Goal: Task Accomplishment & Management: Use online tool/utility

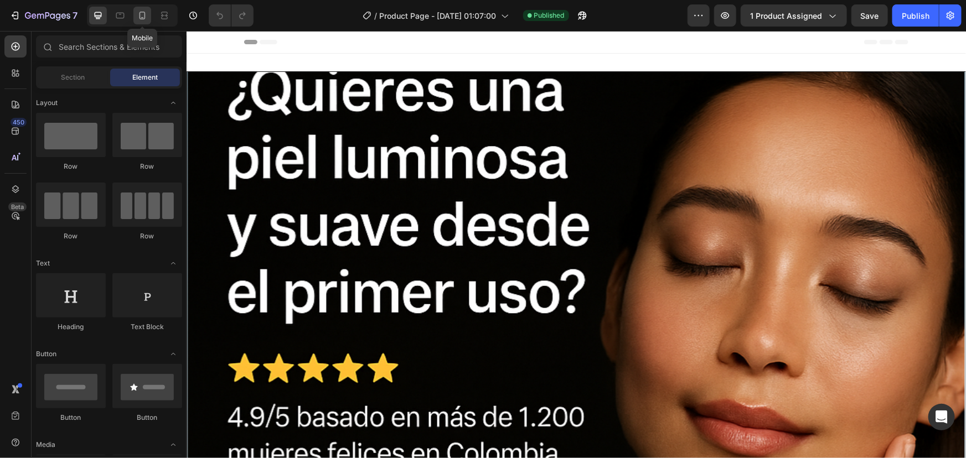
click at [144, 12] on icon at bounding box center [142, 16] width 6 height 8
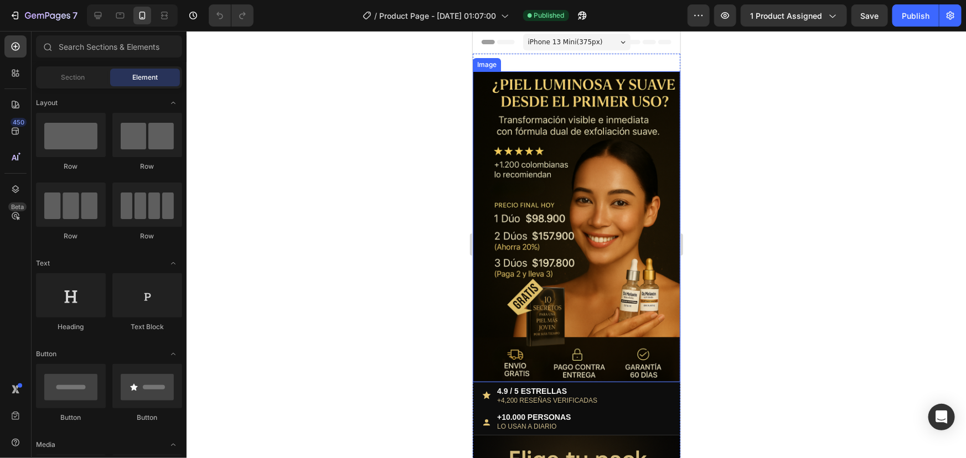
click at [591, 180] on img at bounding box center [576, 226] width 208 height 311
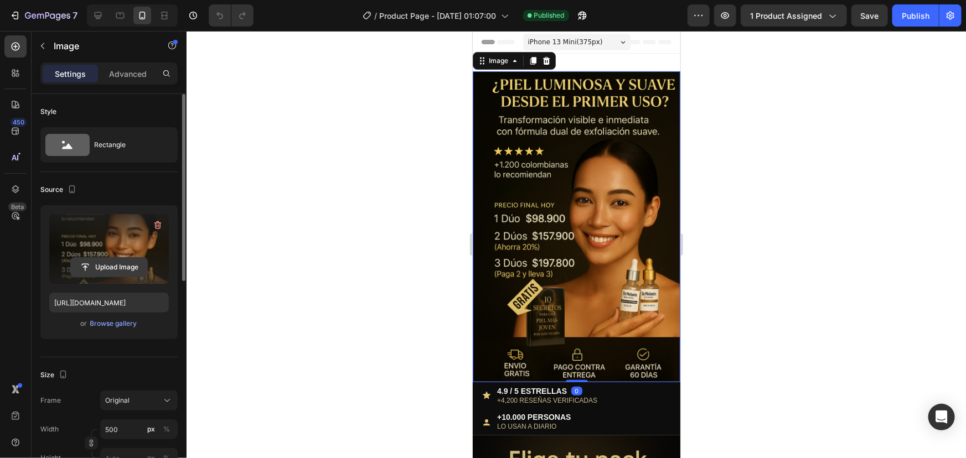
click at [111, 267] on input "file" at bounding box center [109, 267] width 76 height 19
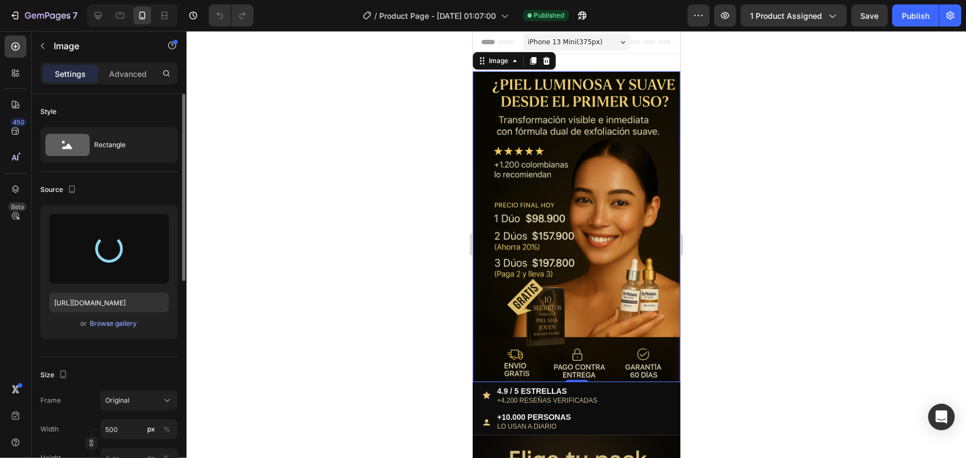
type input "[URL][DOMAIN_NAME]"
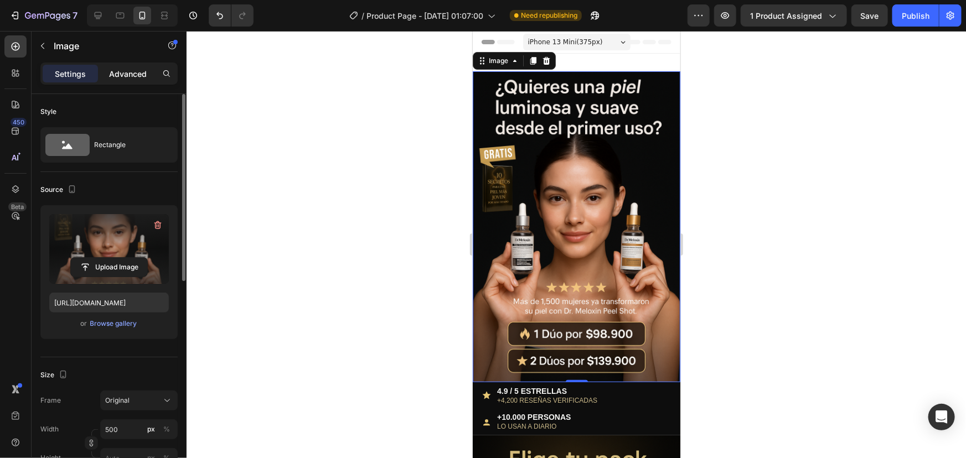
click at [120, 71] on p "Advanced" at bounding box center [128, 74] width 38 height 12
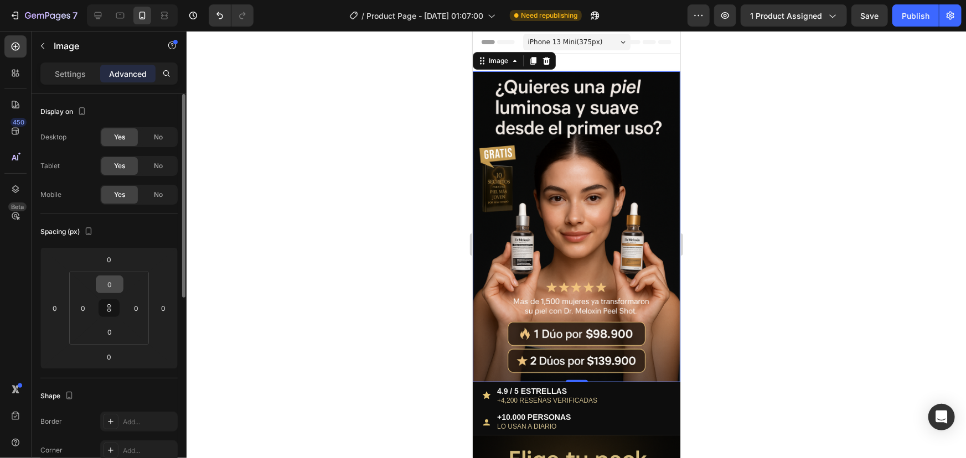
scroll to position [50, 0]
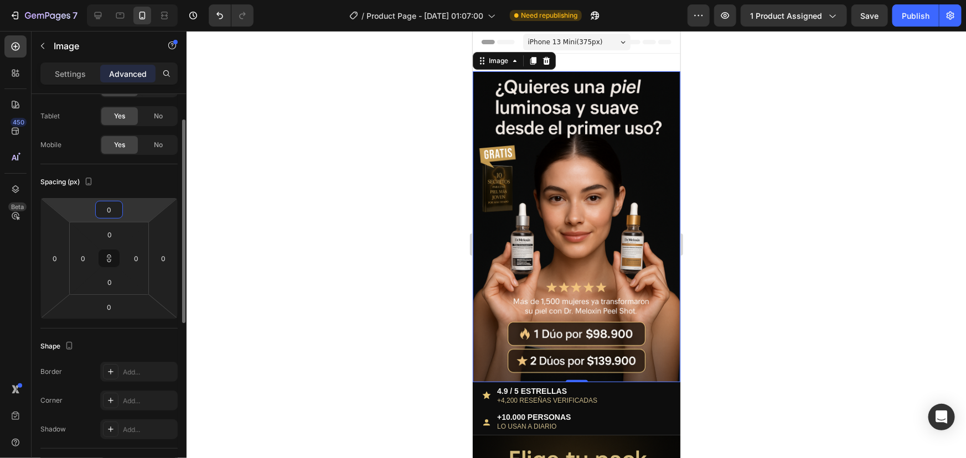
click at [111, 209] on input "0" at bounding box center [109, 209] width 22 height 17
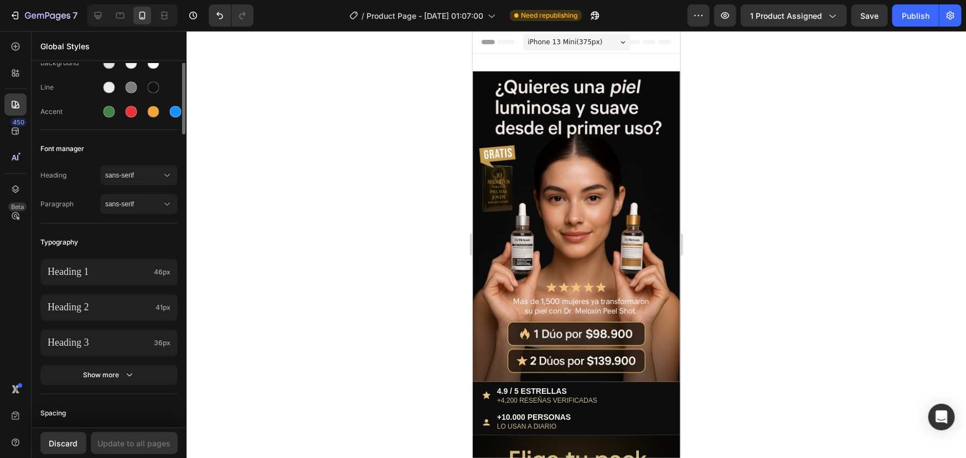
scroll to position [0, 0]
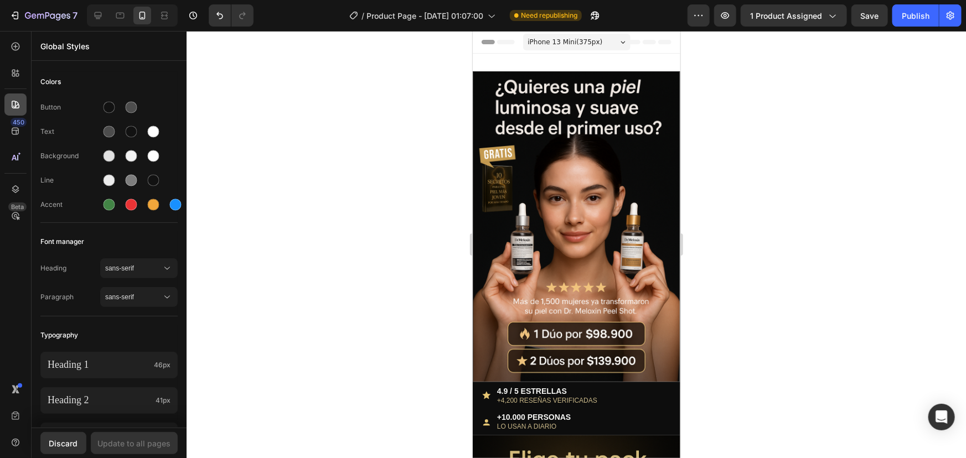
click at [6, 102] on div at bounding box center [15, 105] width 22 height 22
click at [24, 96] on div at bounding box center [15, 105] width 22 height 22
click at [19, 100] on icon at bounding box center [15, 104] width 11 height 11
click at [260, 111] on div at bounding box center [576, 244] width 779 height 427
click at [8, 70] on div at bounding box center [15, 73] width 22 height 22
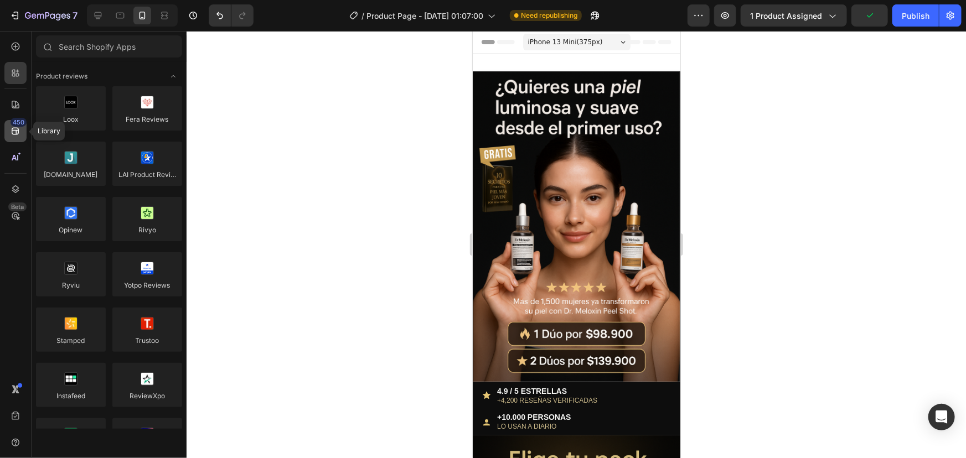
click at [20, 132] on icon at bounding box center [15, 131] width 11 height 11
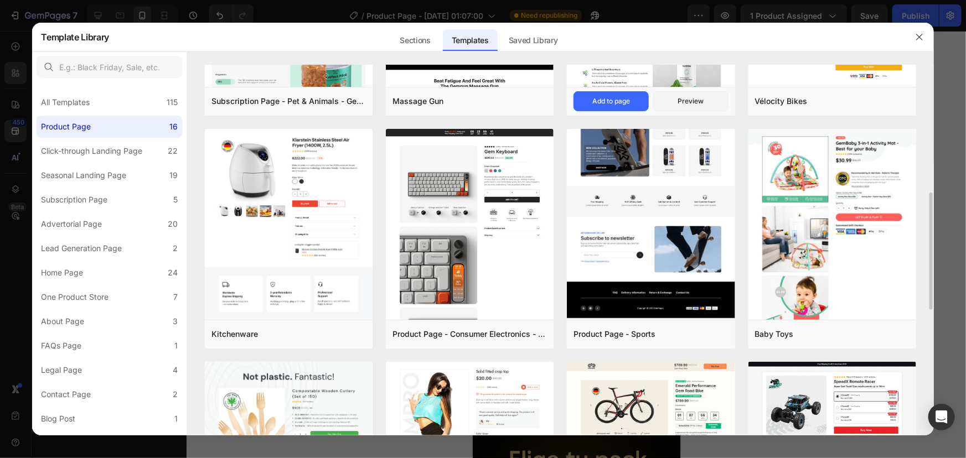
scroll to position [453, 0]
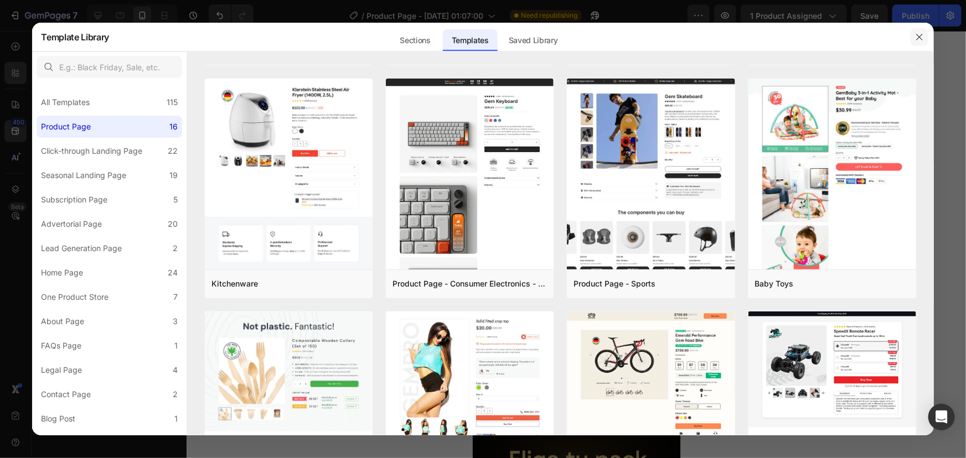
click at [917, 37] on icon "button" at bounding box center [919, 37] width 9 height 9
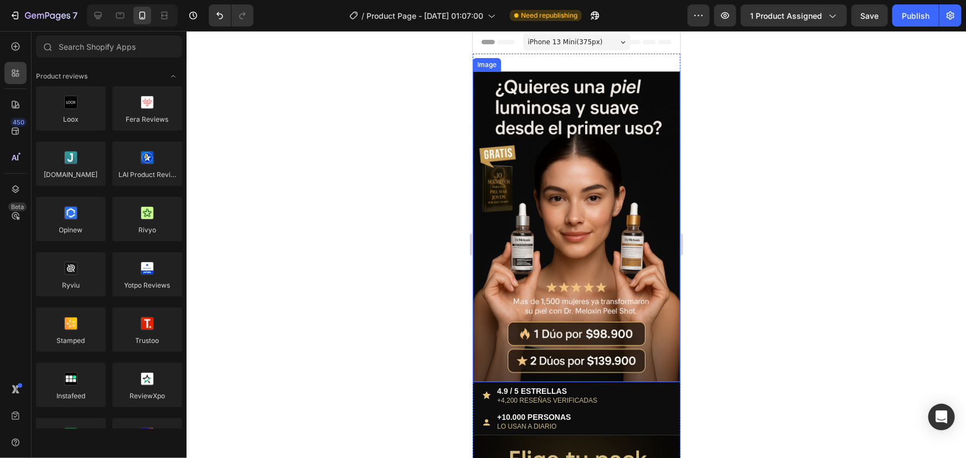
click at [531, 149] on img at bounding box center [576, 226] width 208 height 311
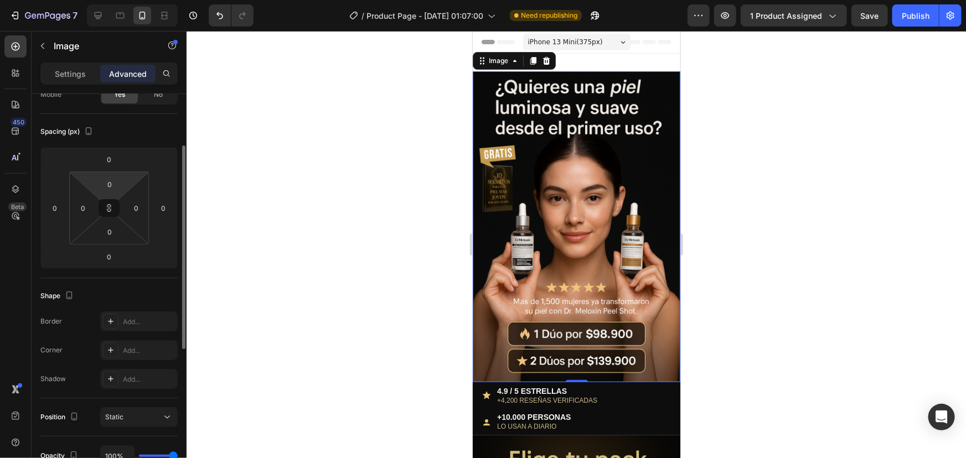
scroll to position [201, 0]
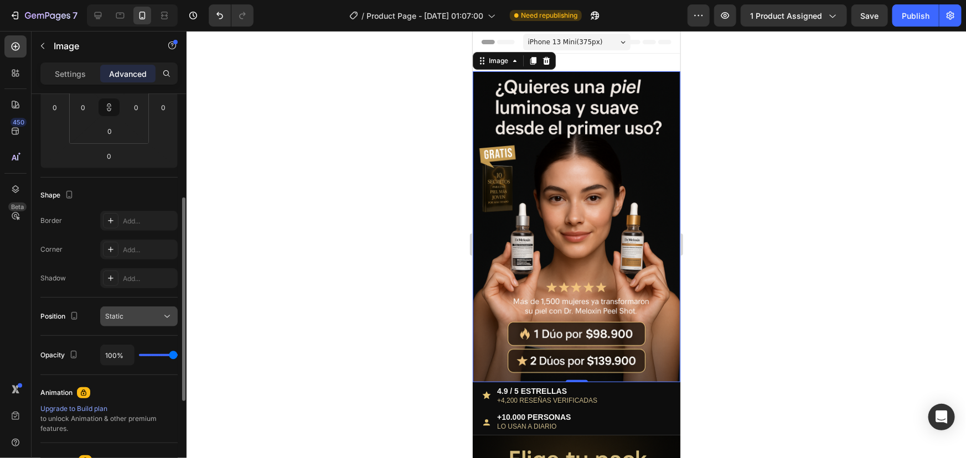
click at [142, 318] on div "Static" at bounding box center [133, 317] width 56 height 10
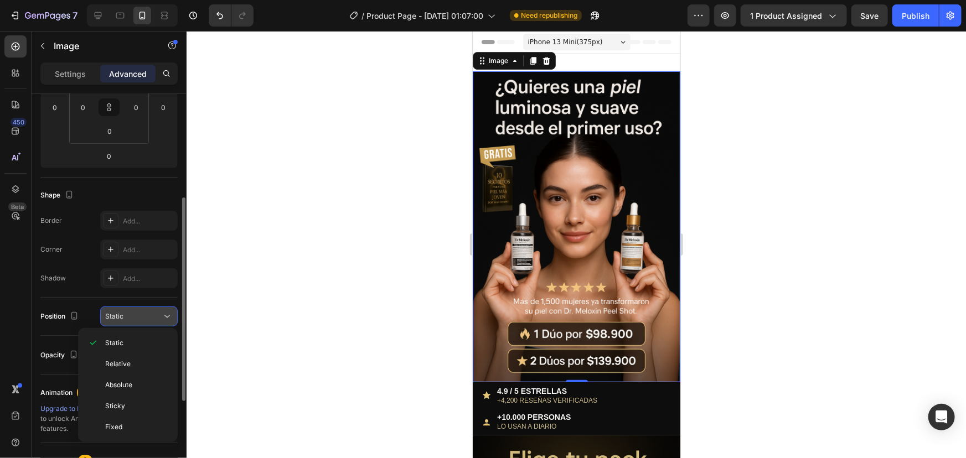
click at [142, 318] on div "Static" at bounding box center [133, 317] width 56 height 10
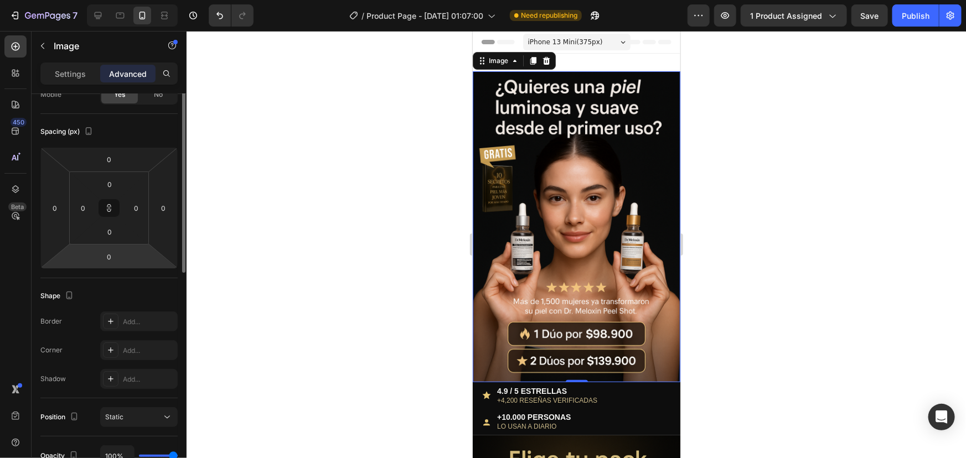
scroll to position [0, 0]
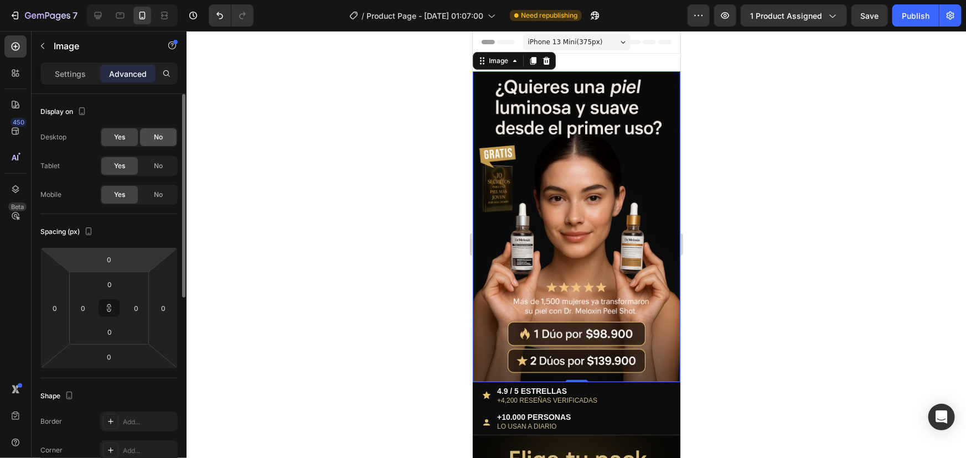
click at [160, 136] on span "No" at bounding box center [158, 137] width 9 height 10
click at [116, 139] on span "Yes" at bounding box center [119, 137] width 11 height 10
click at [116, 261] on input "0" at bounding box center [109, 259] width 22 height 17
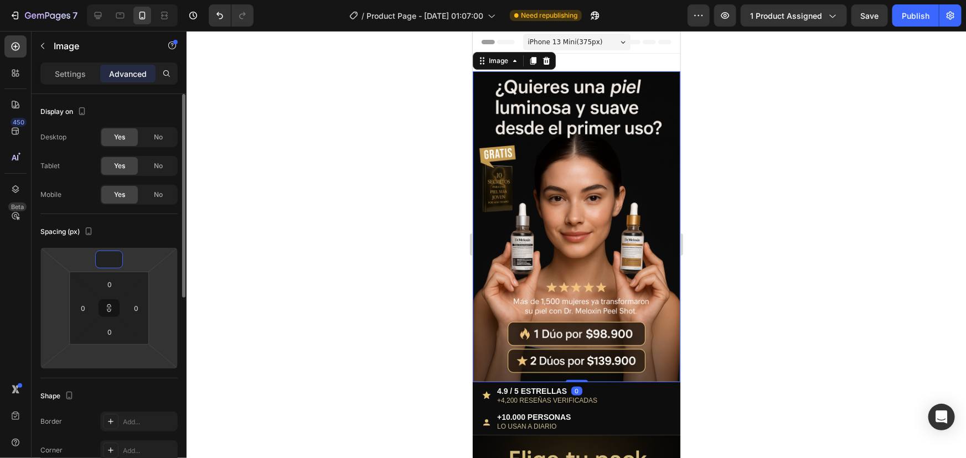
type input "-1"
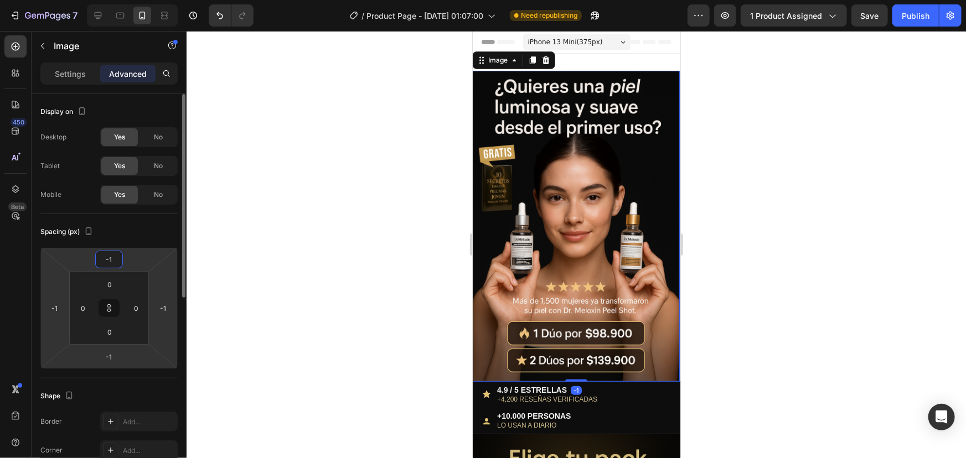
type input "-15"
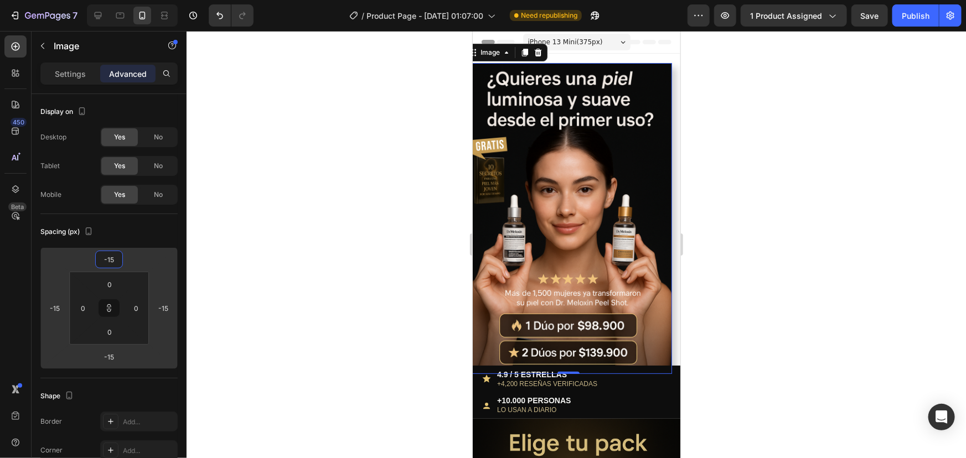
type input "-15"
click at [237, 275] on div at bounding box center [576, 244] width 779 height 427
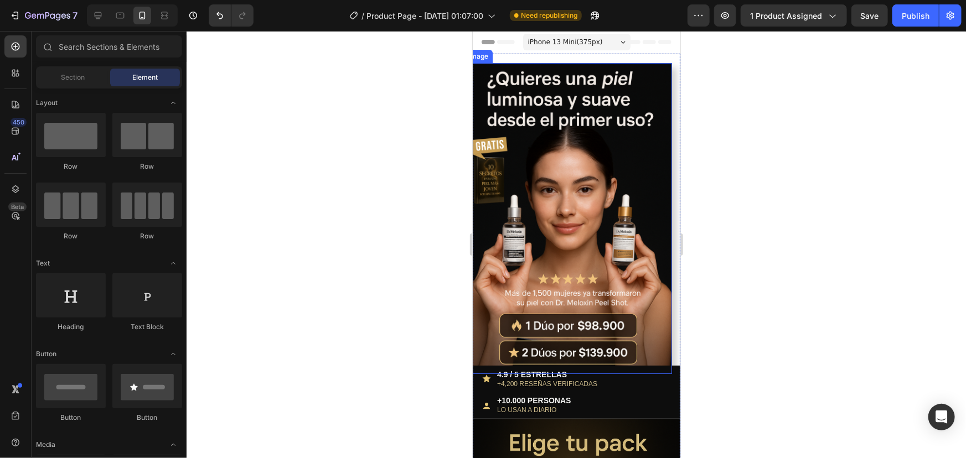
click at [523, 183] on img at bounding box center [568, 218] width 208 height 311
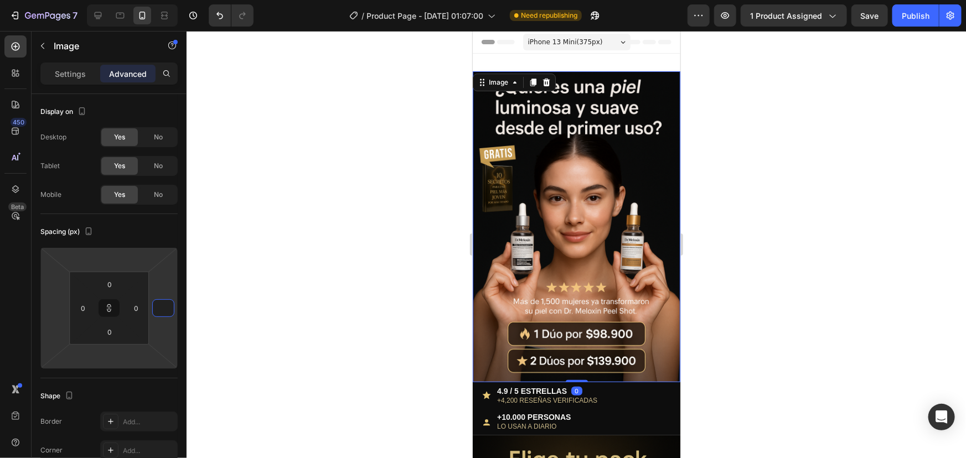
type input "1"
click at [240, 295] on div at bounding box center [576, 244] width 779 height 427
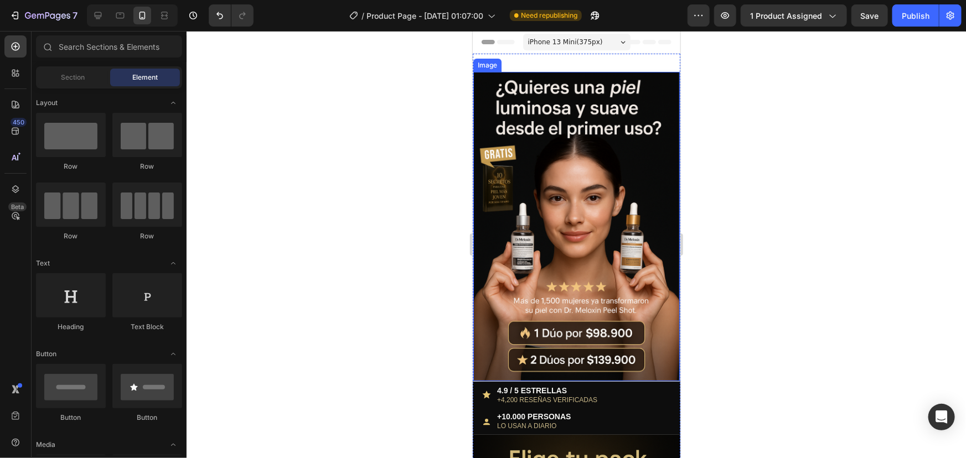
click at [563, 237] on img at bounding box center [576, 225] width 206 height 309
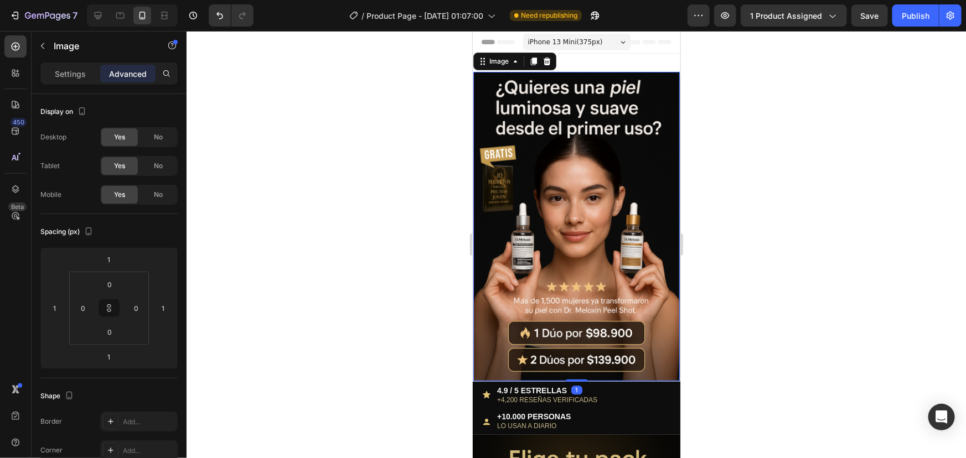
click at [594, 252] on img at bounding box center [576, 225] width 206 height 309
click at [167, 313] on input "1" at bounding box center [163, 308] width 17 height 17
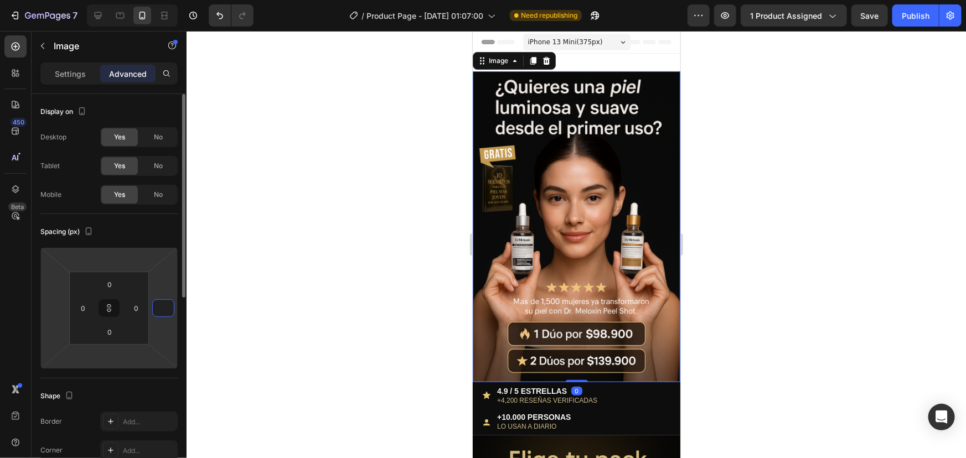
type input "0"
click at [223, 277] on div at bounding box center [576, 244] width 779 height 427
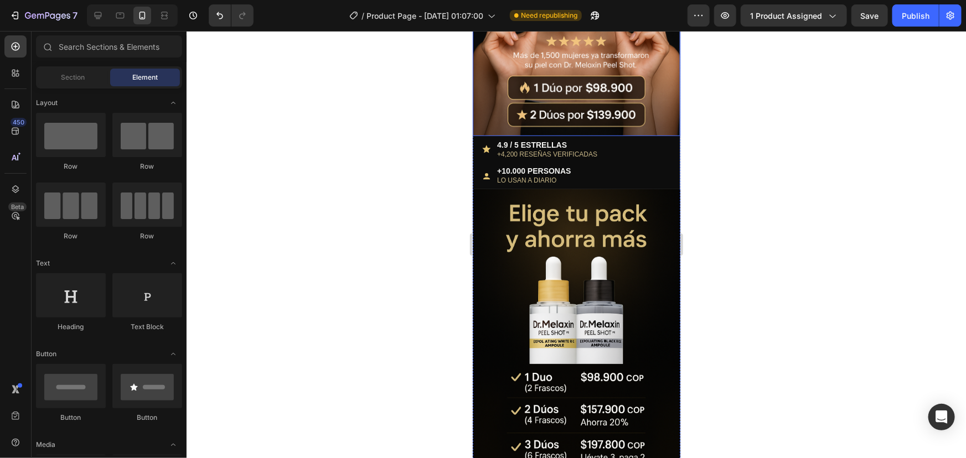
scroll to position [453, 0]
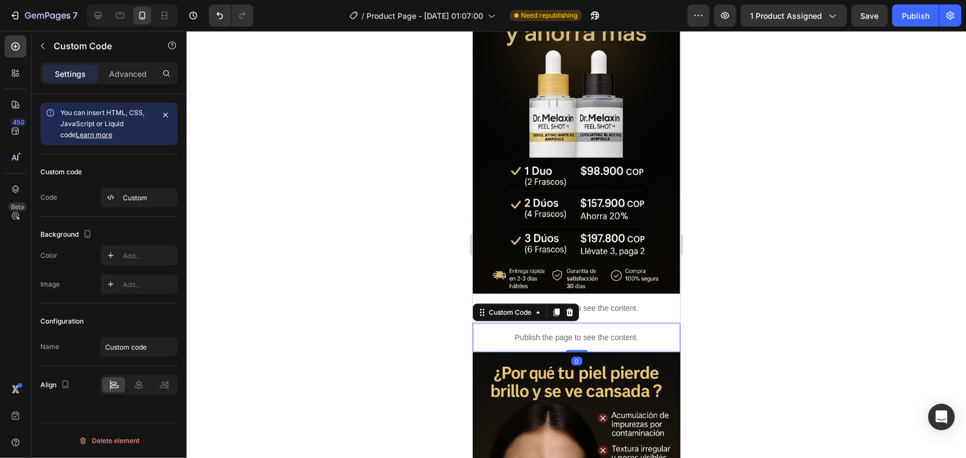
click at [571, 323] on div "Publish the page to see the content." at bounding box center [576, 337] width 208 height 29
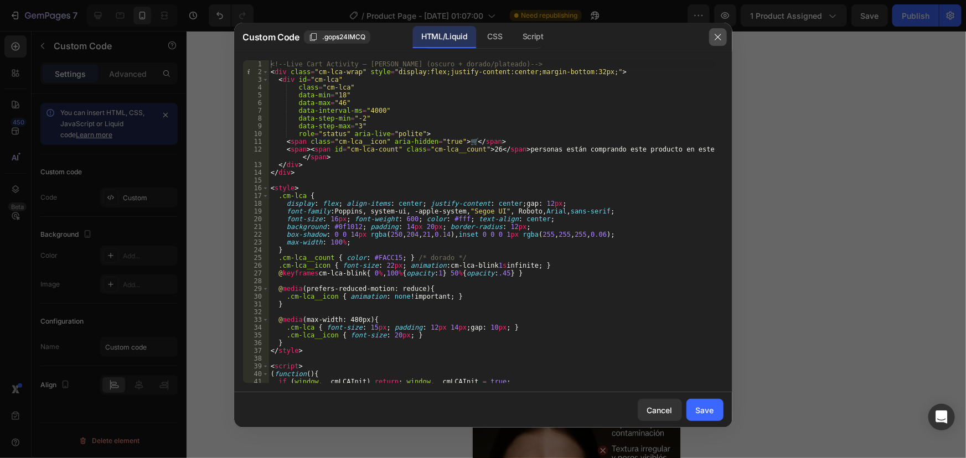
click at [717, 44] on button "button" at bounding box center [718, 37] width 18 height 18
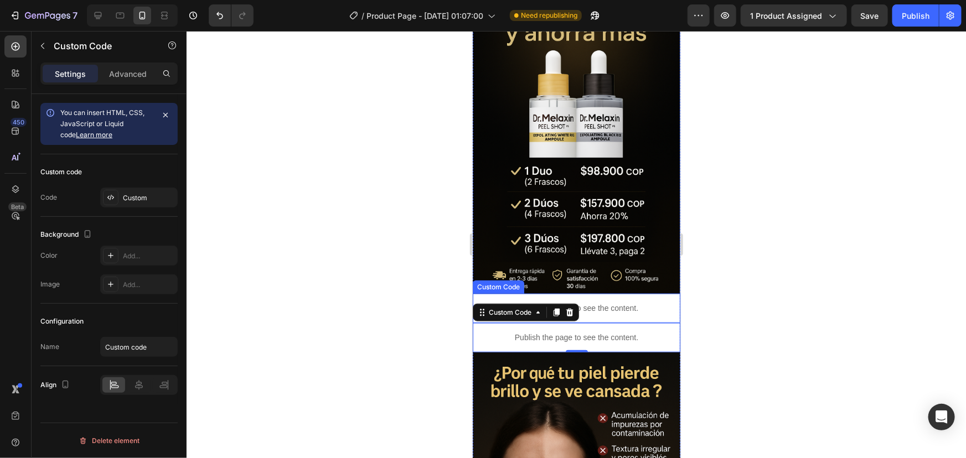
click at [597, 302] on p "Publish the page to see the content." at bounding box center [576, 308] width 208 height 12
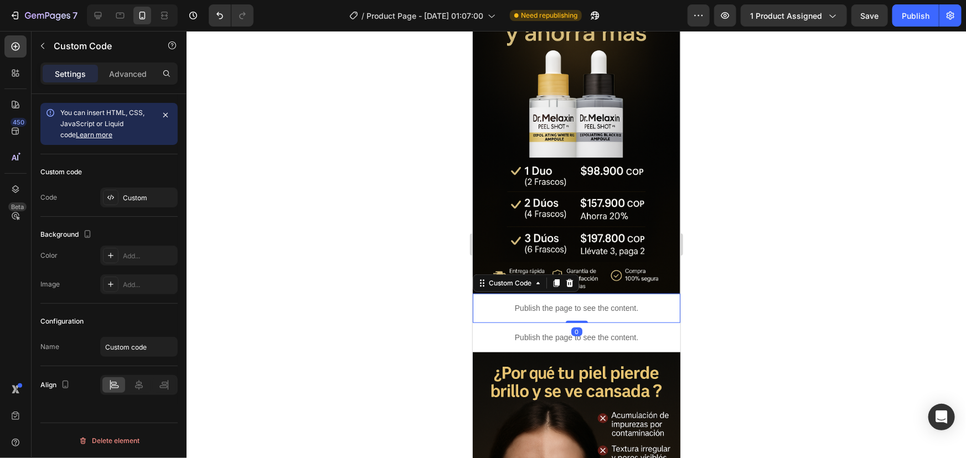
click at [597, 302] on p "Publish the page to see the content." at bounding box center [576, 308] width 208 height 12
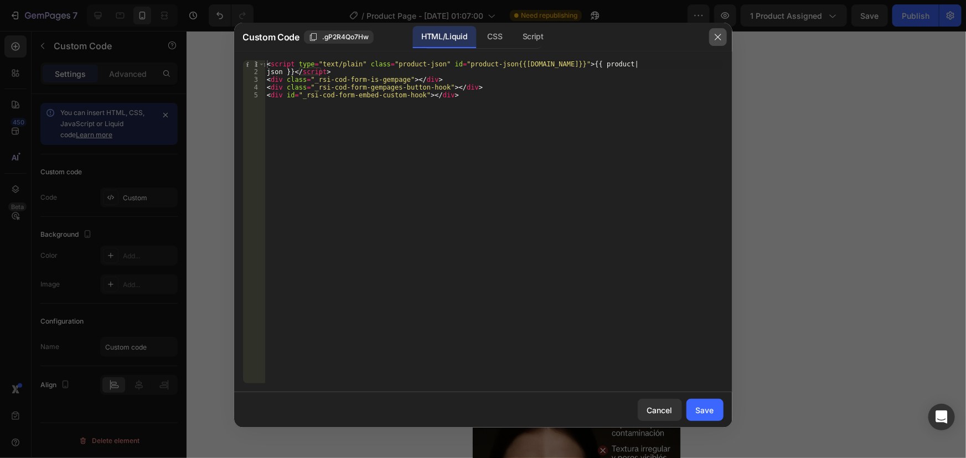
click at [714, 33] on icon "button" at bounding box center [718, 37] width 9 height 9
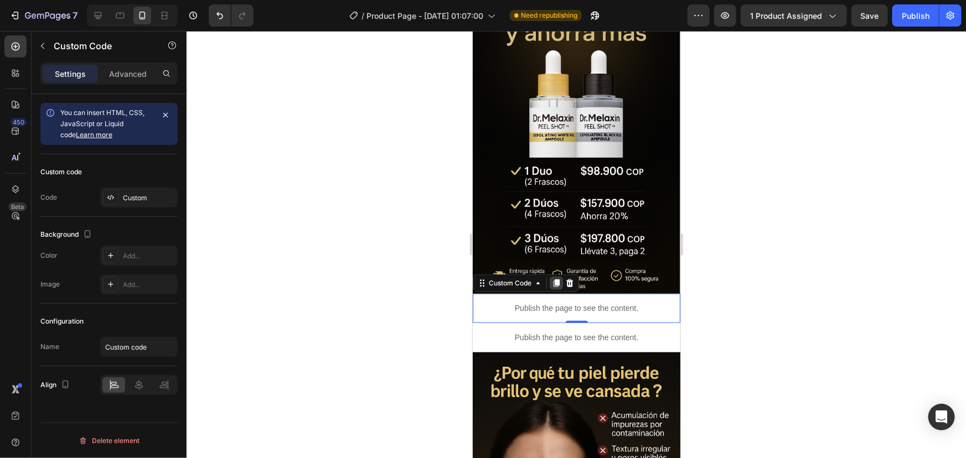
click at [557, 280] on icon at bounding box center [556, 284] width 6 height 8
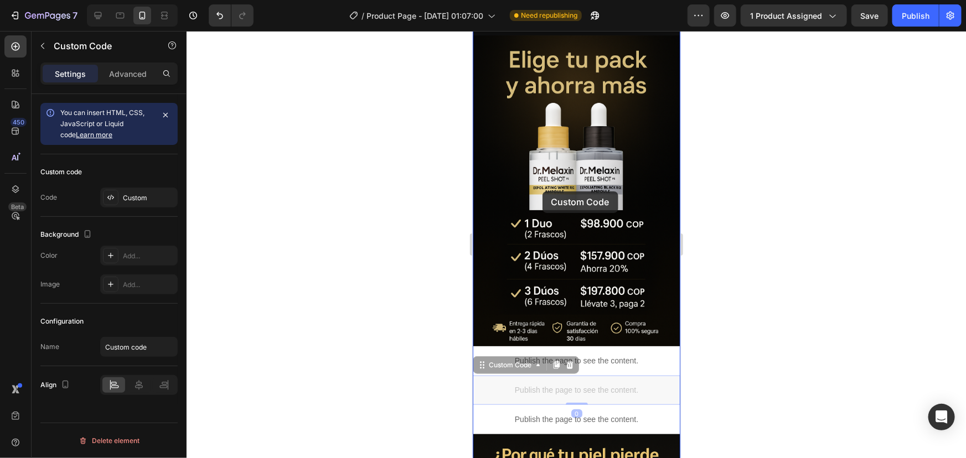
scroll to position [302, 0]
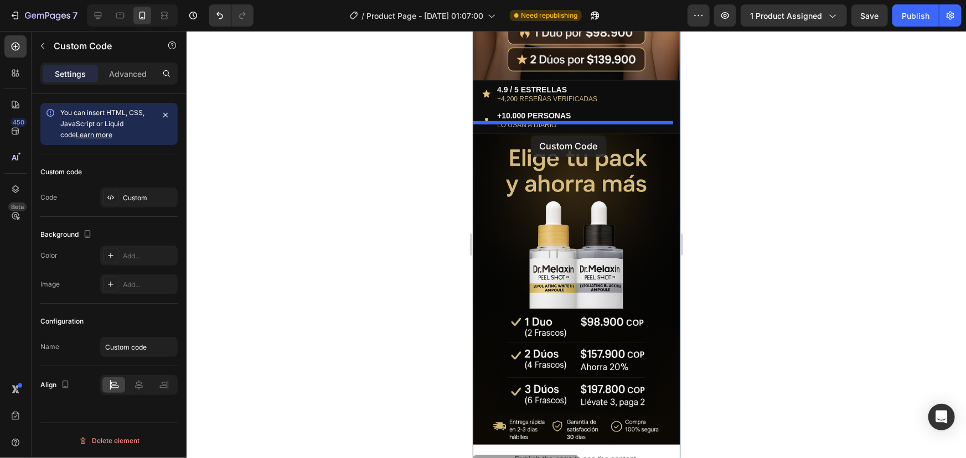
drag, startPoint x: 483, startPoint y: 289, endPoint x: 527, endPoint y: 133, distance: 162.8
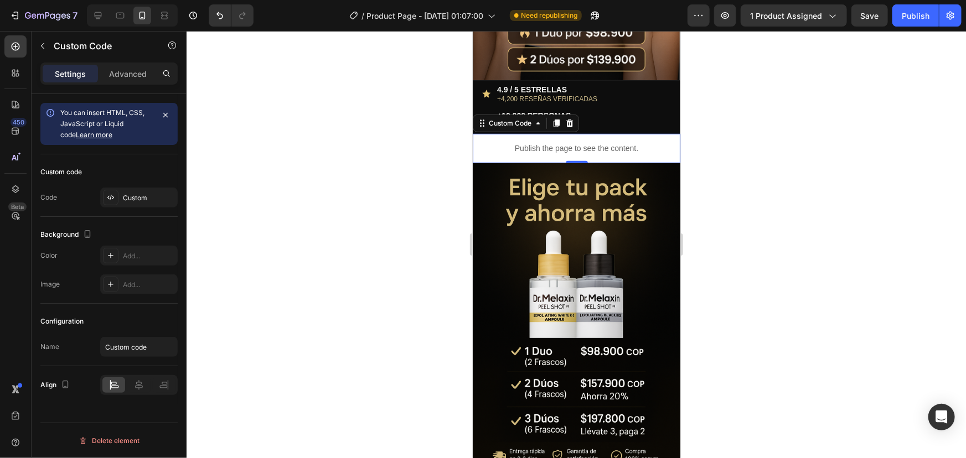
click at [783, 121] on div at bounding box center [576, 244] width 779 height 427
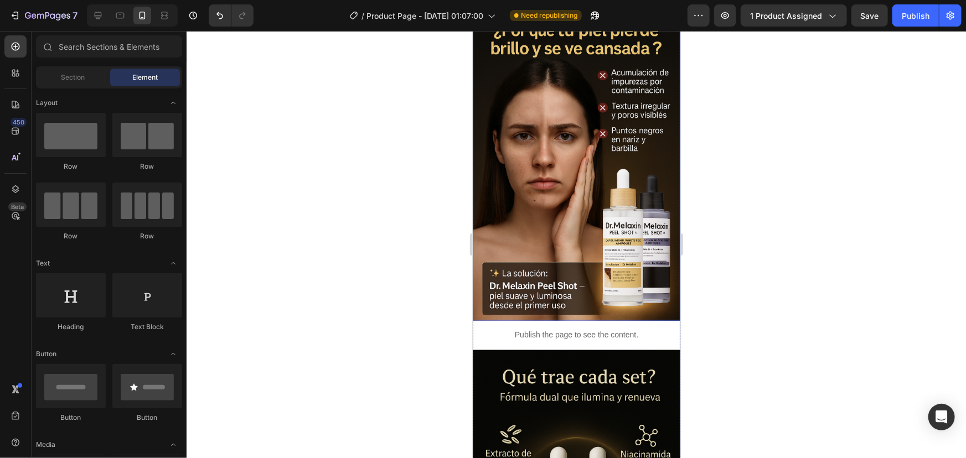
scroll to position [906, 0]
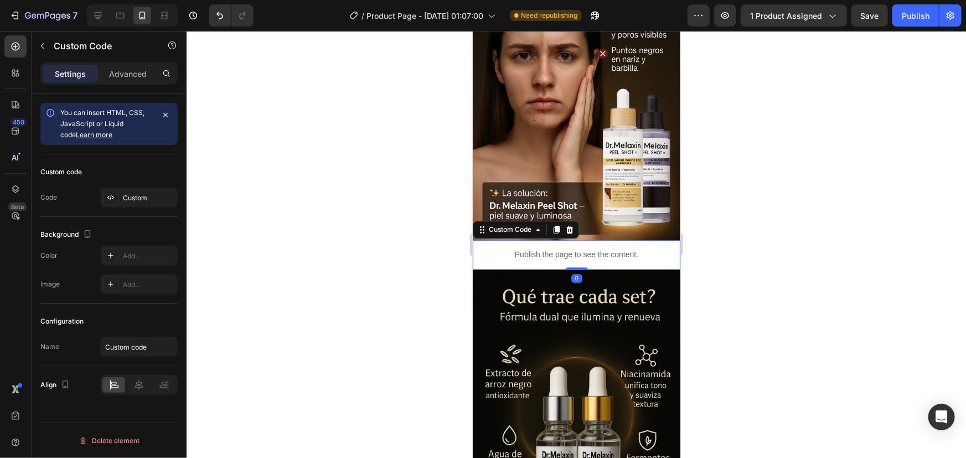
click at [594, 249] on p "Publish the page to see the content." at bounding box center [576, 255] width 208 height 12
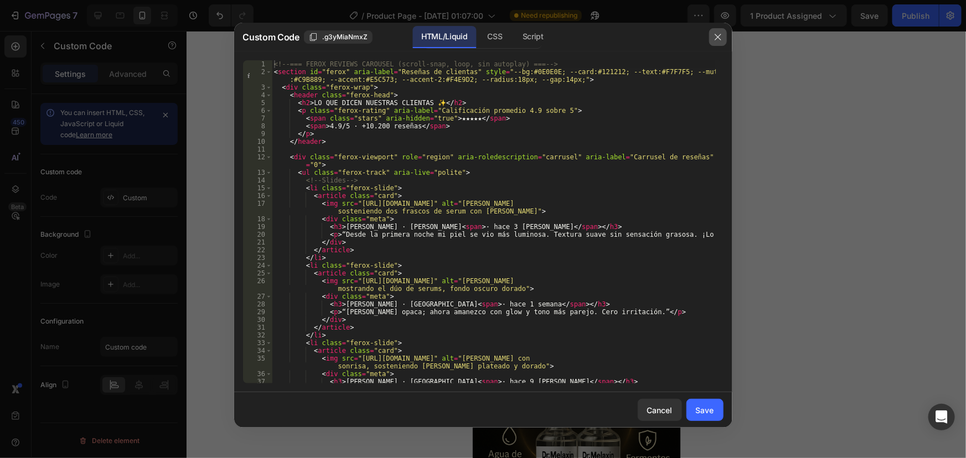
click at [721, 40] on icon "button" at bounding box center [718, 37] width 9 height 9
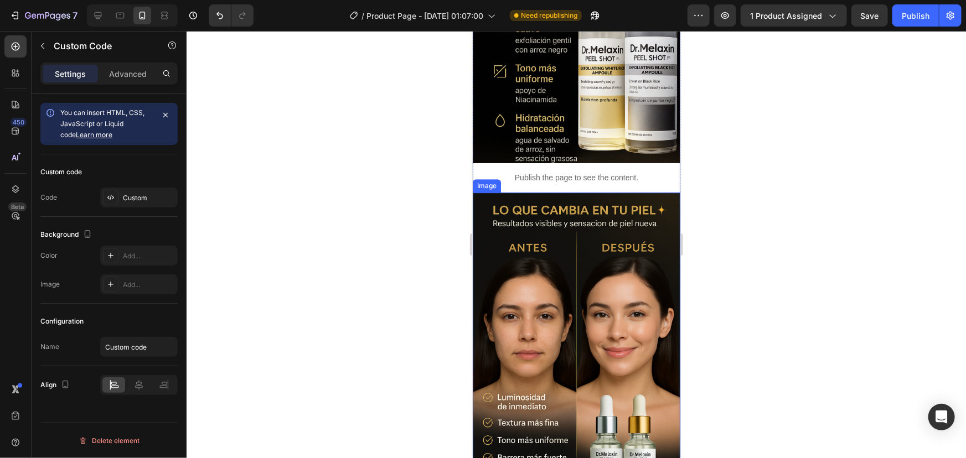
scroll to position [1610, 0]
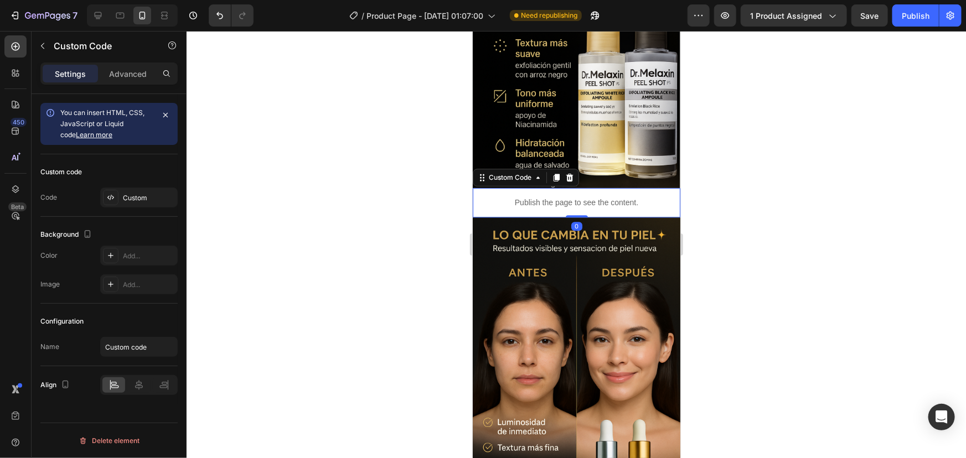
click at [601, 197] on p "Publish the page to see the content." at bounding box center [576, 203] width 208 height 12
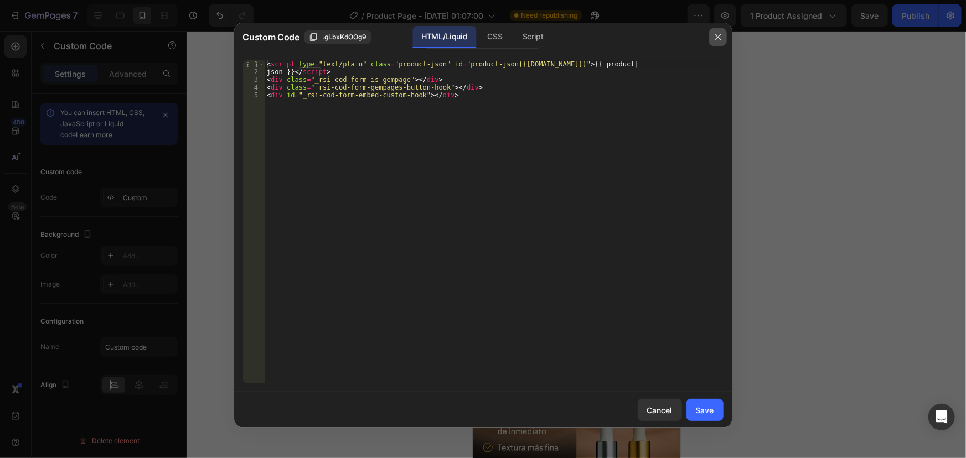
click at [717, 33] on icon "button" at bounding box center [718, 37] width 9 height 9
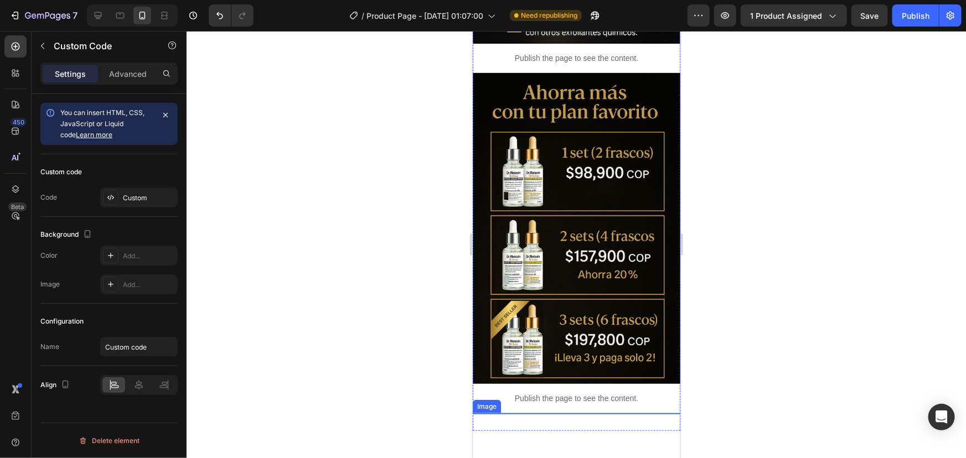
scroll to position [2717, 0]
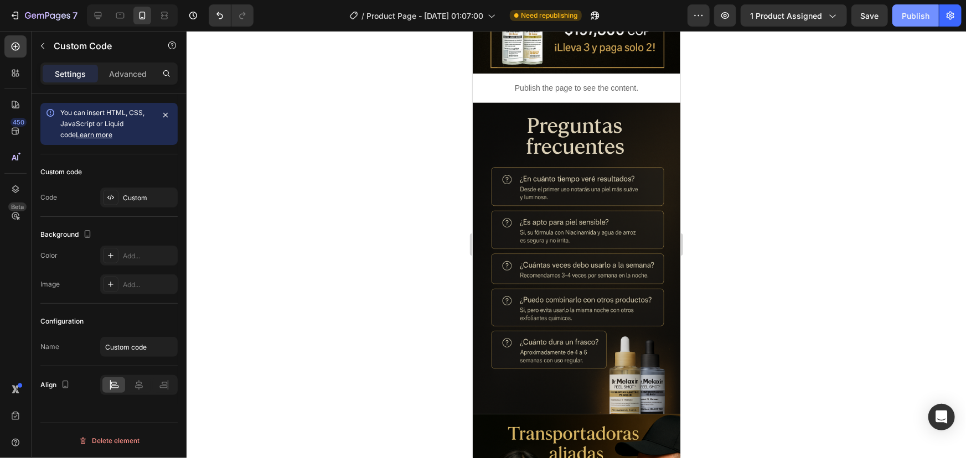
click at [918, 21] on div "Publish" at bounding box center [916, 16] width 28 height 12
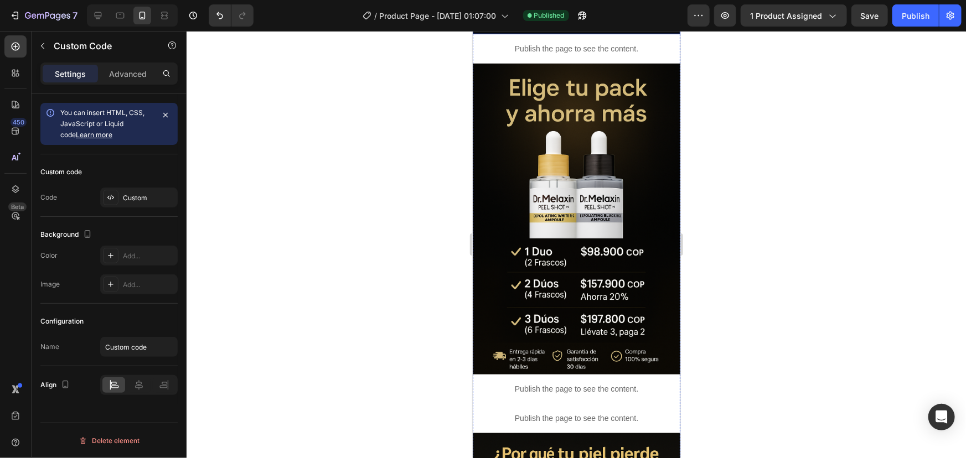
scroll to position [402, 0]
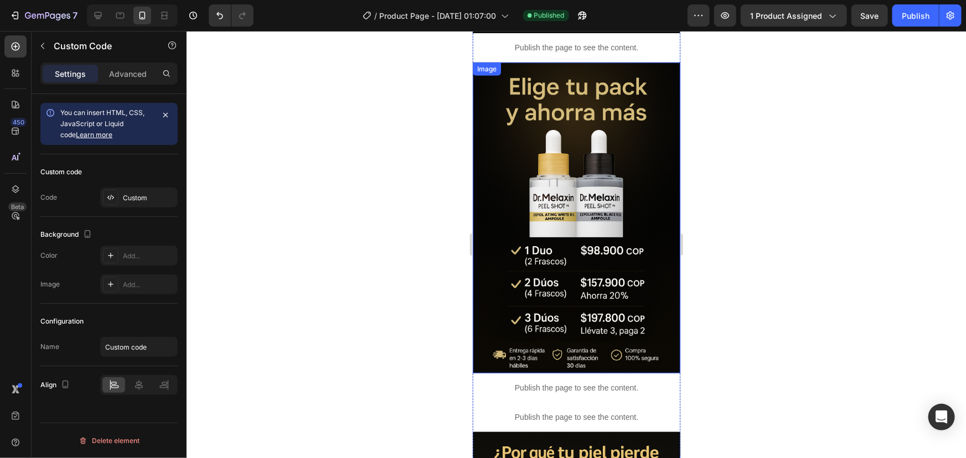
click at [568, 184] on img at bounding box center [576, 218] width 208 height 312
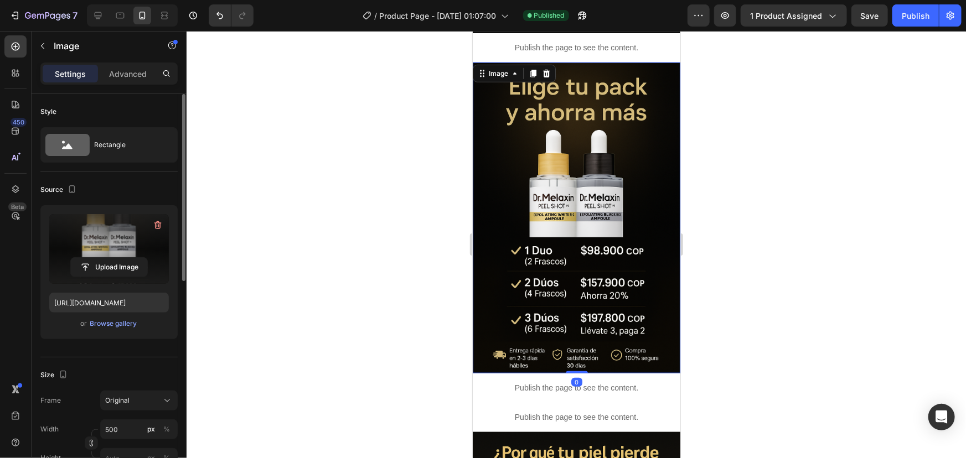
click at [94, 250] on label at bounding box center [109, 249] width 120 height 70
click at [94, 258] on input "file" at bounding box center [109, 267] width 76 height 19
type input "[URL][DOMAIN_NAME]"
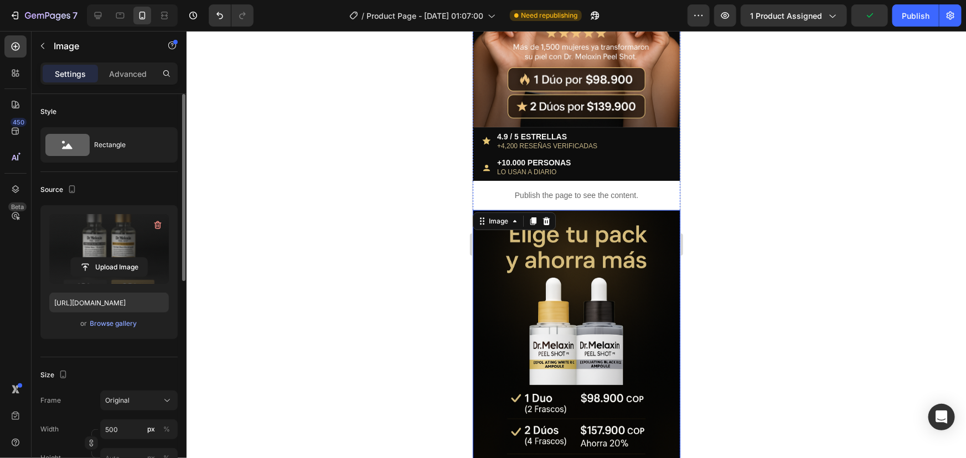
scroll to position [251, 0]
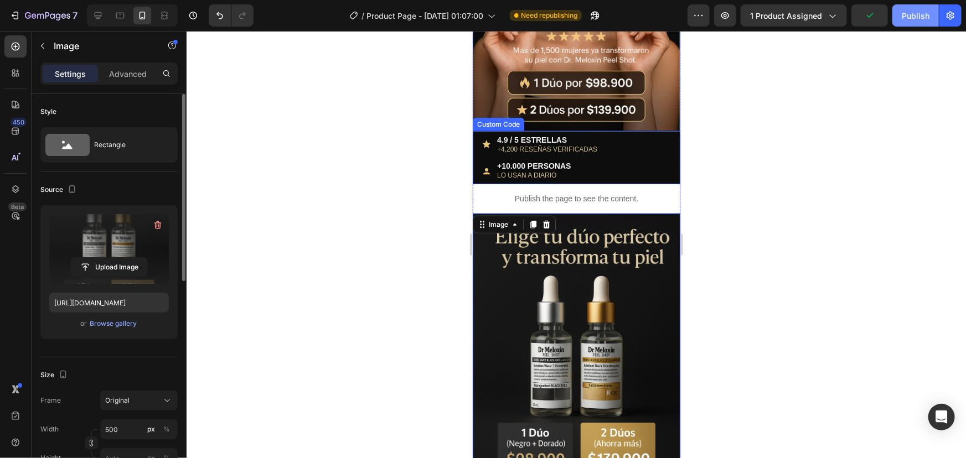
click at [918, 15] on div "Publish" at bounding box center [916, 16] width 28 height 12
click at [802, 175] on div at bounding box center [576, 244] width 779 height 427
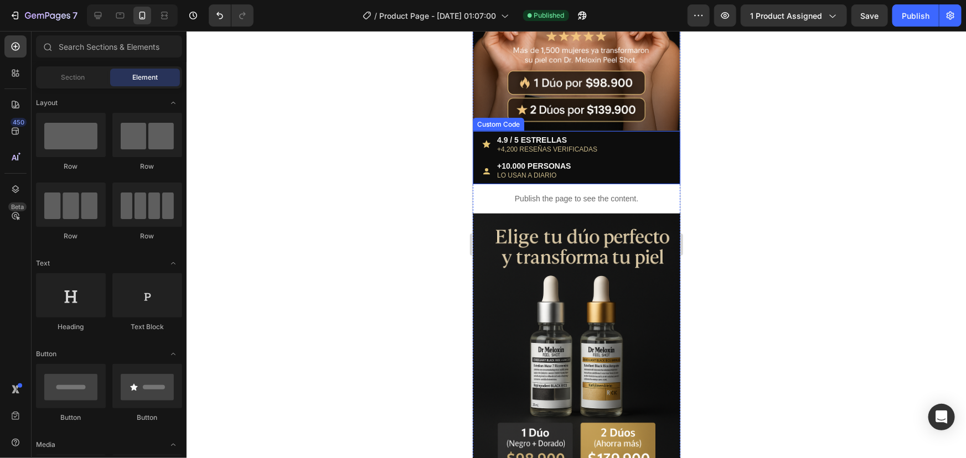
click at [815, 188] on div at bounding box center [576, 244] width 779 height 427
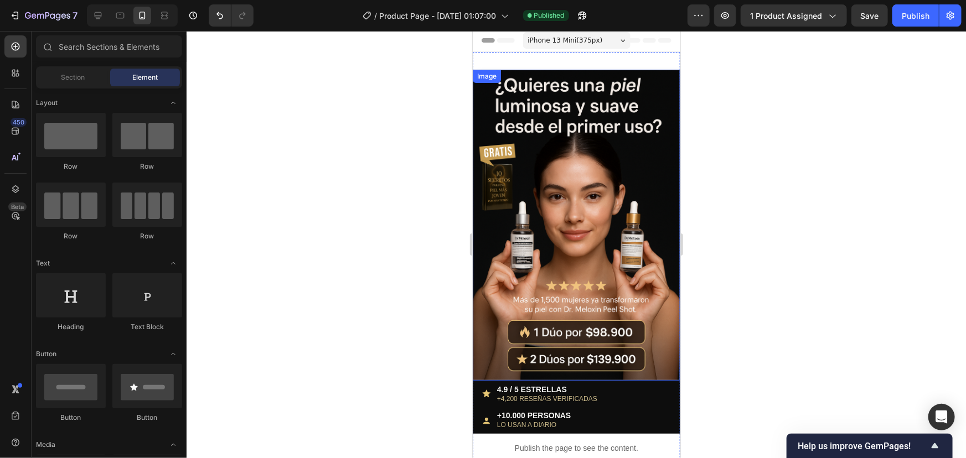
scroll to position [0, 0]
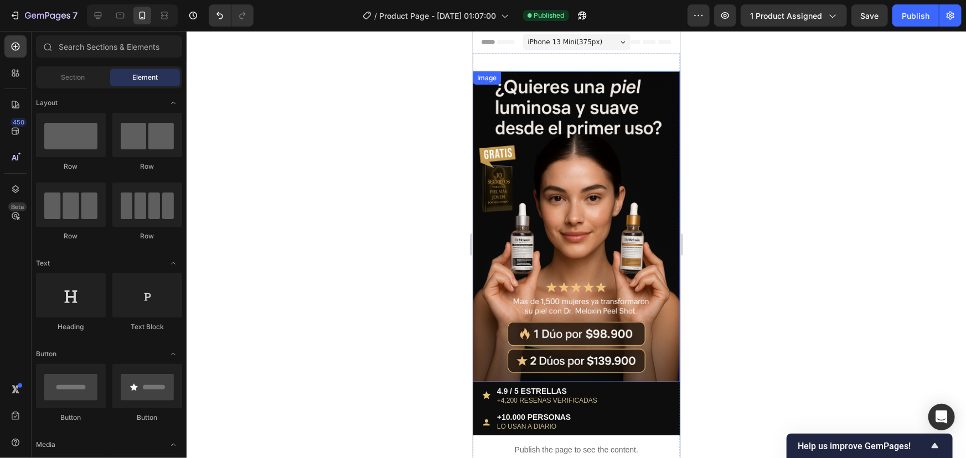
click at [517, 154] on img at bounding box center [576, 226] width 208 height 311
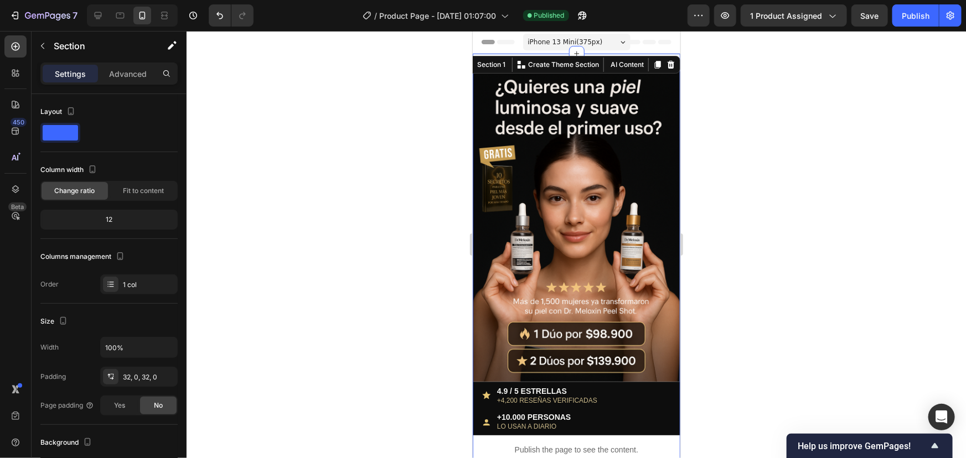
click at [126, 215] on div "12" at bounding box center [109, 219] width 133 height 15
click at [110, 221] on div "12" at bounding box center [109, 219] width 133 height 15
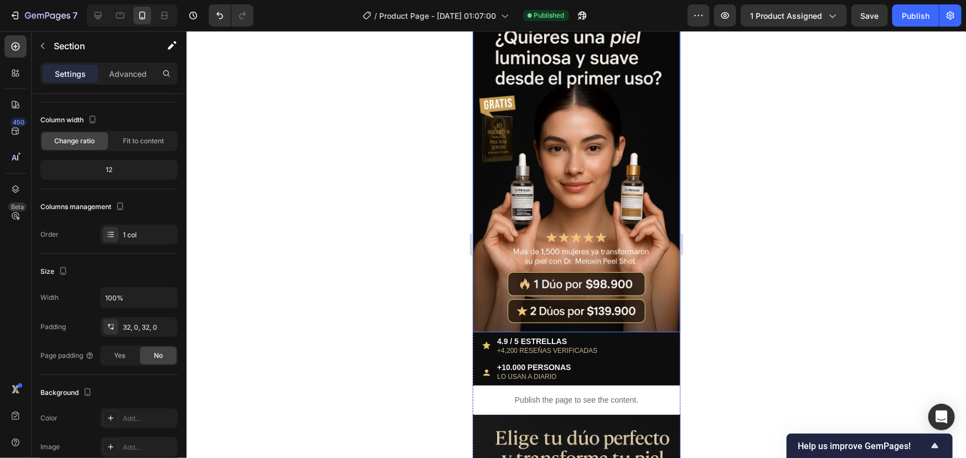
scroll to position [100, 0]
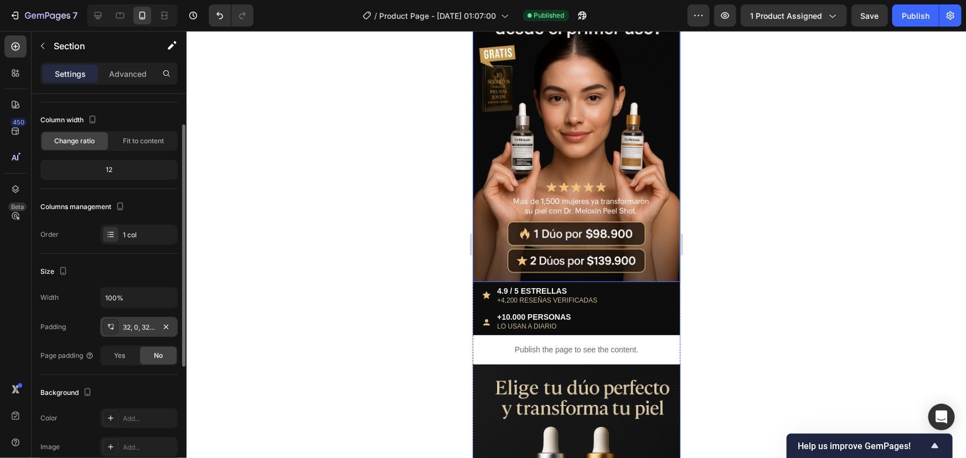
click at [129, 324] on div "32, 0, 32, 0" at bounding box center [139, 328] width 32 height 10
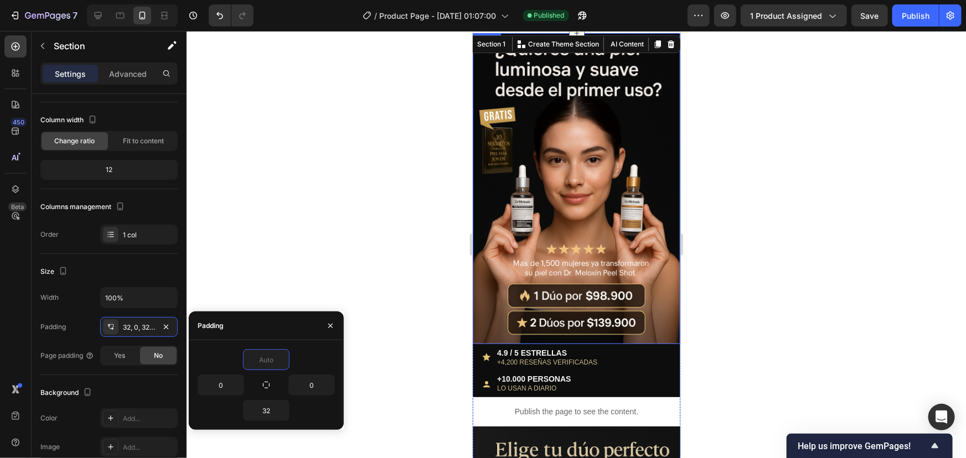
scroll to position [0, 0]
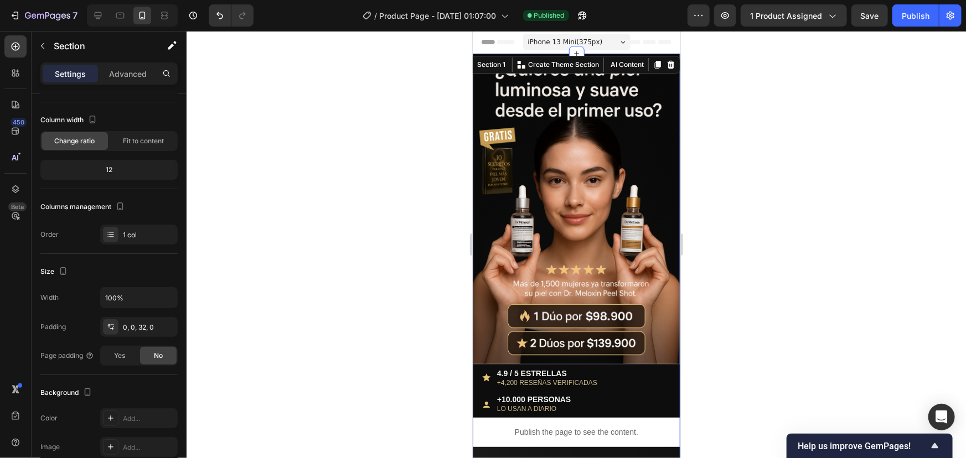
click at [768, 131] on div at bounding box center [576, 244] width 779 height 427
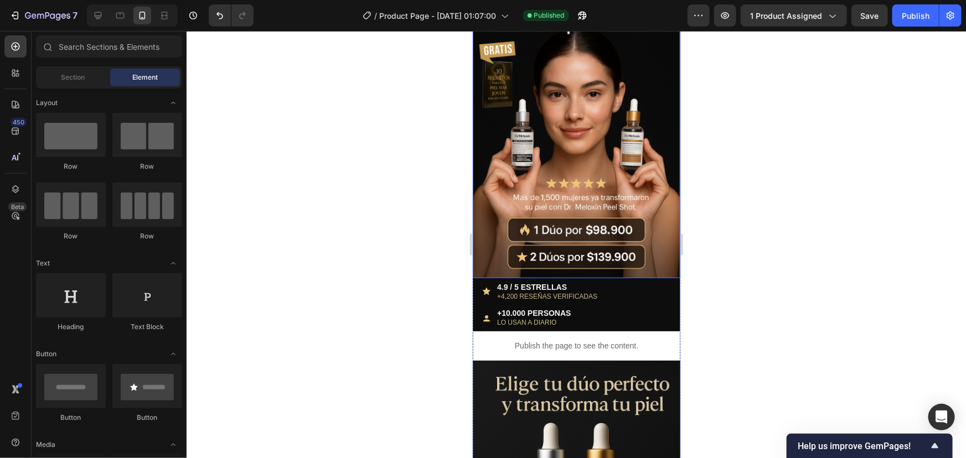
scroll to position [100, 0]
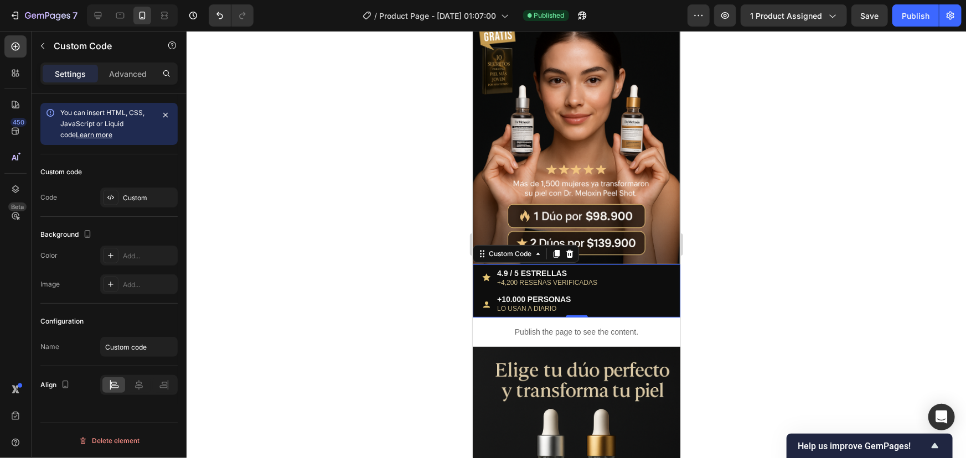
click at [599, 268] on div "4.9 / 5 ESTRELLAS +4,200 RESEÑAS VERIFICADAS" at bounding box center [576, 277] width 190 height 18
click at [573, 313] on div "0" at bounding box center [576, 317] width 11 height 9
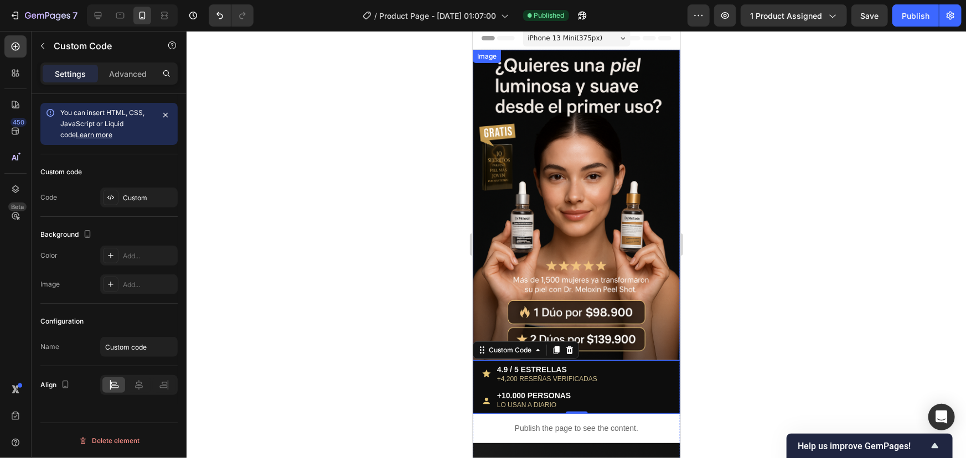
scroll to position [0, 0]
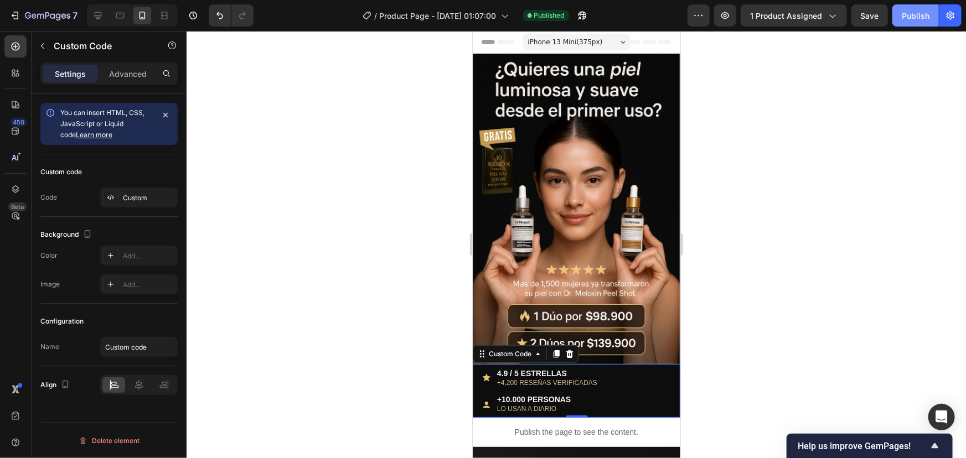
click at [919, 19] on div "Publish" at bounding box center [916, 16] width 28 height 12
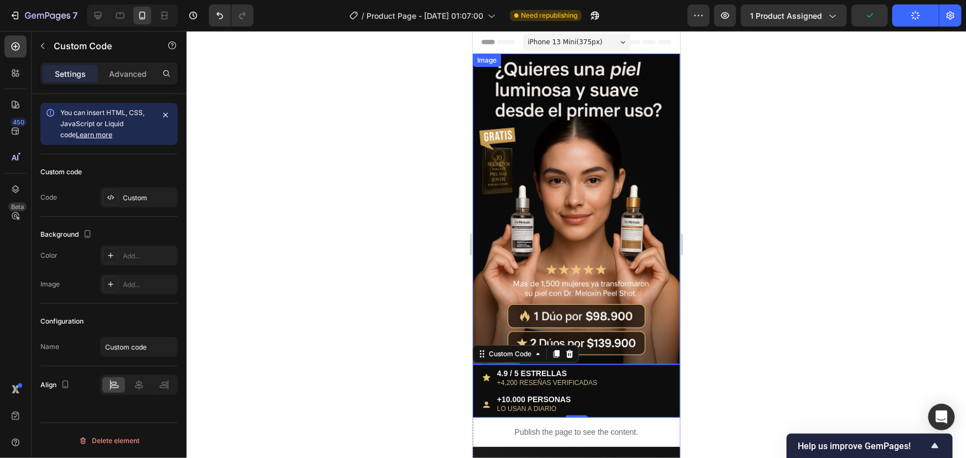
click at [545, 154] on img at bounding box center [576, 208] width 208 height 311
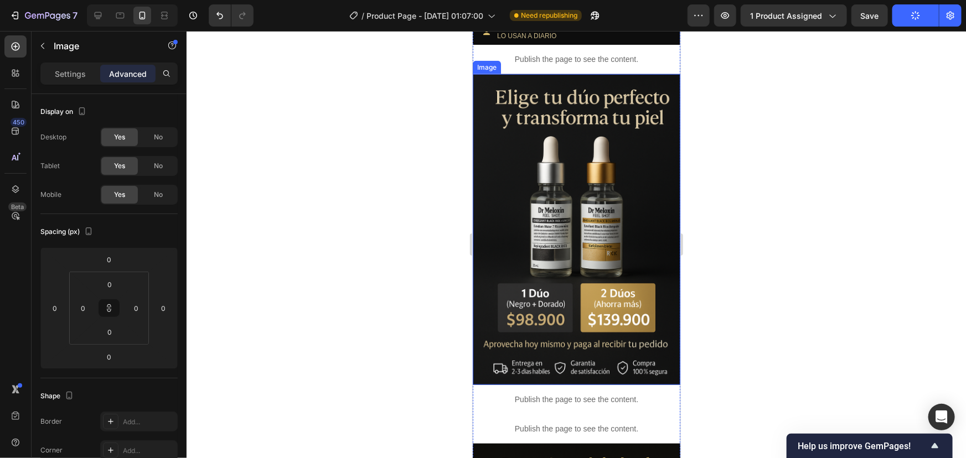
scroll to position [402, 0]
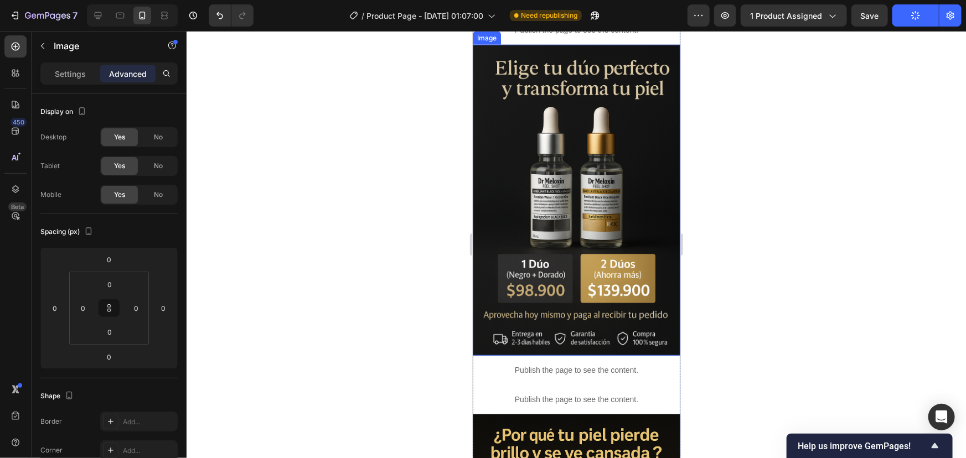
click at [570, 261] on img at bounding box center [576, 200] width 208 height 312
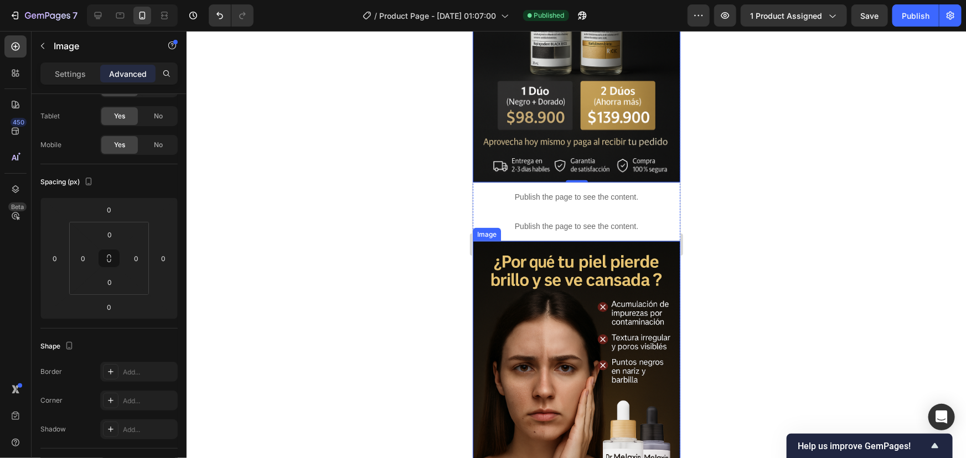
scroll to position [554, 0]
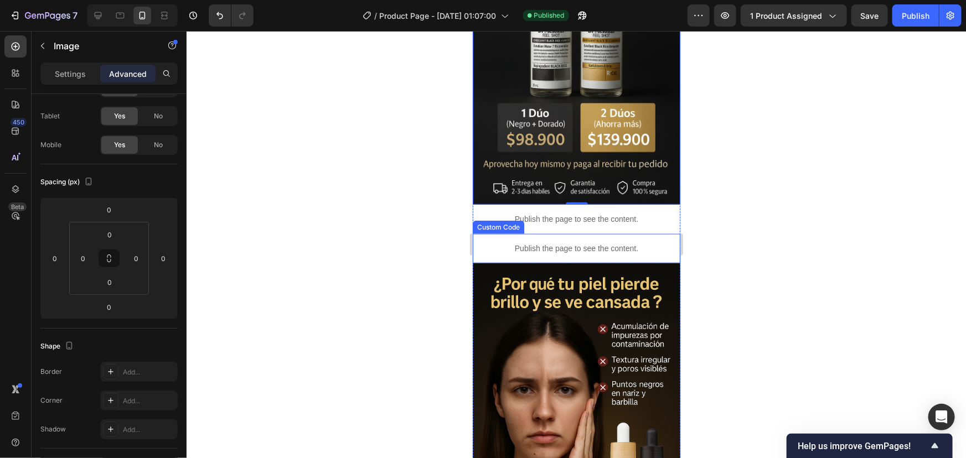
click at [588, 236] on div "Publish the page to see the content." at bounding box center [576, 248] width 208 height 29
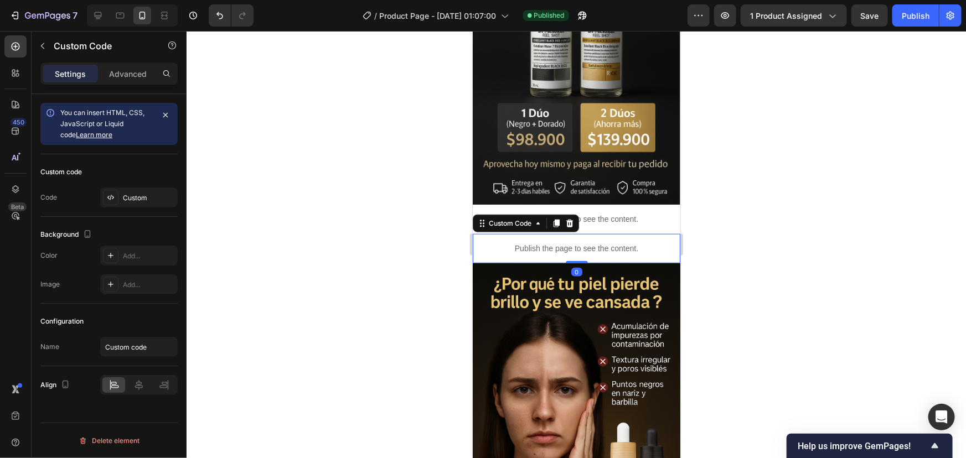
click at [610, 242] on p "Publish the page to see the content." at bounding box center [576, 248] width 208 height 12
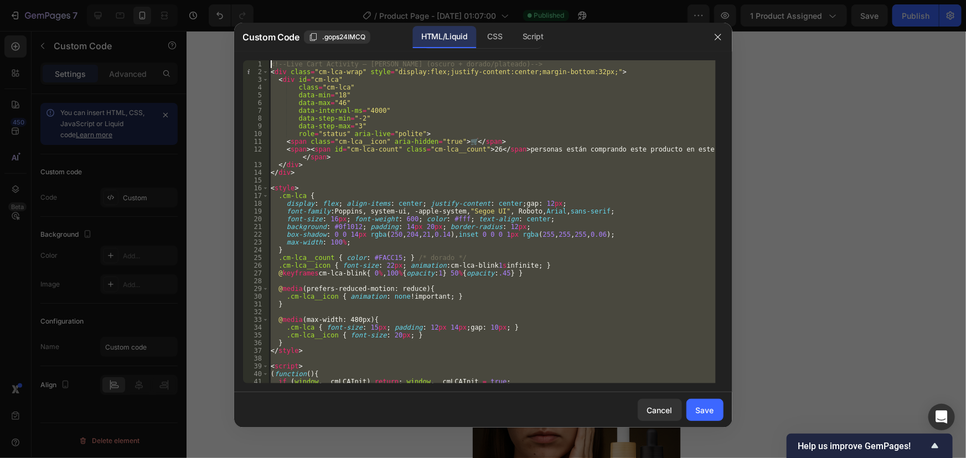
drag, startPoint x: 323, startPoint y: 369, endPoint x: 266, endPoint y: 7, distance: 366.5
click at [266, 7] on div "Custom Code .gops24IMCQ HTML/Liquid CSS Script </script> 1 2 3 4 5 6 7 8 9 10 1…" at bounding box center [483, 229] width 966 height 458
type textarea "<!-- Live Cart Activity – [PERSON_NAME] (oscuro + dorado/plateado) --> <div cla…"
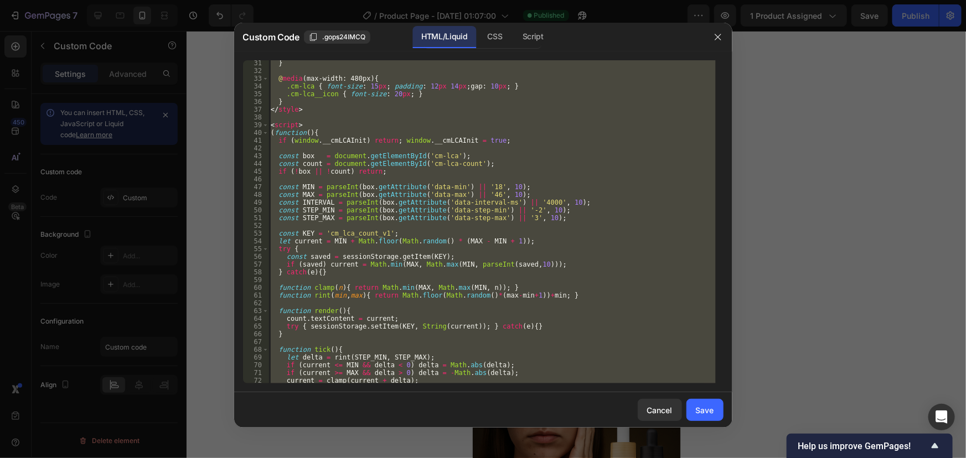
scroll to position [428, 0]
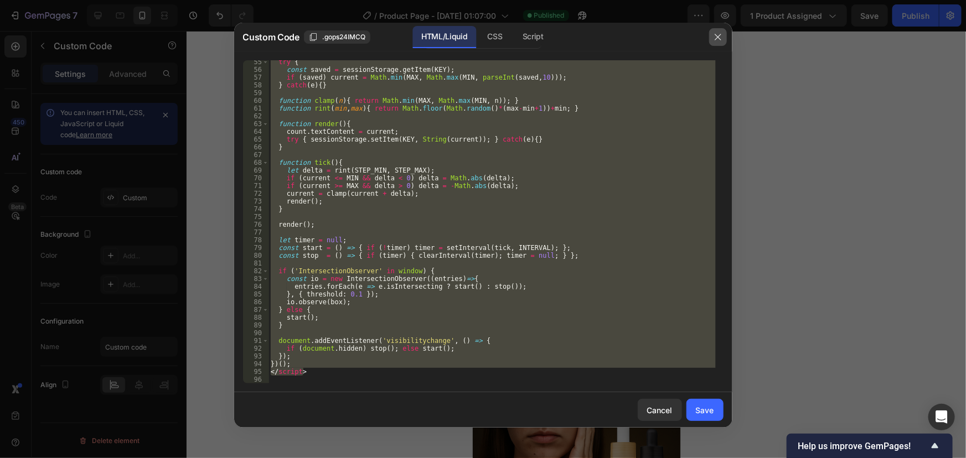
click at [719, 39] on icon "button" at bounding box center [718, 37] width 9 height 9
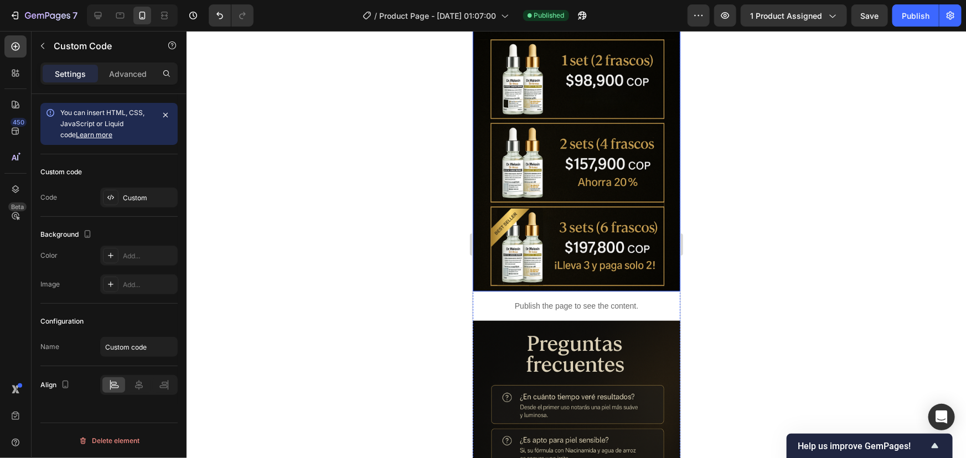
scroll to position [2516, 0]
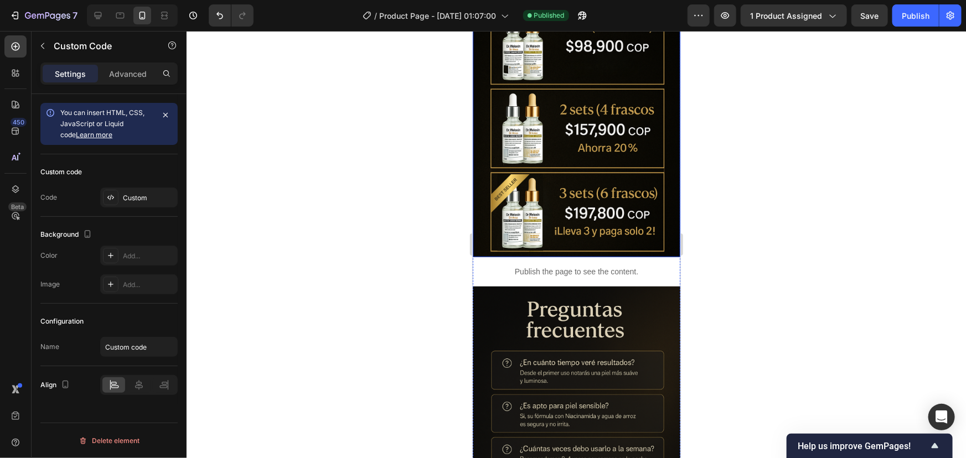
click at [547, 114] on img at bounding box center [576, 102] width 208 height 312
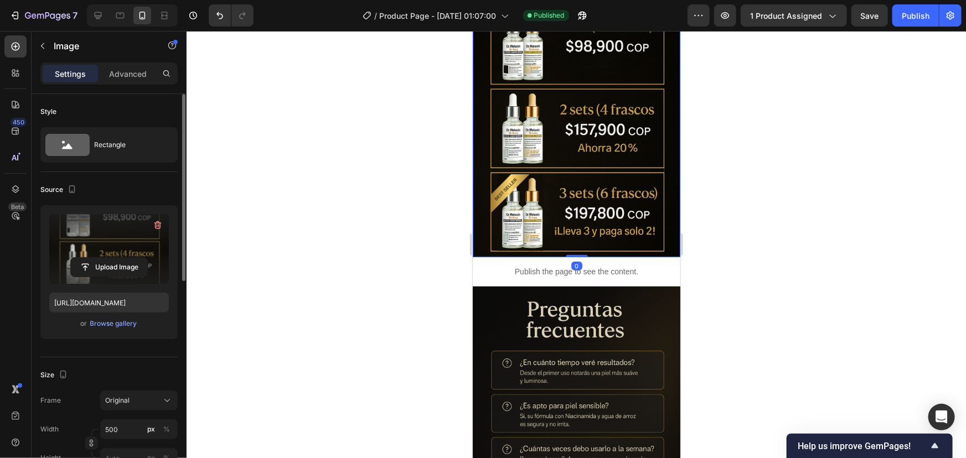
click at [117, 242] on label at bounding box center [109, 249] width 120 height 70
click at [117, 258] on input "file" at bounding box center [109, 267] width 76 height 19
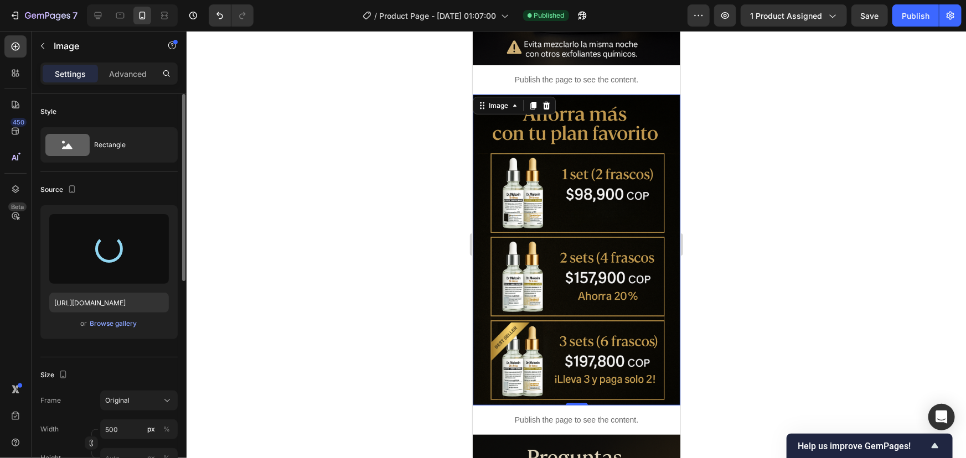
scroll to position [2365, 0]
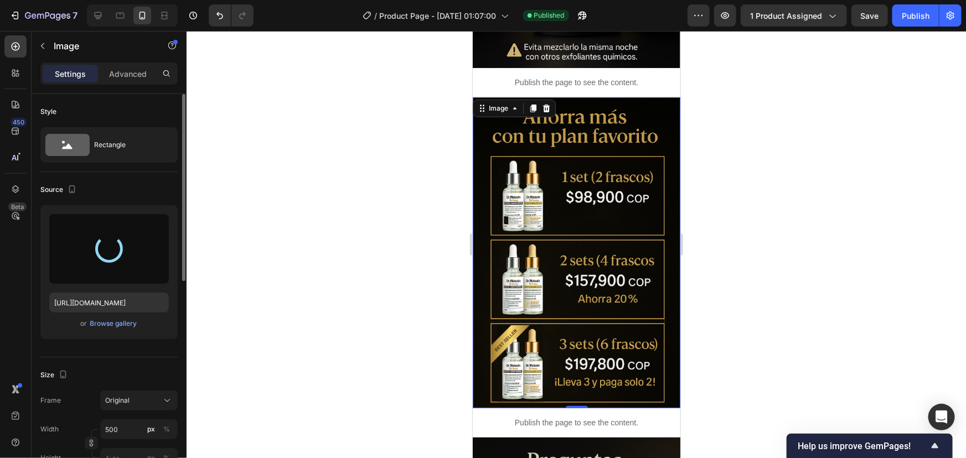
type input "[URL][DOMAIN_NAME]"
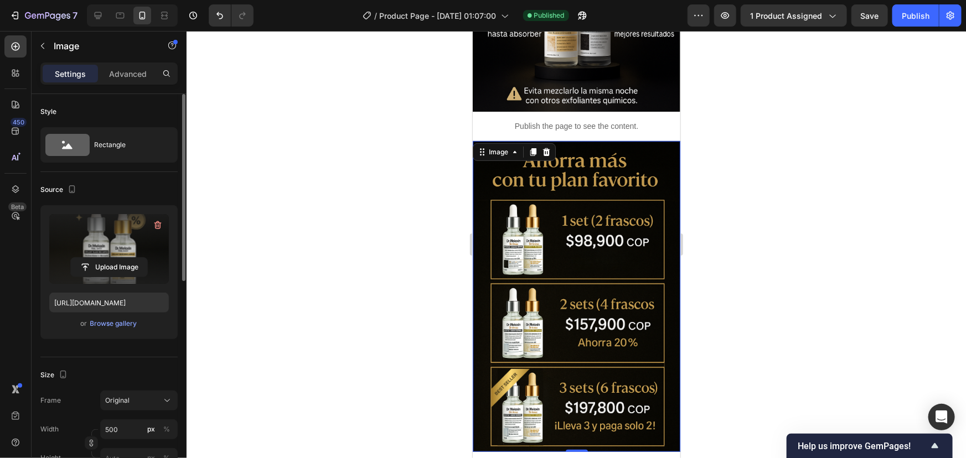
scroll to position [2314, 0]
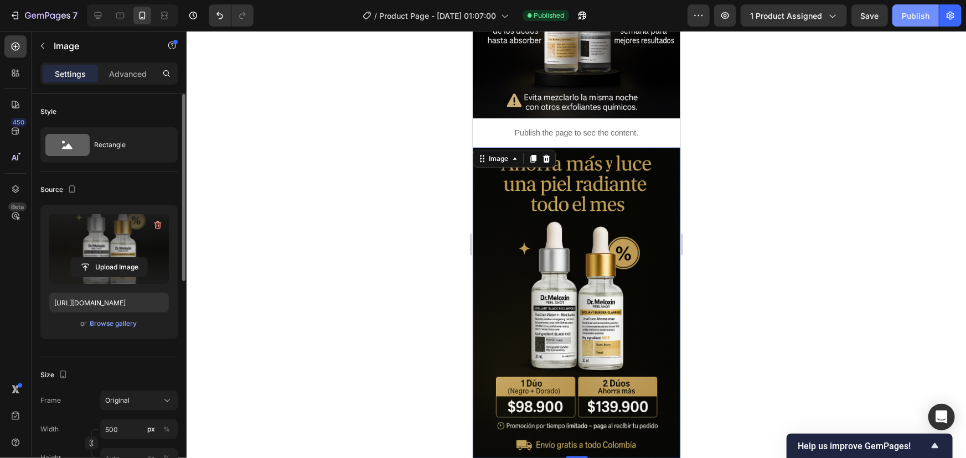
click at [916, 13] on div "Publish" at bounding box center [916, 16] width 28 height 12
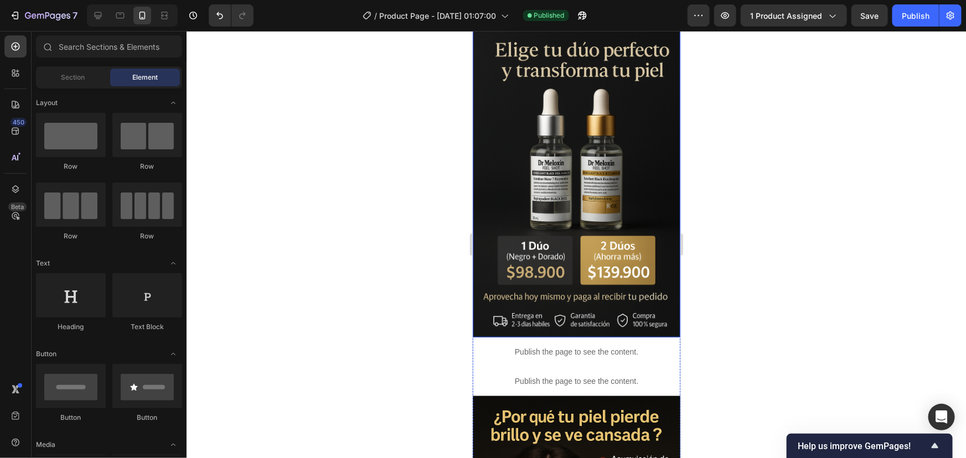
scroll to position [444, 0]
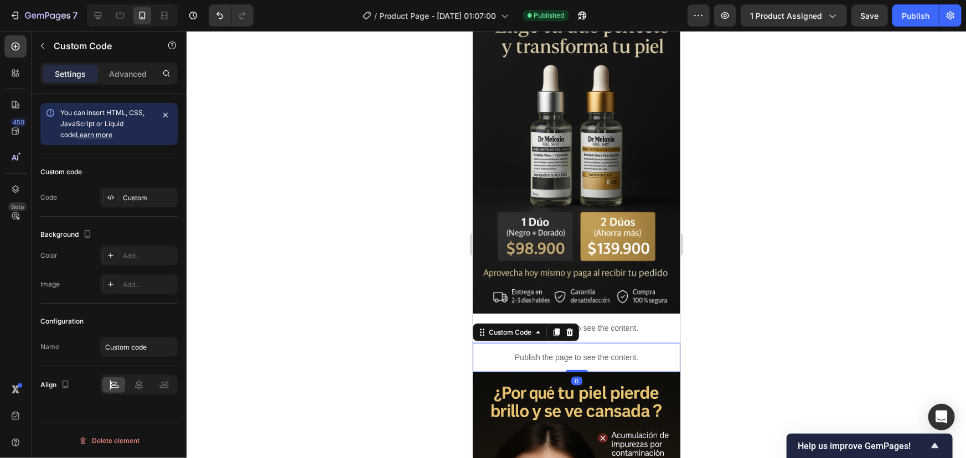
click at [551, 343] on div "Publish the page to see the content." at bounding box center [576, 357] width 208 height 29
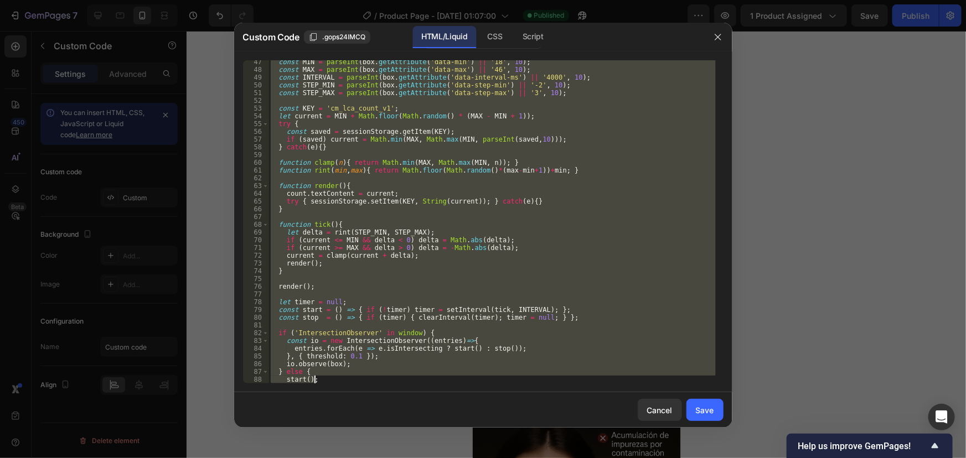
scroll to position [428, 0]
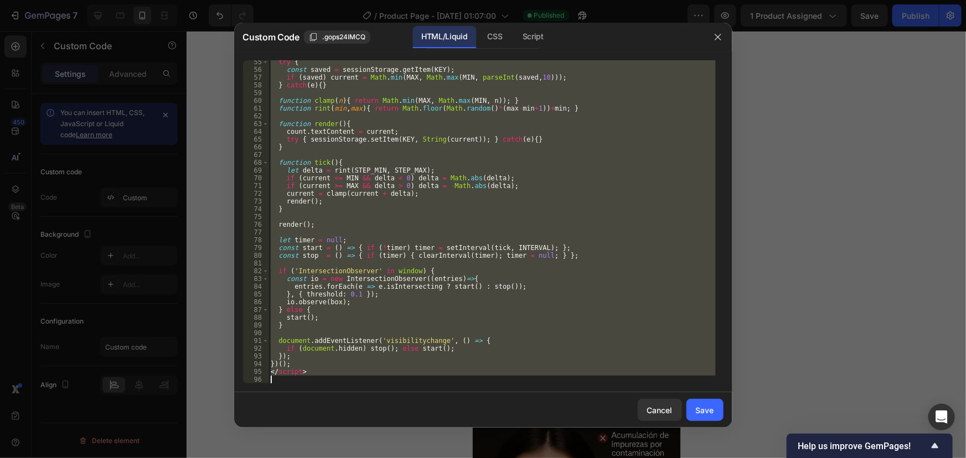
drag, startPoint x: 270, startPoint y: 66, endPoint x: 354, endPoint y: 482, distance: 424.1
click at [354, 0] on html "7 / Product Page - [DATE] 01:07:00 Published Preview 1 product assigned Save Pu…" at bounding box center [483, 0] width 966 height 0
type textarea "</script>"
paste textarea
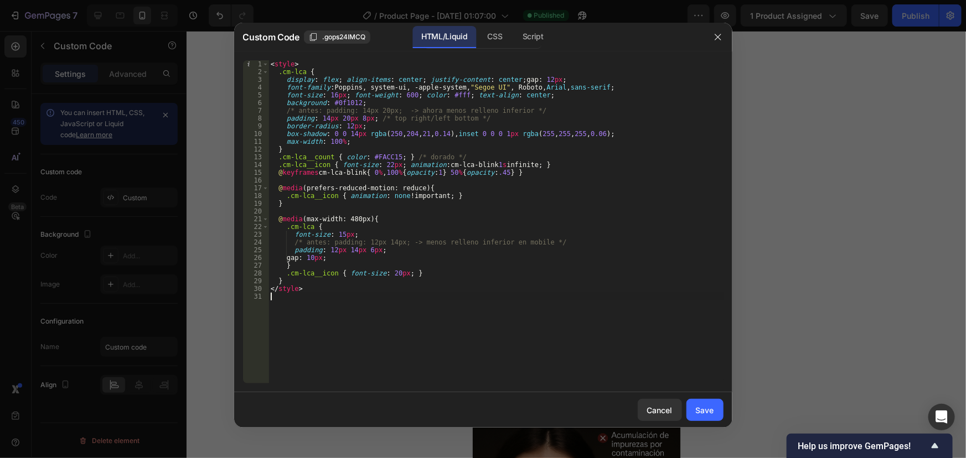
type textarea "</script>"
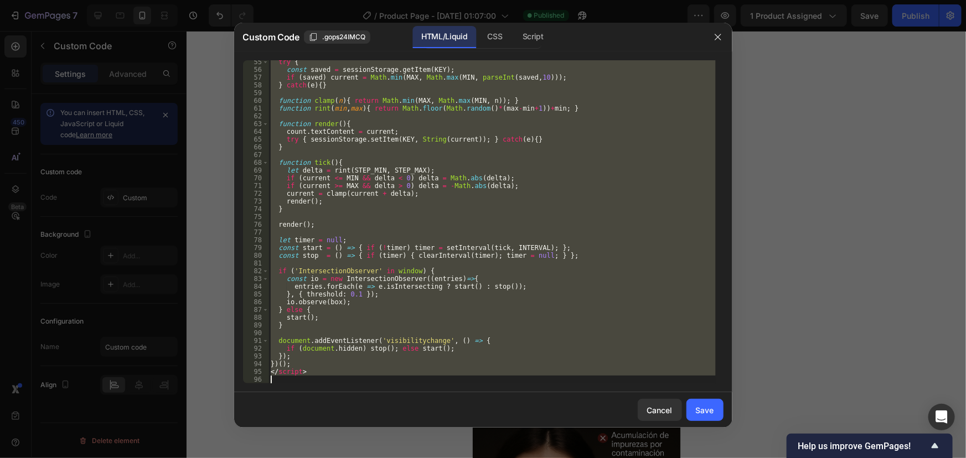
paste textarea
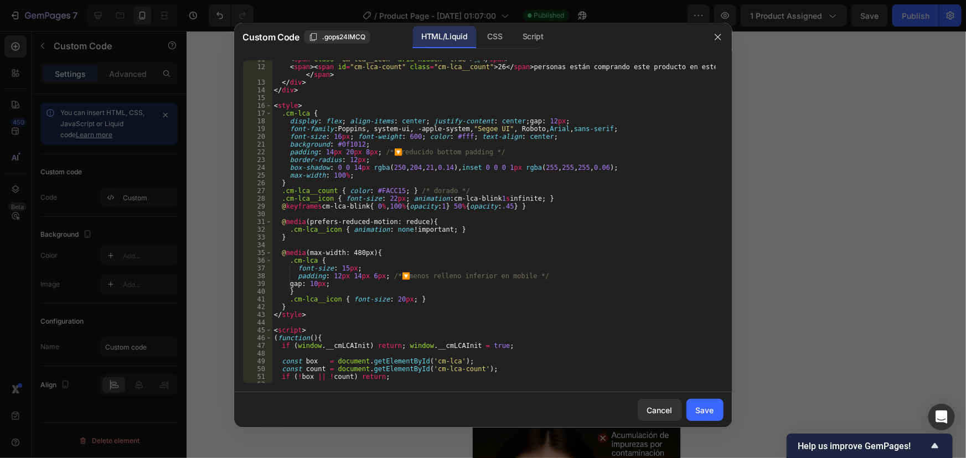
scroll to position [0, 0]
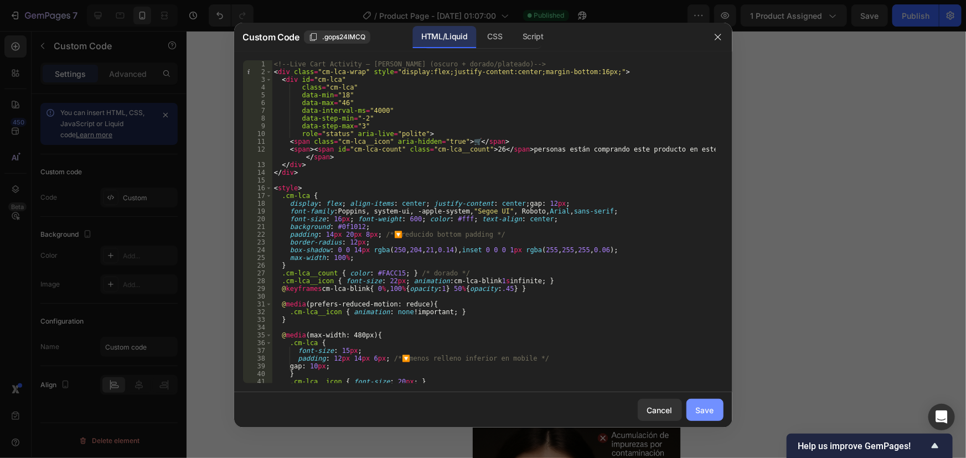
click at [696, 409] on div "Save" at bounding box center [705, 411] width 18 height 12
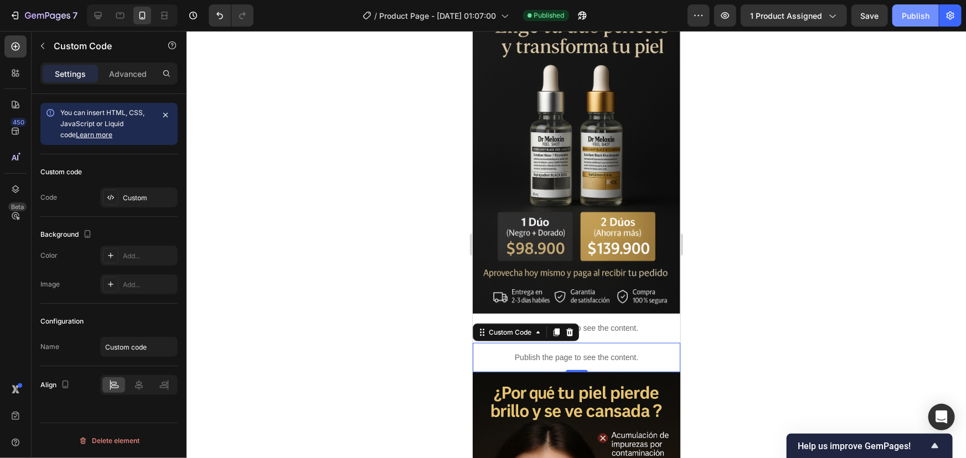
click at [914, 13] on div "Publish" at bounding box center [916, 16] width 28 height 12
click at [590, 351] on p "Publish the page to see the content." at bounding box center [576, 357] width 208 height 12
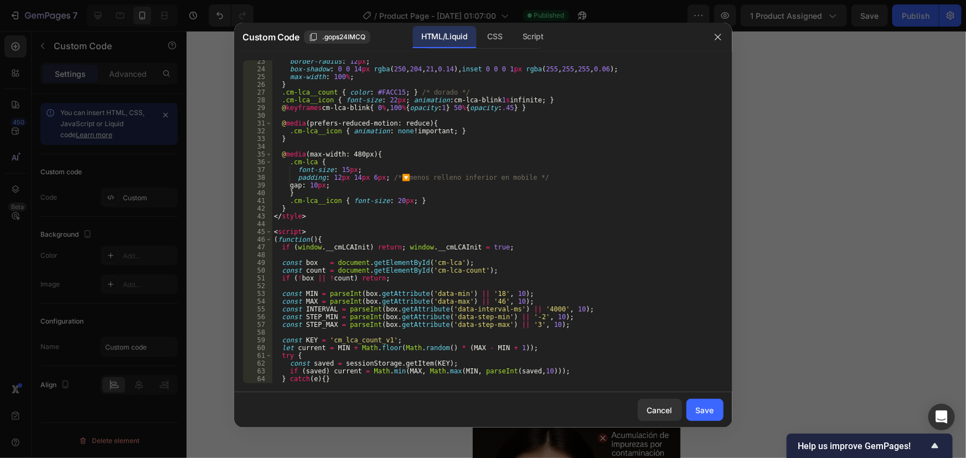
scroll to position [60, 0]
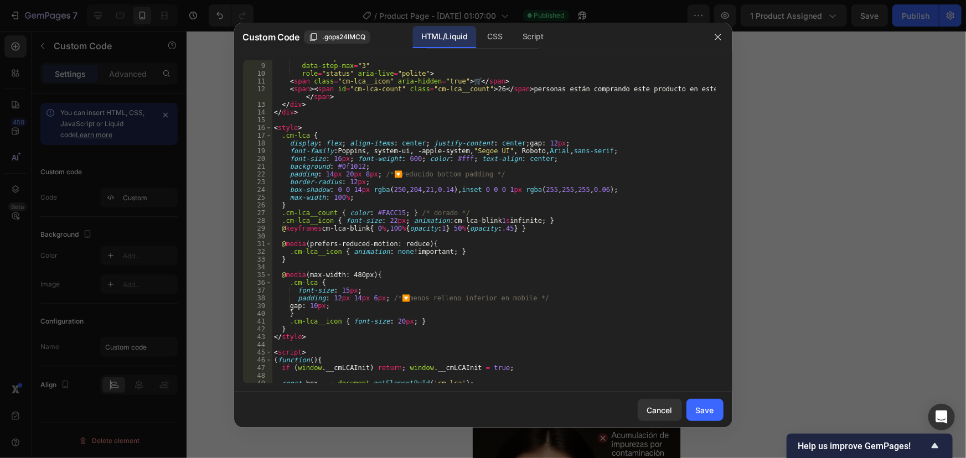
type textarea "}"
click at [483, 206] on div "data-step-min = "-2" data-step-max = "3" role = "status" aria-live = "polite" >…" at bounding box center [493, 223] width 443 height 339
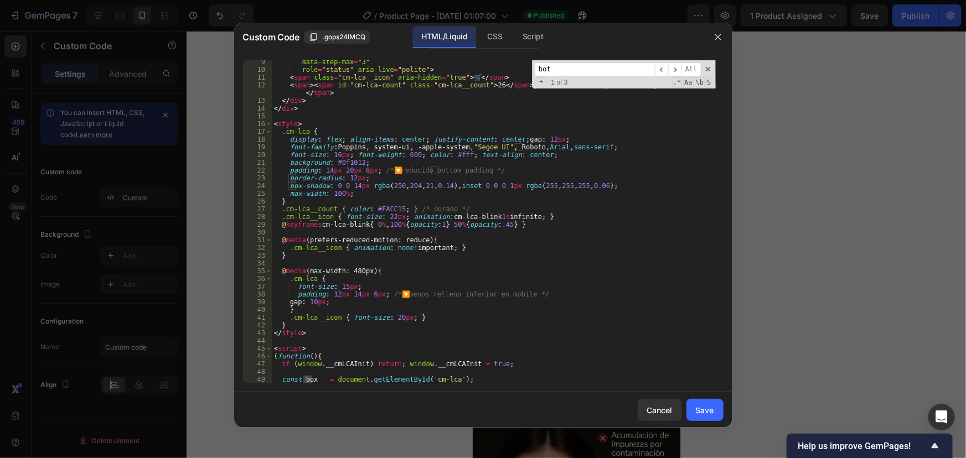
scroll to position [0, 0]
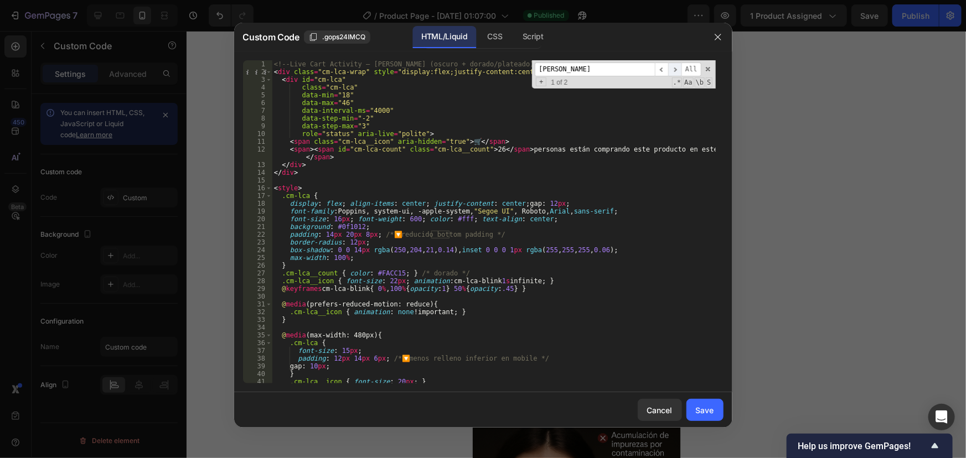
type input "[PERSON_NAME]"
click at [679, 68] on span "​" at bounding box center [674, 70] width 13 height 14
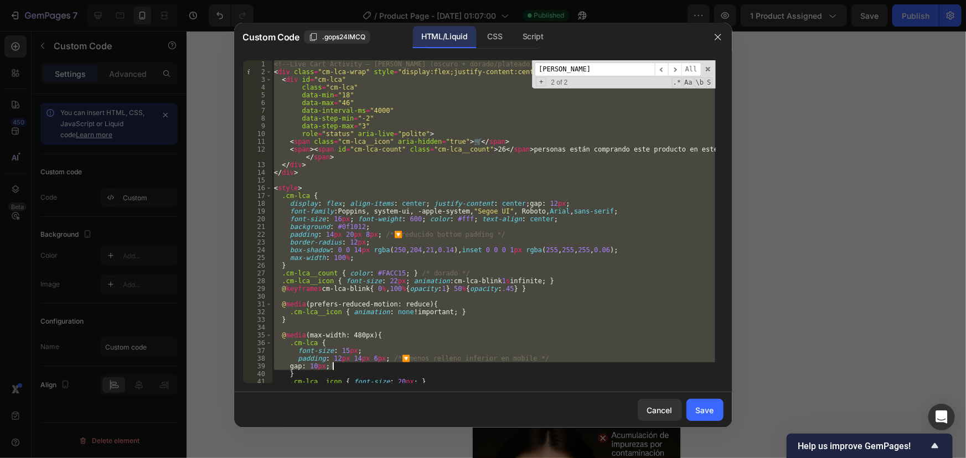
scroll to position [474, 0]
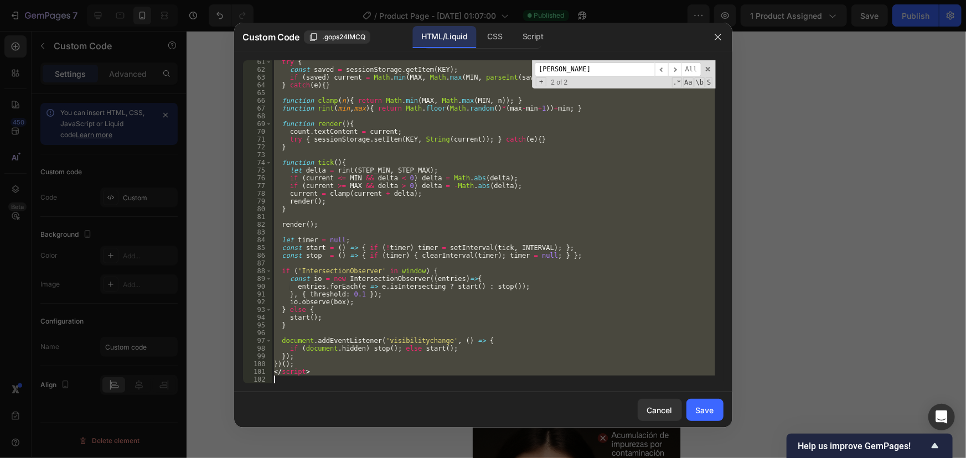
drag, startPoint x: 273, startPoint y: 63, endPoint x: 418, endPoint y: 482, distance: 443.4
click at [418, 0] on html "7 / Product Page - [DATE] 01:07:00 Published Preview 1 product assigned Save Pu…" at bounding box center [483, 0] width 966 height 0
type textarea "</script>"
paste textarea
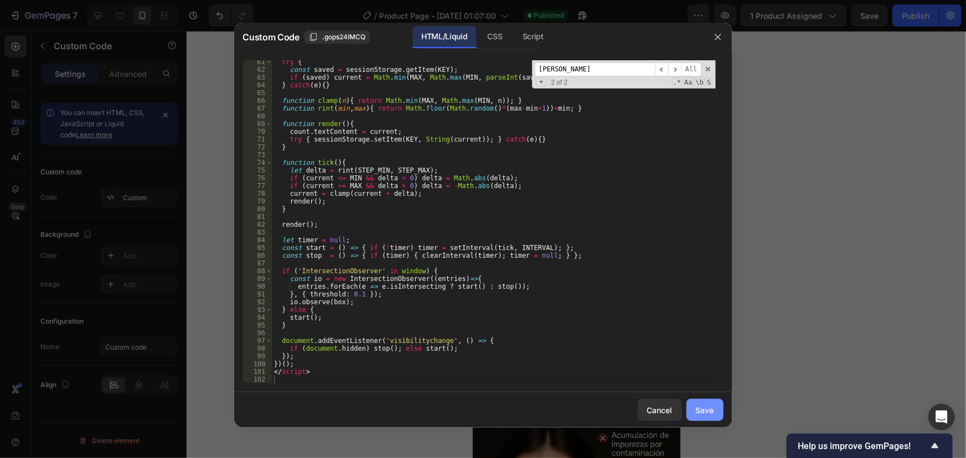
click at [704, 408] on div "Save" at bounding box center [705, 411] width 18 height 12
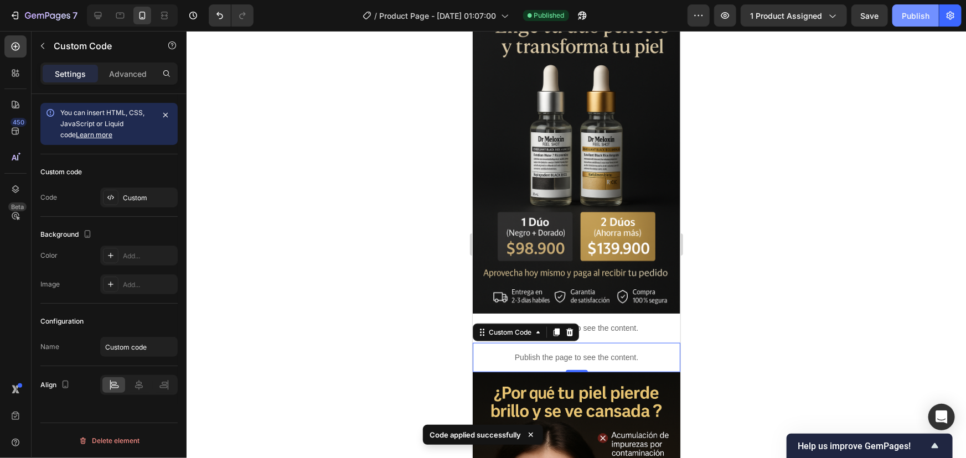
click at [924, 14] on div "Publish" at bounding box center [916, 16] width 28 height 12
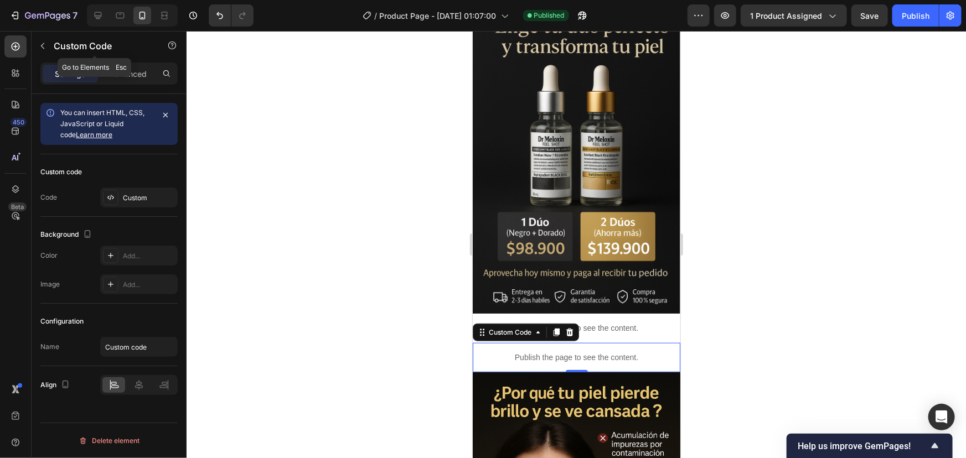
click at [41, 46] on icon "button" at bounding box center [42, 46] width 3 height 6
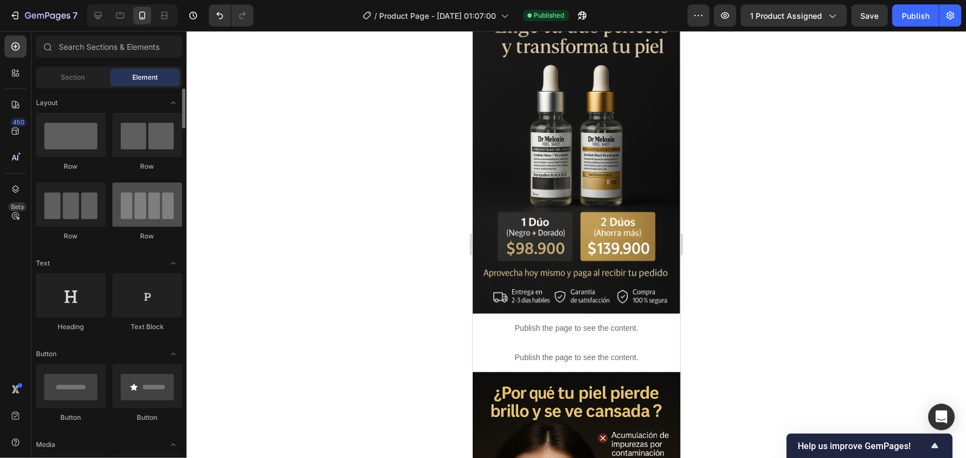
click at [151, 204] on div at bounding box center [147, 205] width 70 height 44
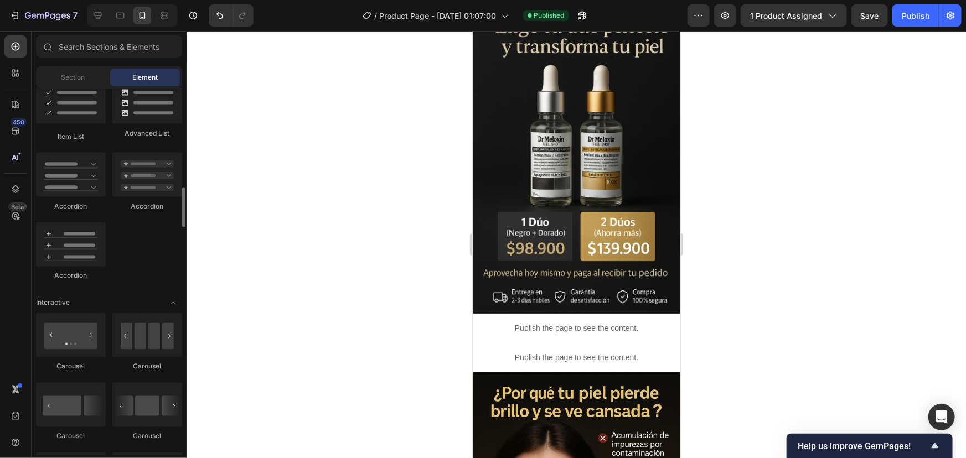
scroll to position [956, 0]
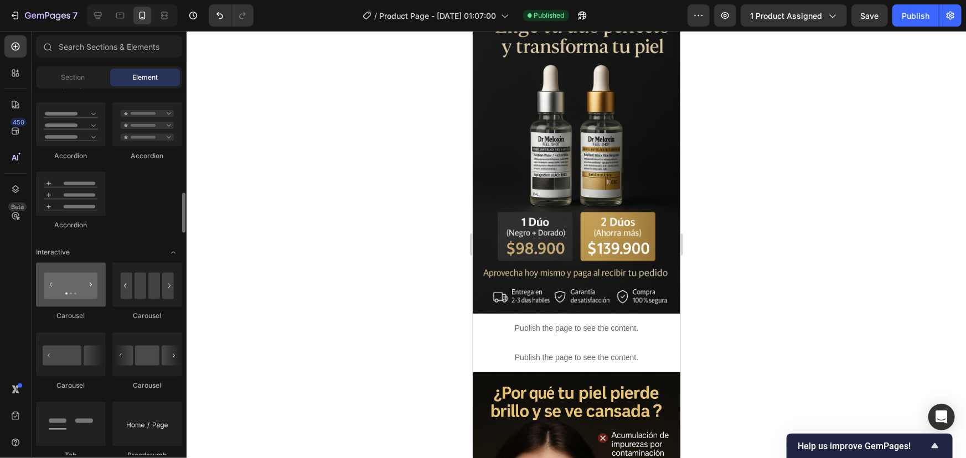
click at [70, 296] on div at bounding box center [71, 285] width 70 height 44
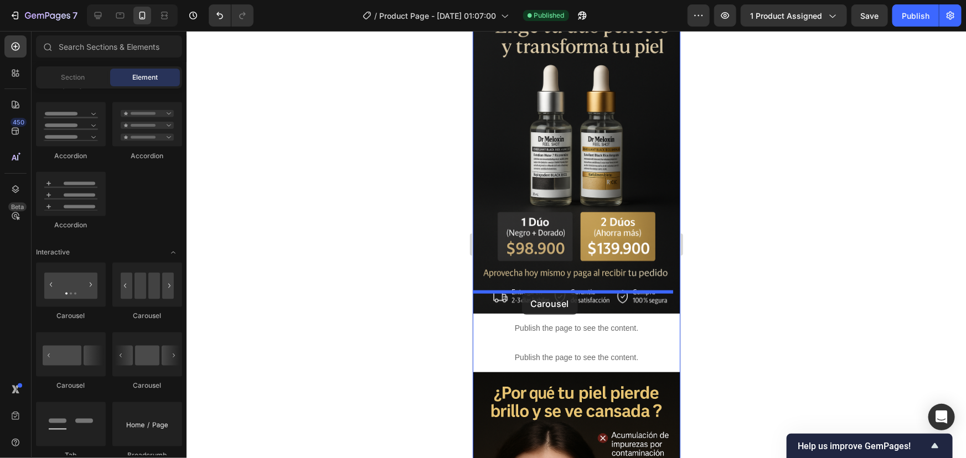
drag, startPoint x: 541, startPoint y: 324, endPoint x: 521, endPoint y: 293, distance: 36.6
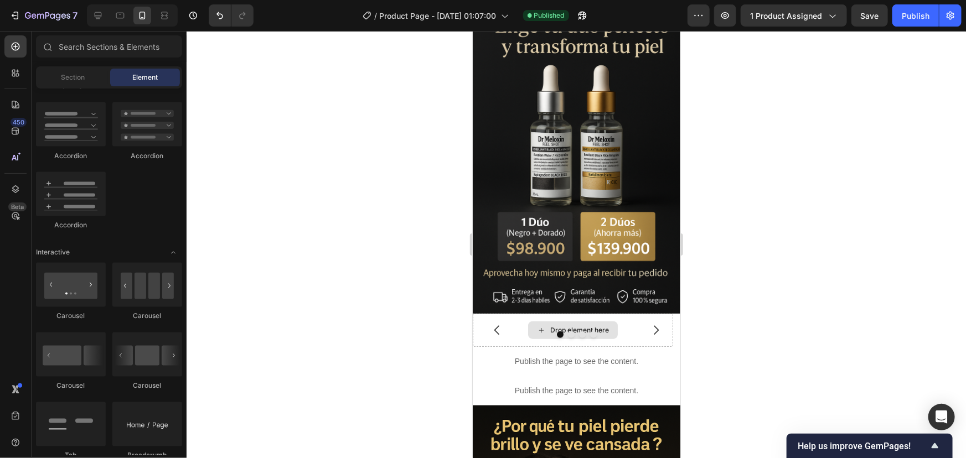
click at [591, 321] on div "Drop element here" at bounding box center [573, 330] width 90 height 18
click at [622, 313] on div "Drop element here" at bounding box center [572, 329] width 200 height 33
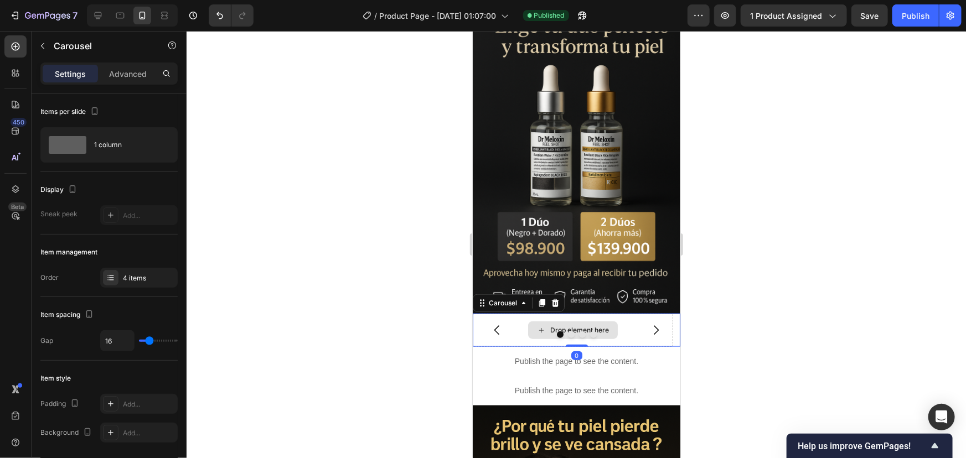
click at [622, 313] on div "Drop element here" at bounding box center [572, 329] width 200 height 33
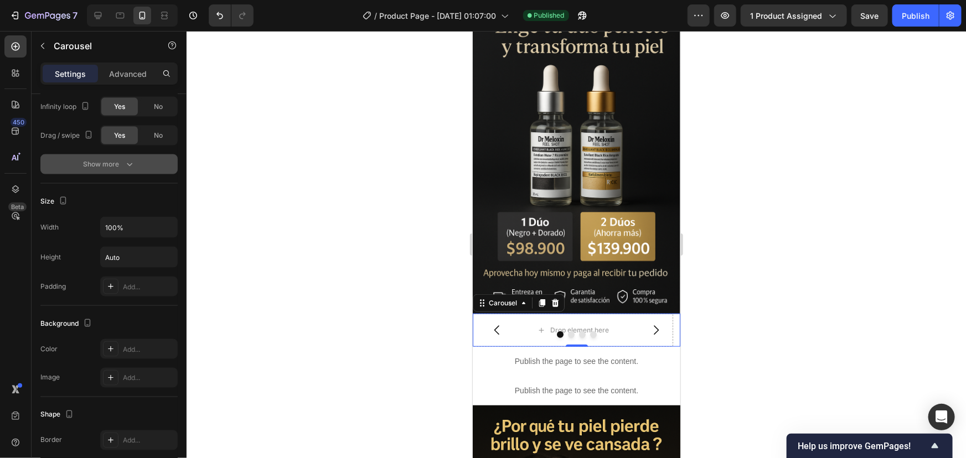
scroll to position [944, 0]
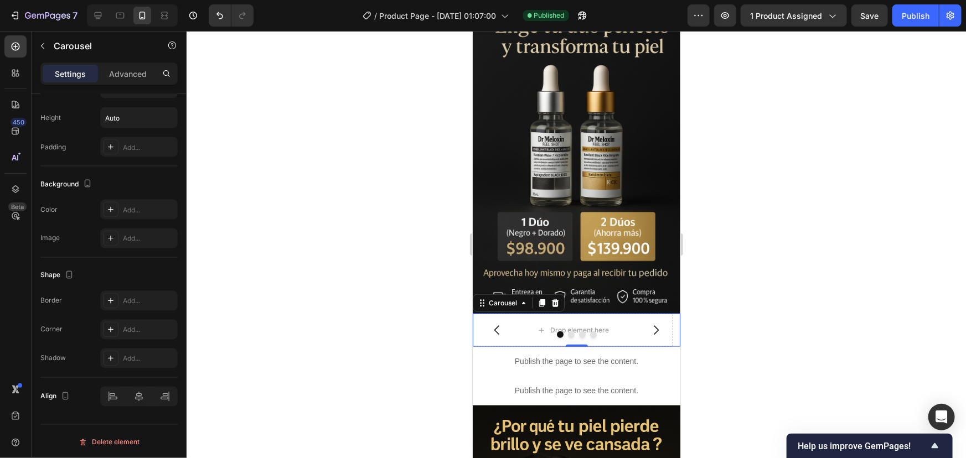
click at [557, 299] on icon at bounding box center [554, 303] width 7 height 8
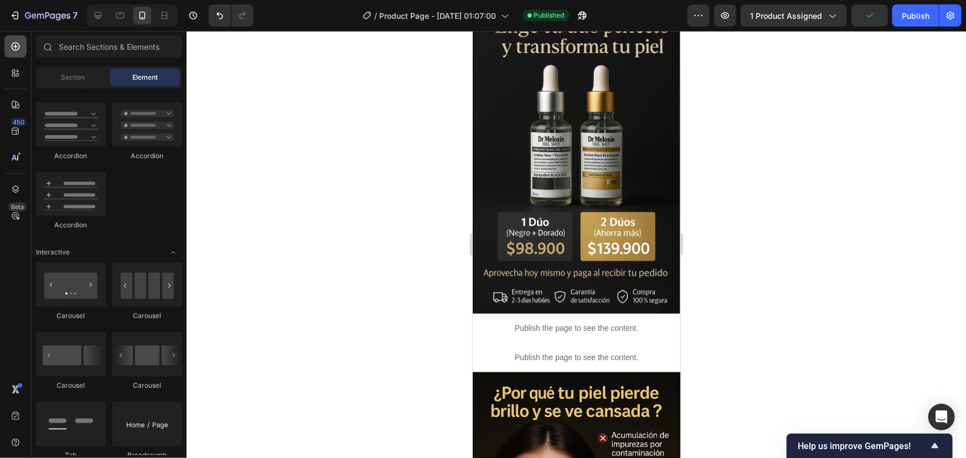
click at [18, 50] on icon at bounding box center [15, 46] width 11 height 11
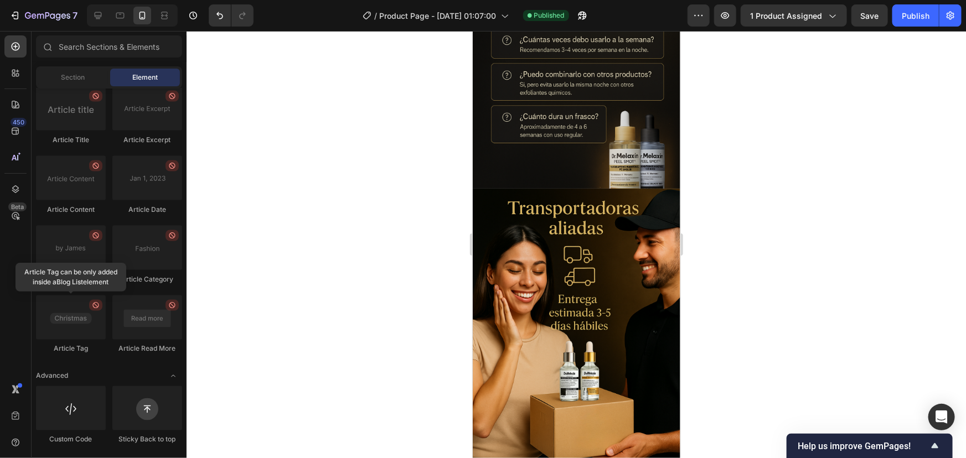
scroll to position [3098, 0]
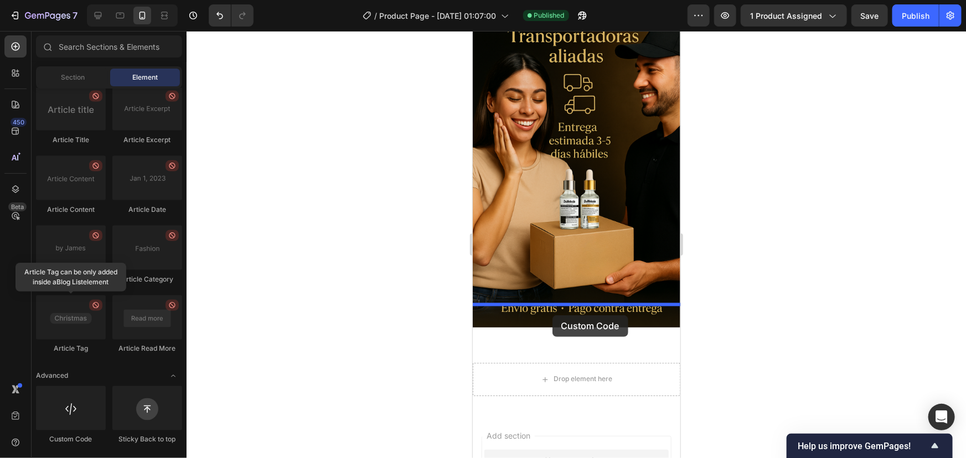
drag, startPoint x: 547, startPoint y: 458, endPoint x: 552, endPoint y: 301, distance: 157.3
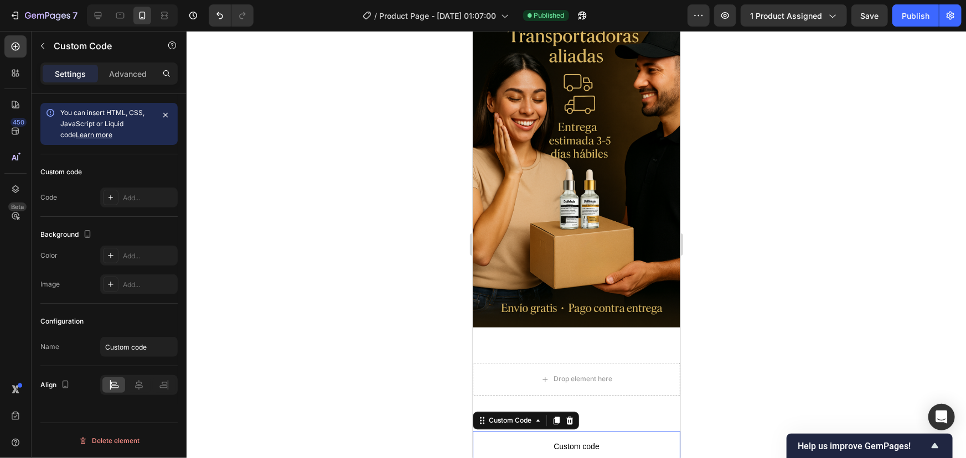
click at [564, 440] on span "Custom code" at bounding box center [576, 446] width 208 height 13
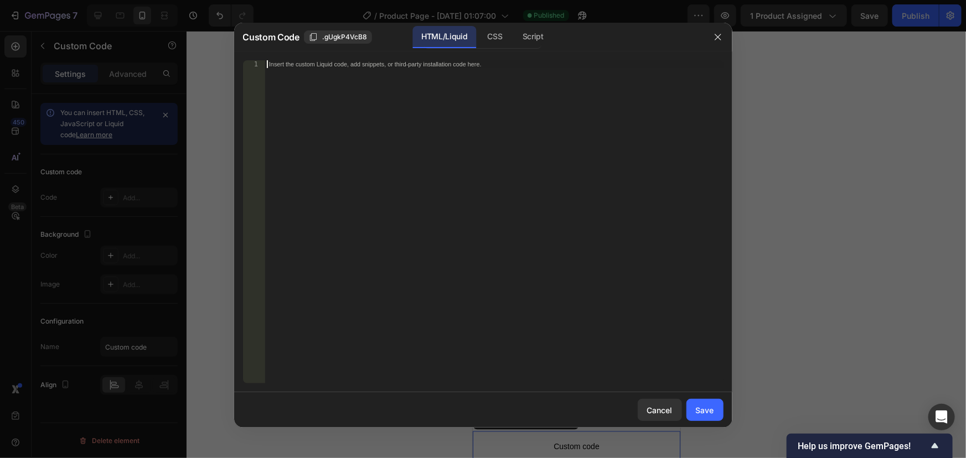
click at [320, 80] on div "Insert the custom Liquid code, add snippets, or third-party installation code h…" at bounding box center [494, 229] width 458 height 339
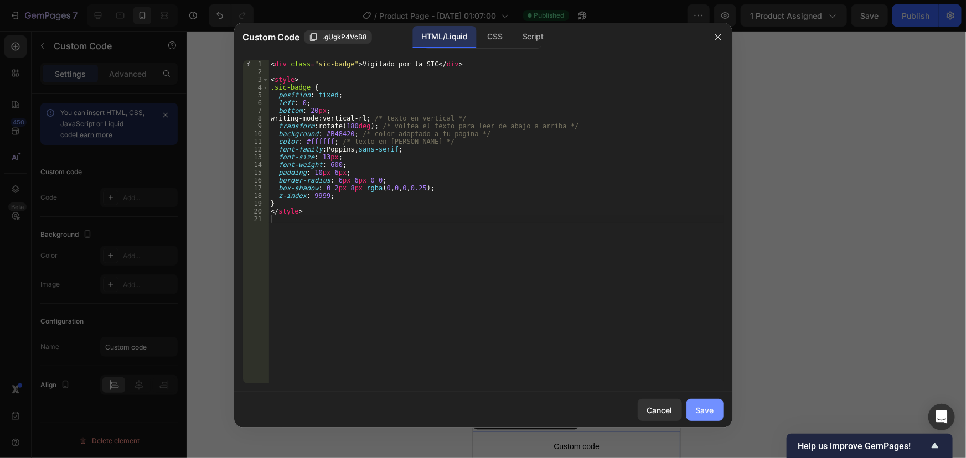
click at [699, 407] on div "Save" at bounding box center [705, 411] width 18 height 12
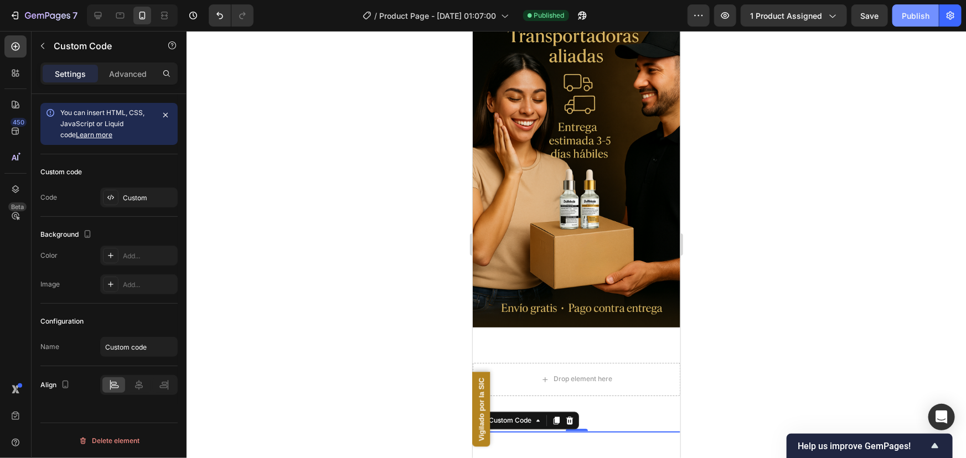
click at [911, 5] on button "Publish" at bounding box center [915, 15] width 46 height 22
click at [596, 413] on div "Vigilado por la SIC Custom Code 0 Section 3" at bounding box center [576, 430] width 208 height 35
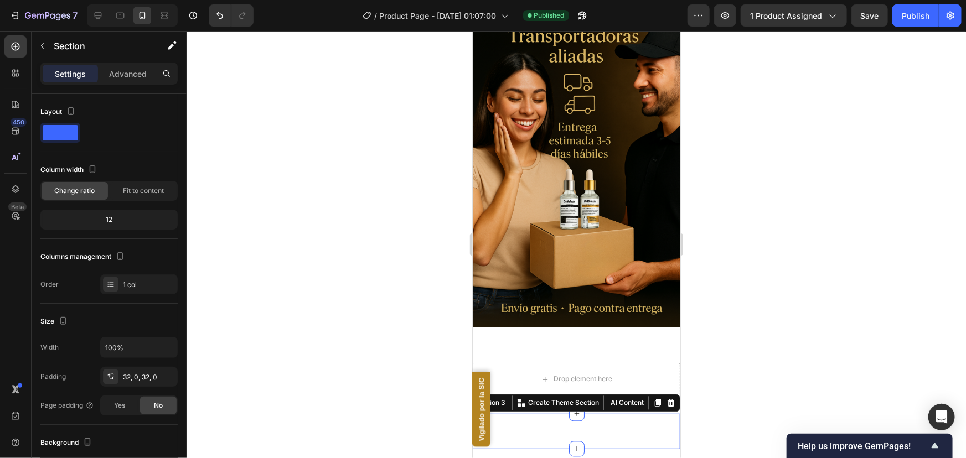
click at [596, 413] on div "Vigilado por la SIC Custom Code Section 3 You can create reusable sections Crea…" at bounding box center [576, 430] width 208 height 35
click at [589, 413] on div "Vigilado por la SIC Custom Code Section 3 You can create reusable sections Crea…" at bounding box center [576, 430] width 208 height 35
click at [588, 413] on div "Vigilado por la SIC Custom Code Section 3 You can create reusable sections Crea…" at bounding box center [576, 430] width 208 height 35
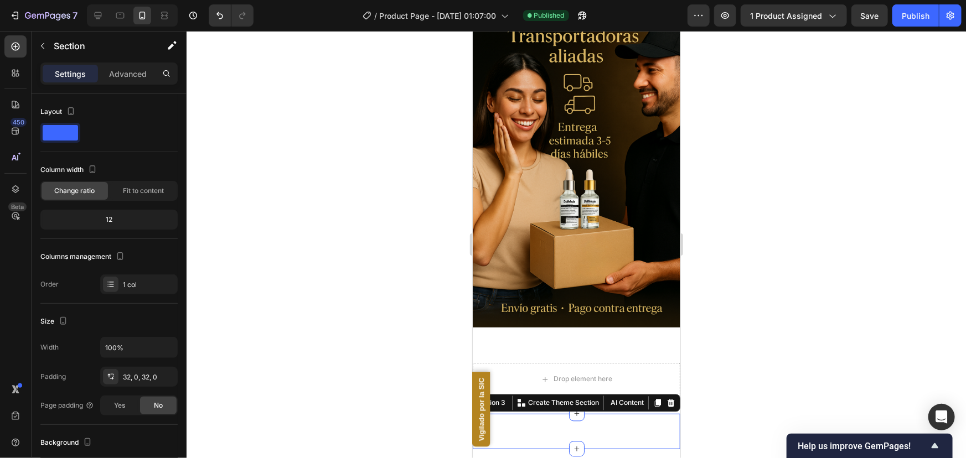
click at [495, 413] on div "Vigilado por la SIC Custom Code Section 3 You can create reusable sections Crea…" at bounding box center [576, 430] width 208 height 35
drag, startPoint x: 417, startPoint y: 322, endPoint x: 421, endPoint y: 318, distance: 5.9
click at [417, 323] on div at bounding box center [576, 244] width 779 height 427
click at [539, 413] on div "Vigilado por la SIC Custom Code Section 3 You can create reusable sections Crea…" at bounding box center [576, 430] width 208 height 35
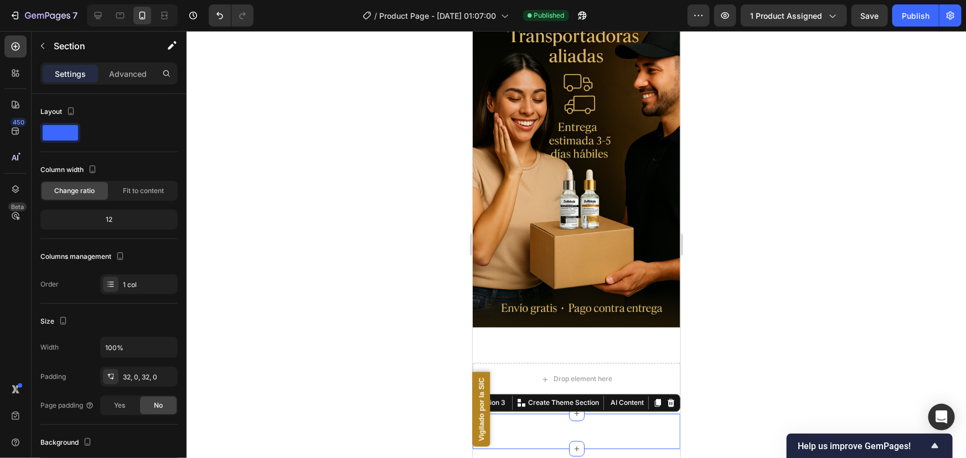
click at [539, 413] on div "Vigilado por la SIC Custom Code Section 3 You can create reusable sections Crea…" at bounding box center [576, 430] width 208 height 35
click at [666, 396] on div at bounding box center [670, 402] width 13 height 13
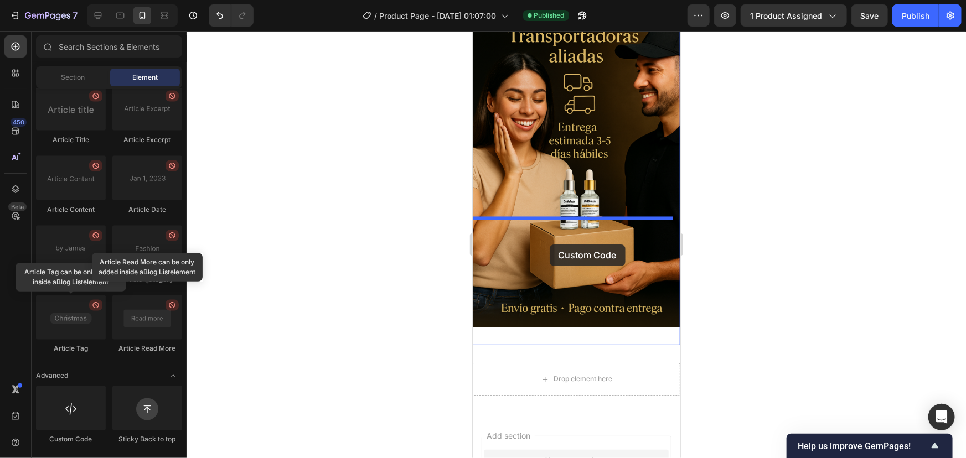
drag, startPoint x: 548, startPoint y: 442, endPoint x: 556, endPoint y: 248, distance: 193.9
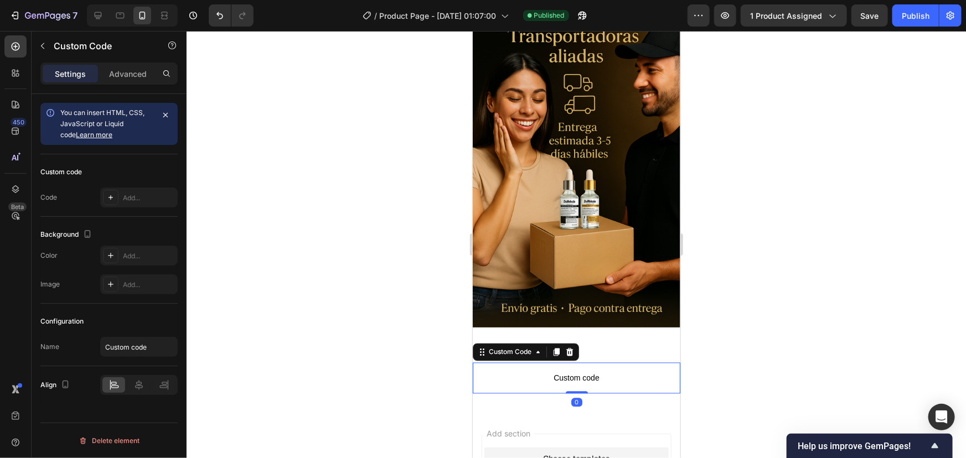
scroll to position [3095, 0]
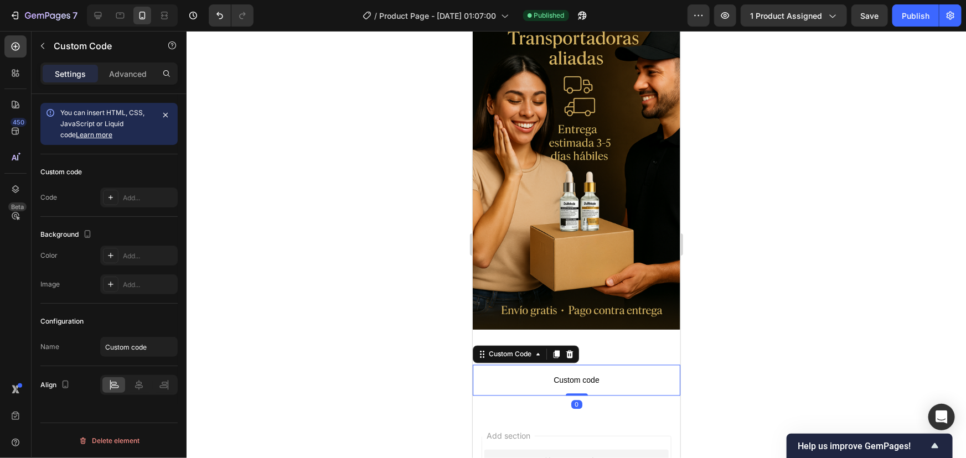
click at [567, 374] on span "Custom code" at bounding box center [576, 380] width 208 height 13
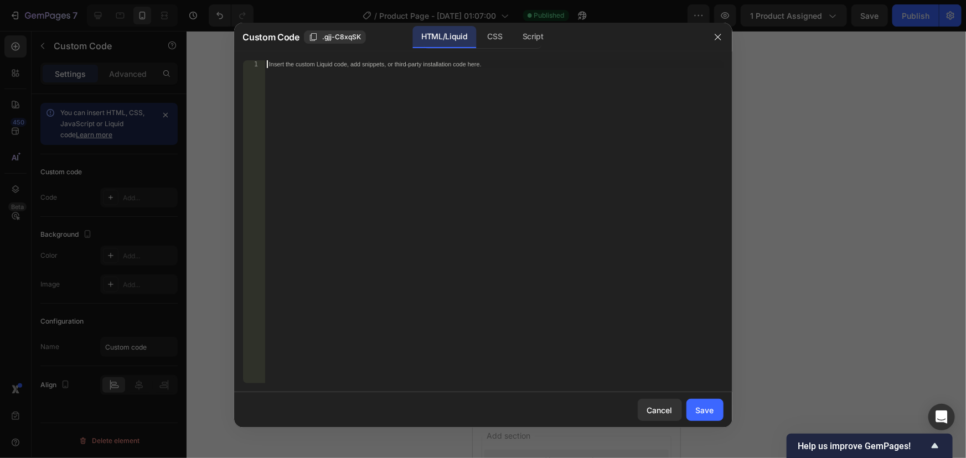
drag, startPoint x: 299, startPoint y: 76, endPoint x: 306, endPoint y: 77, distance: 7.4
click at [298, 76] on div "Insert the custom Liquid code, add snippets, or third-party installation code h…" at bounding box center [494, 229] width 458 height 339
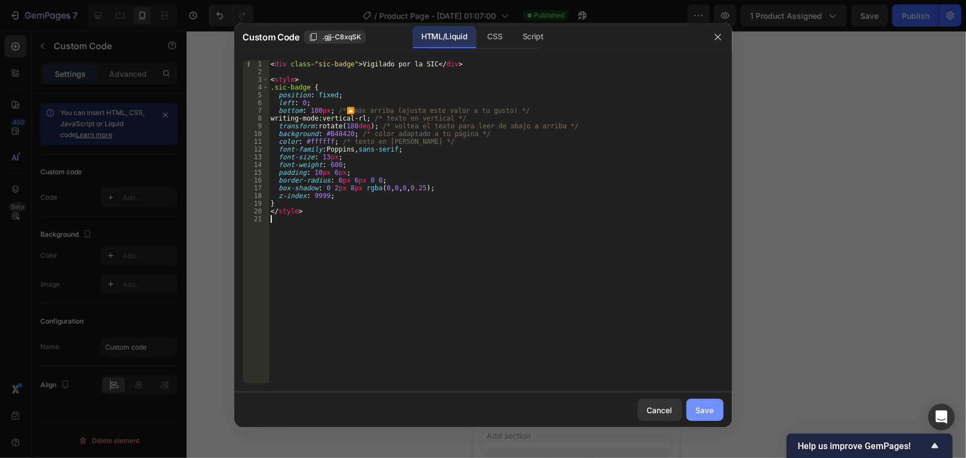
click at [693, 404] on button "Save" at bounding box center [704, 410] width 37 height 22
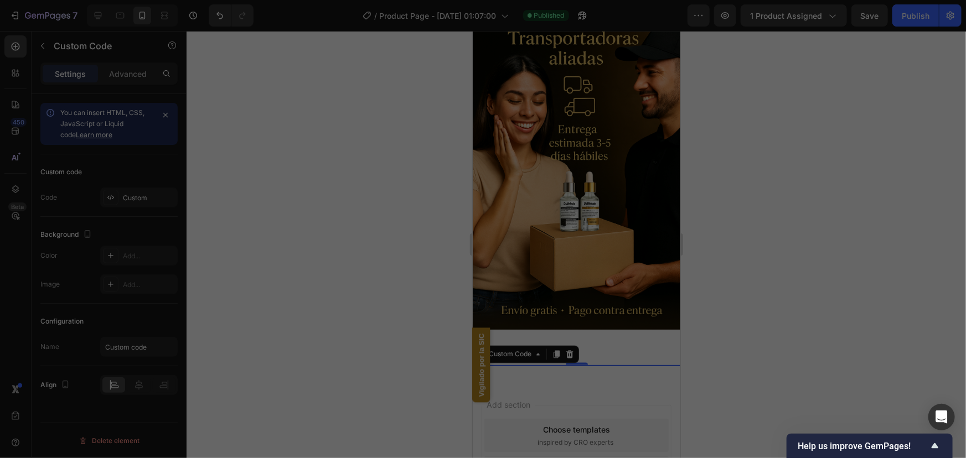
scroll to position [3064, 0]
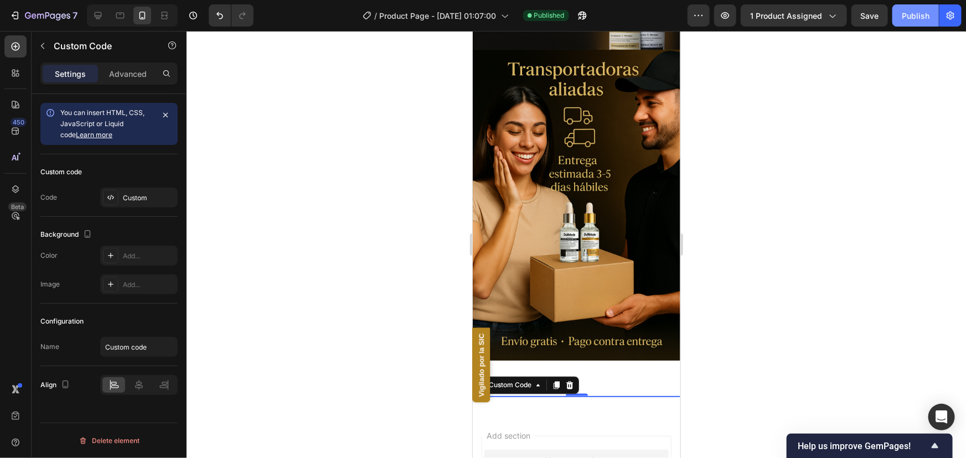
click at [917, 8] on button "Publish" at bounding box center [915, 15] width 46 height 22
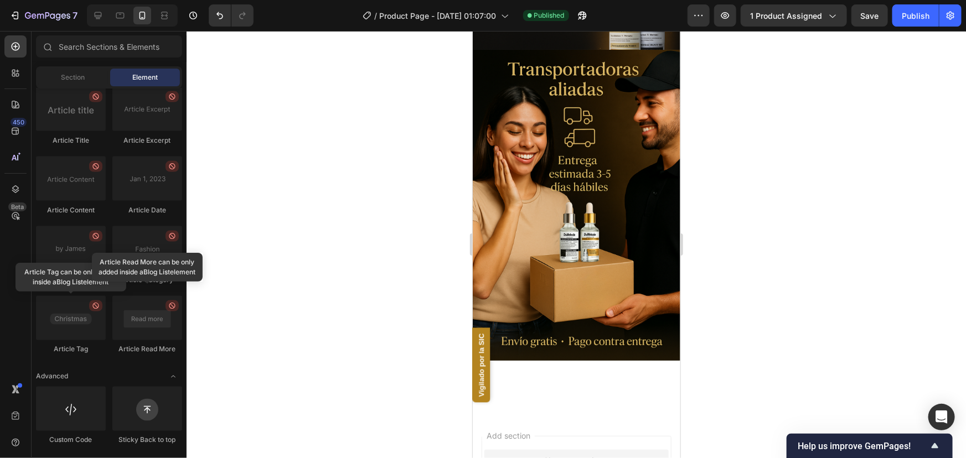
click at [597, 378] on div "Vigilado por la SIC Custom Code Section 2" at bounding box center [576, 395] width 208 height 35
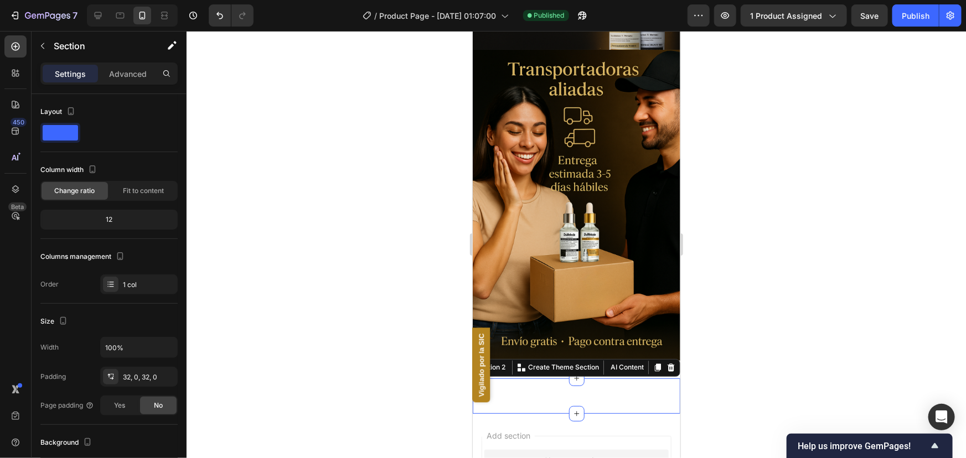
click at [597, 378] on div "Vigilado por la SIC Custom Code Section 2 You can create reusable sections Crea…" at bounding box center [576, 395] width 208 height 35
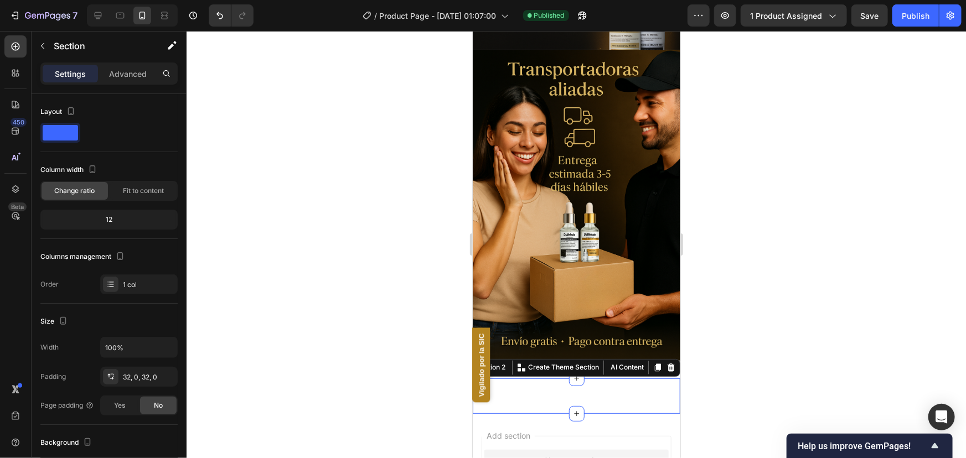
click at [597, 378] on div "Vigilado por la SIC Custom Code Section 2 You can create reusable sections Crea…" at bounding box center [576, 395] width 208 height 35
click at [660, 359] on div "Section 2 You can create reusable sections Create Theme Section AI Content Writ…" at bounding box center [569, 368] width 220 height 18
click at [666, 363] on icon at bounding box center [670, 367] width 9 height 9
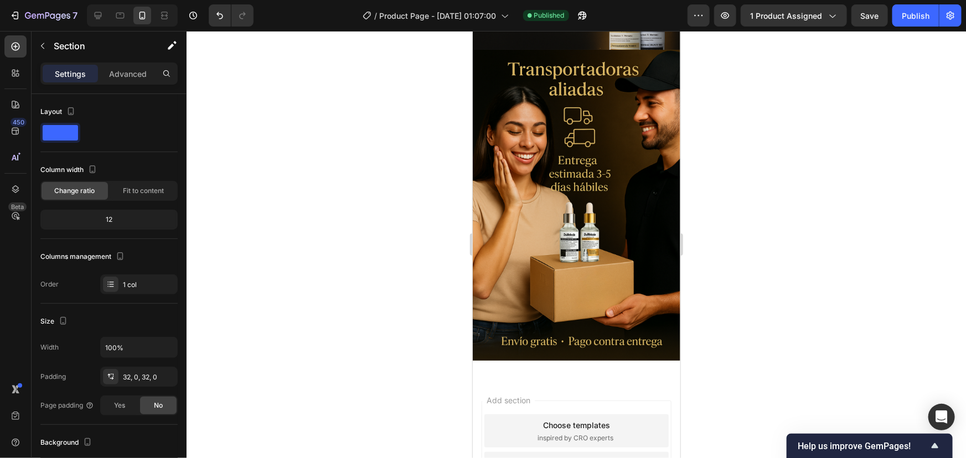
scroll to position [3029, 0]
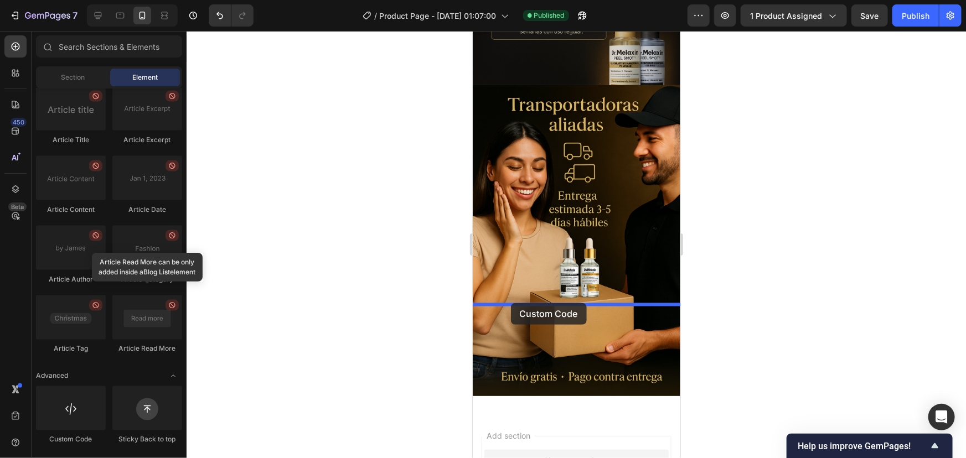
drag, startPoint x: 542, startPoint y: 461, endPoint x: 504, endPoint y: 304, distance: 161.8
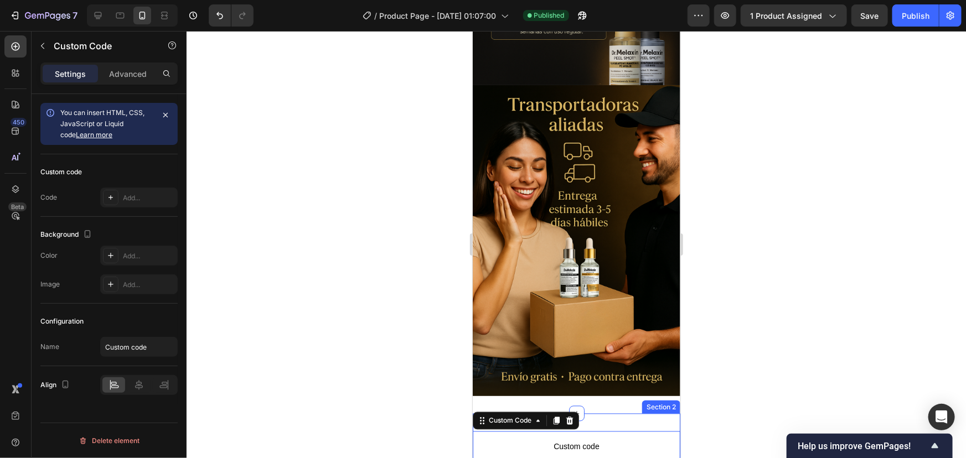
scroll to position [3095, 0]
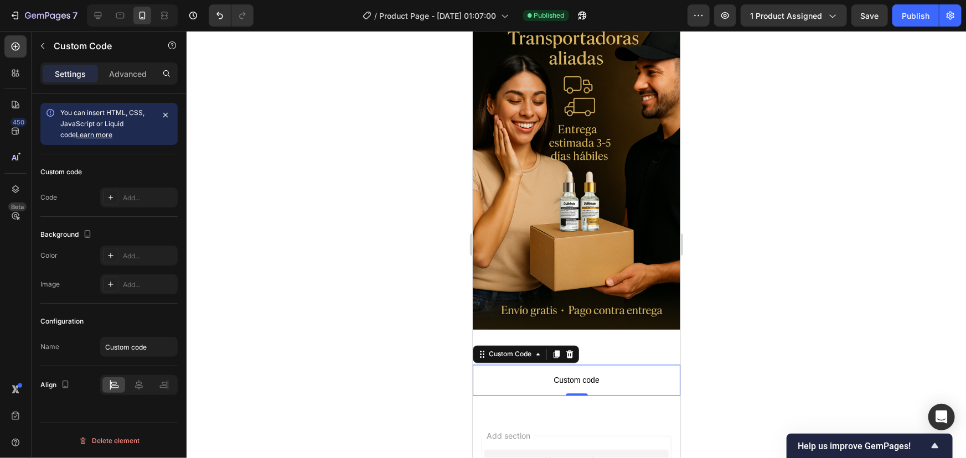
click at [580, 374] on span "Custom code" at bounding box center [576, 380] width 208 height 13
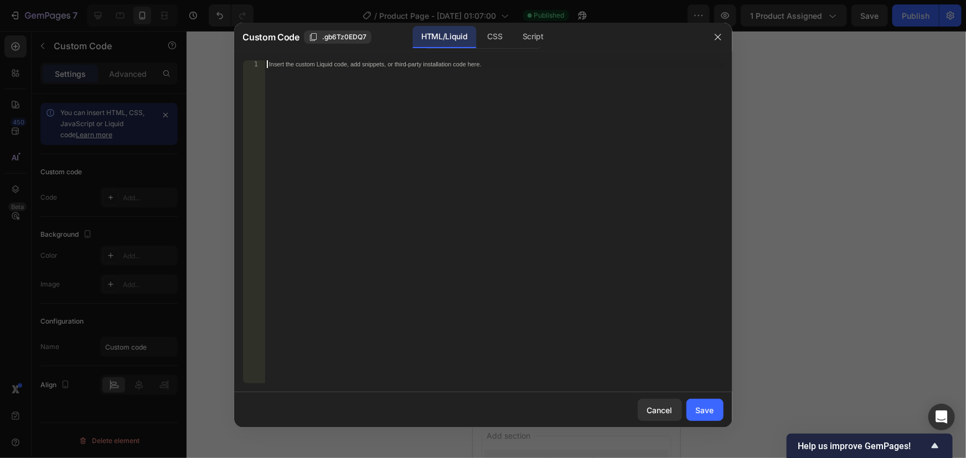
click at [312, 80] on div "Insert the custom Liquid code, add snippets, or third-party installation code h…" at bounding box center [494, 229] width 458 height 339
paste textarea "<div class="sic-badge">Superintendencia de Industria y Comercio</div>"
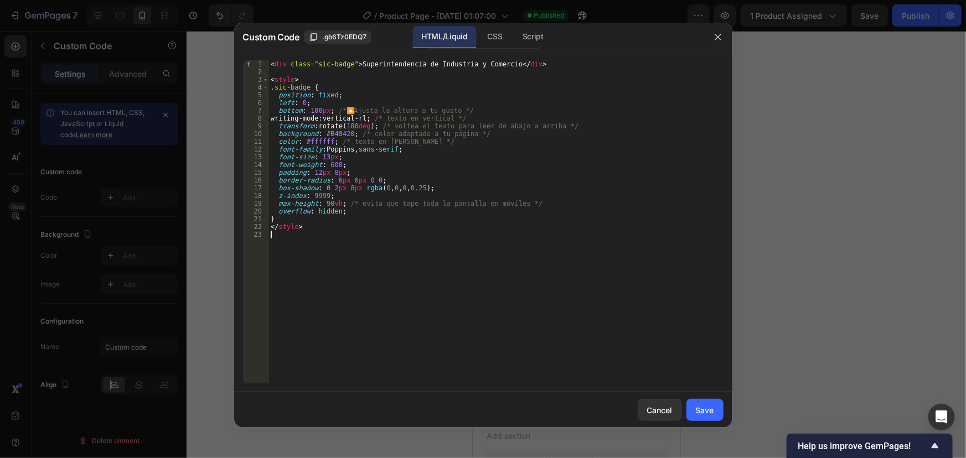
click at [354, 65] on div "< div class = "sic-badge" > Superintendencia de Industria y Comercio </ div > <…" at bounding box center [495, 229] width 455 height 339
type textarea "<div class="sic-badge">Vigilado por la Superintendencia de Industria y Comercio…"
click at [713, 409] on div "Save" at bounding box center [705, 411] width 18 height 12
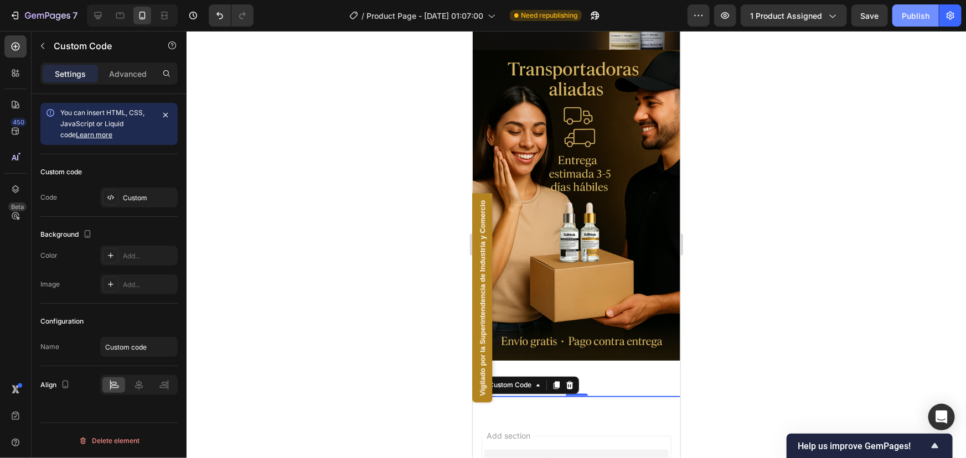
click at [921, 17] on div "Publish" at bounding box center [916, 16] width 28 height 12
click at [487, 239] on div "Vigilado por la Superintendencia de Industria y Comercio" at bounding box center [482, 297] width 20 height 209
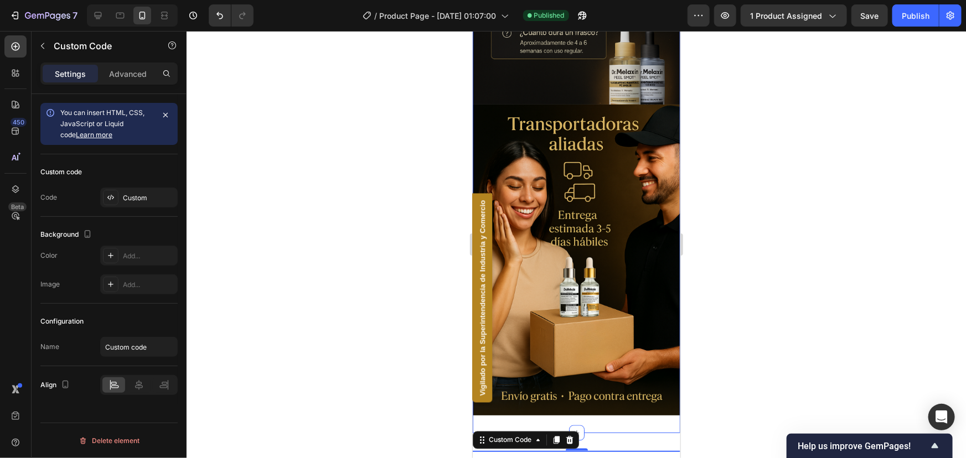
scroll to position [3014, 0]
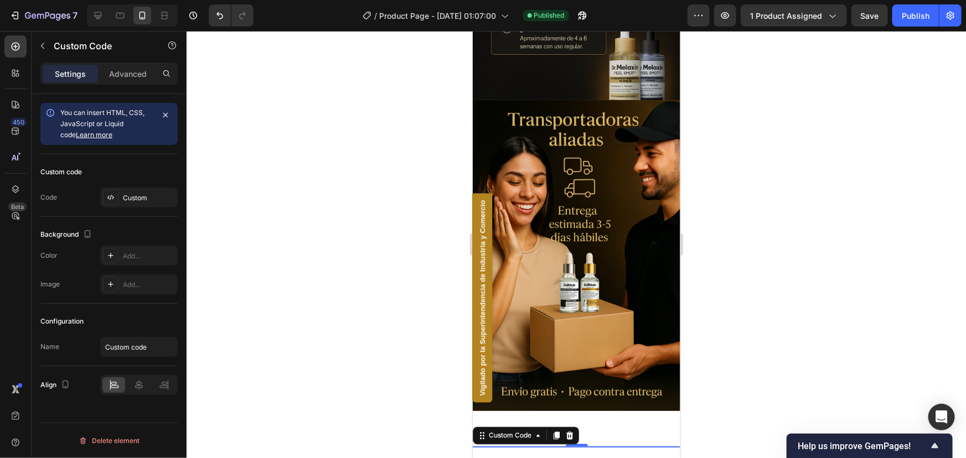
click at [481, 298] on div "Vigilado por la Superintendencia de Industria y Comercio" at bounding box center [482, 297] width 20 height 209
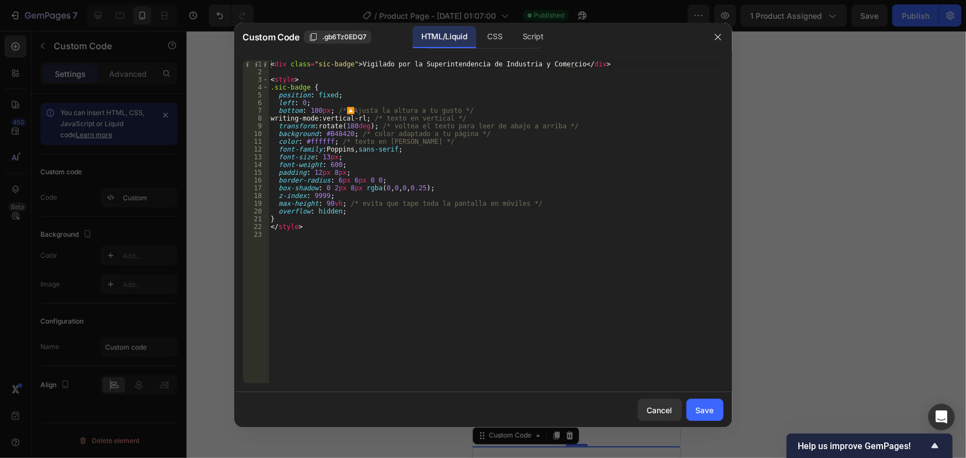
click at [354, 224] on div "< div class = "sic-badge" > Vigilado por la Superintendencia de Industria y Com…" at bounding box center [495, 229] width 455 height 339
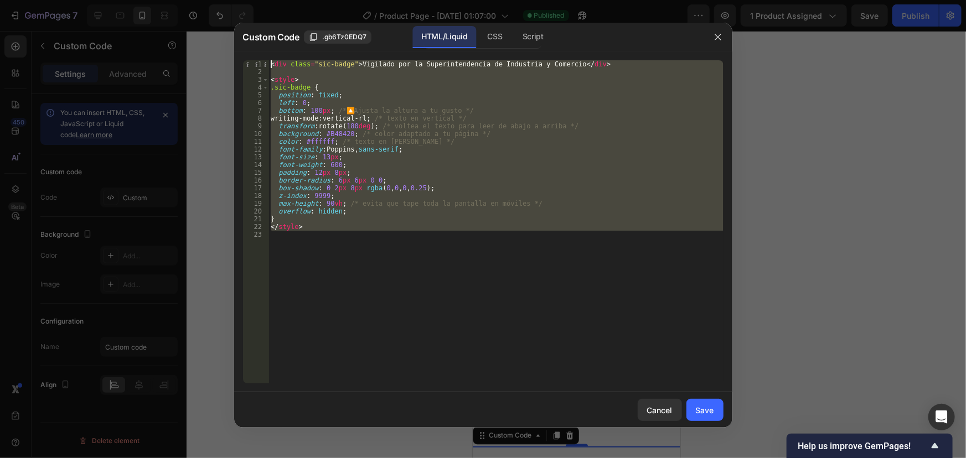
drag, startPoint x: 315, startPoint y: 235, endPoint x: 261, endPoint y: 50, distance: 192.5
click at [261, 49] on div "Custom Code .gb6Tz0EDQ7 HTML/Liquid CSS Script </style> 1 2 3 4 5 6 7 8 9 10 11…" at bounding box center [483, 225] width 498 height 405
type textarea "<div class="sic-badge">Vigilado por la Superintendencia de Industria y Comercio…"
paste textarea
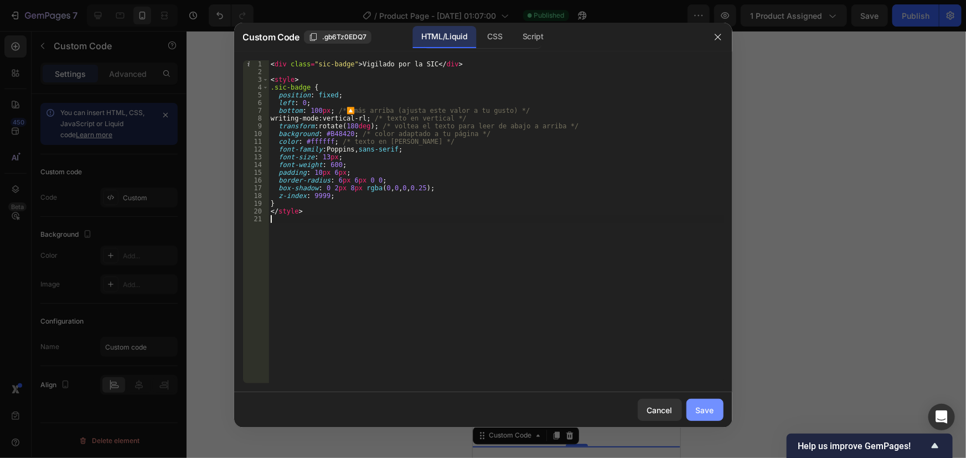
click at [702, 407] on div "Save" at bounding box center [705, 411] width 18 height 12
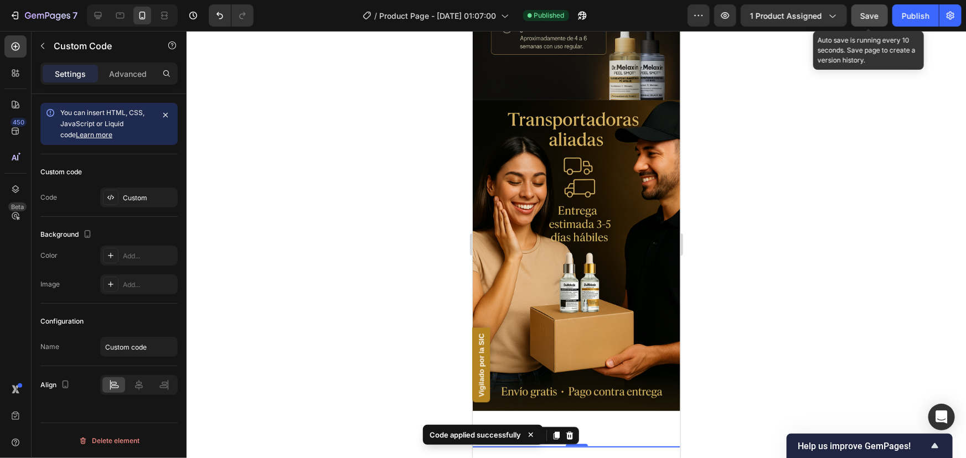
click at [882, 11] on button "Save" at bounding box center [869, 15] width 37 height 22
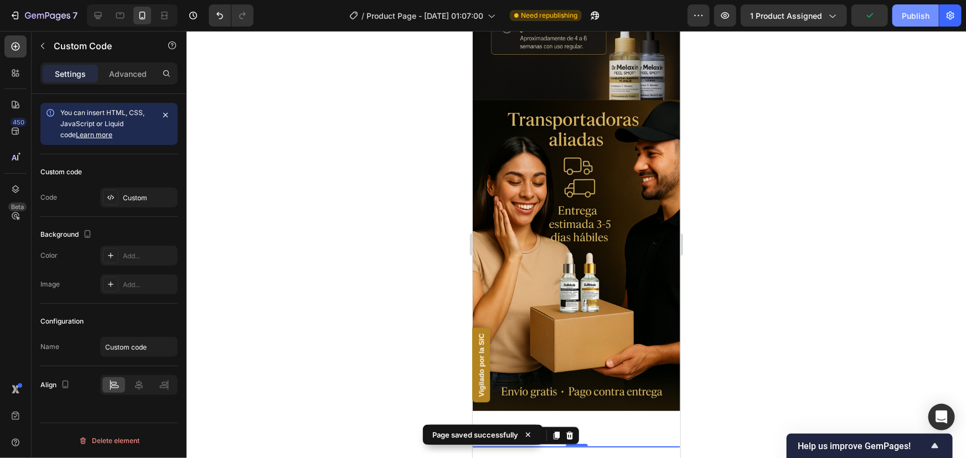
click at [909, 13] on div "Publish" at bounding box center [916, 16] width 28 height 12
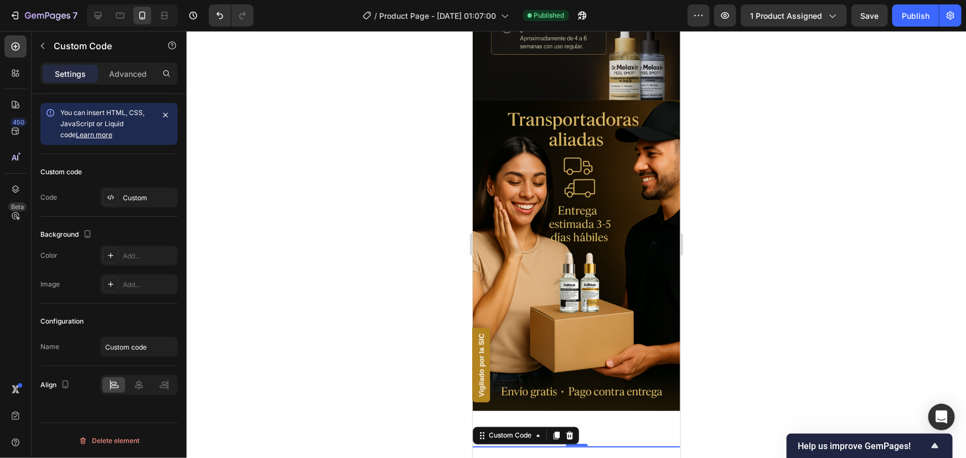
click at [477, 365] on div "Vigilado por la SIC" at bounding box center [481, 365] width 18 height 75
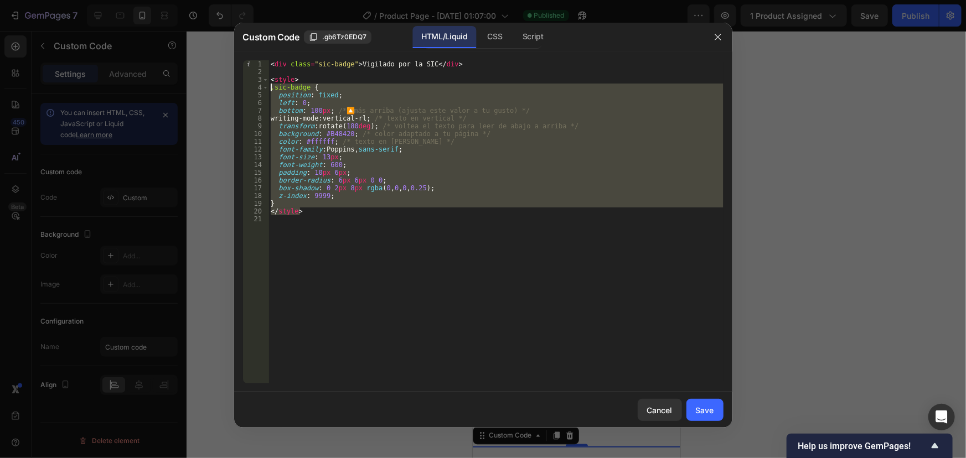
drag, startPoint x: 293, startPoint y: 206, endPoint x: 223, endPoint y: 39, distance: 181.1
click at [223, 39] on div "Custom Code .gb6Tz0EDQ7 HTML/Liquid CSS Script </style> 1 2 3 4 5 6 7 8 9 10 11…" at bounding box center [483, 229] width 966 height 458
type textarea "<div class="sic-badge">Vigilado por la SIC</div>"
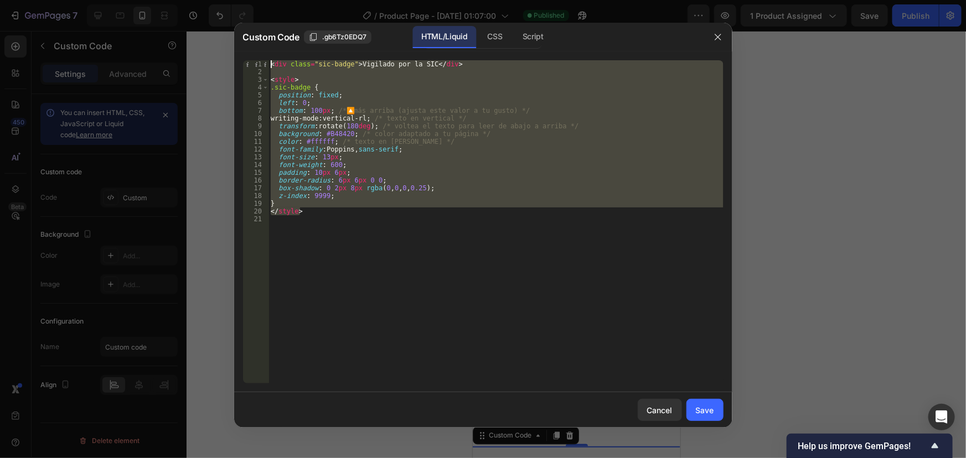
paste textarea
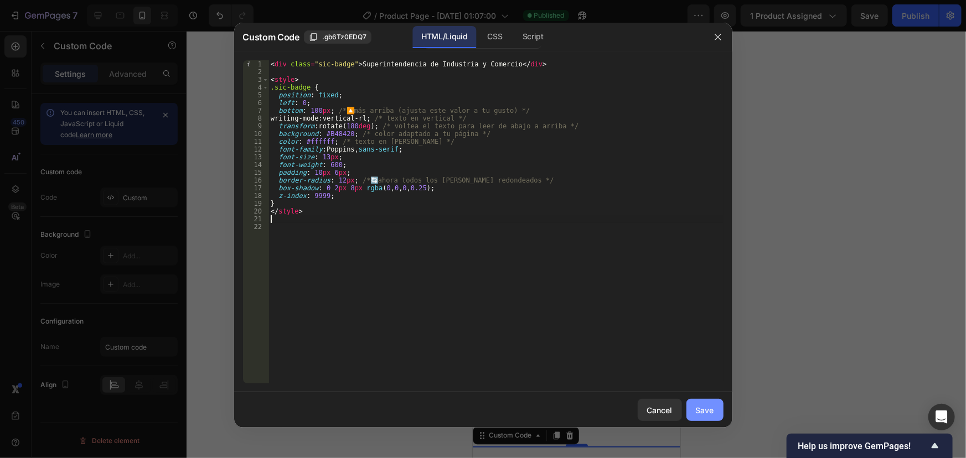
click at [706, 412] on div "Save" at bounding box center [705, 411] width 18 height 12
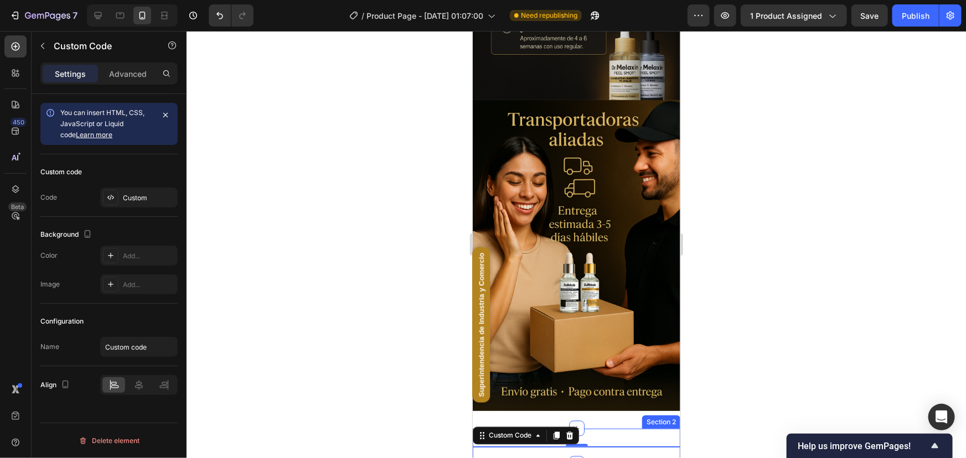
click at [596, 428] on div "Superintendencia de Industria y Comercio Custom Code 0 Section 2" at bounding box center [576, 445] width 208 height 35
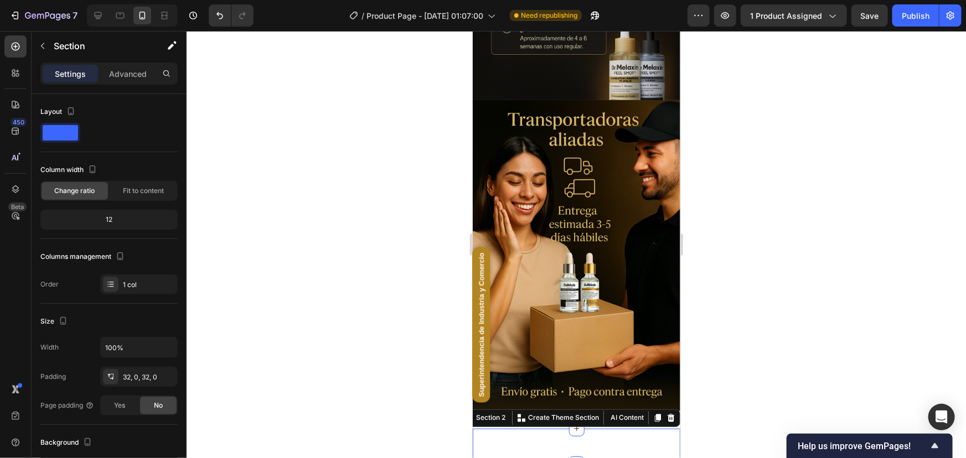
click at [596, 428] on div "Superintendencia de Industria y Comercio Custom Code Section 2 You can create r…" at bounding box center [576, 445] width 208 height 35
click at [483, 334] on div "Superintendencia de Industria y Comercio" at bounding box center [481, 325] width 18 height 156
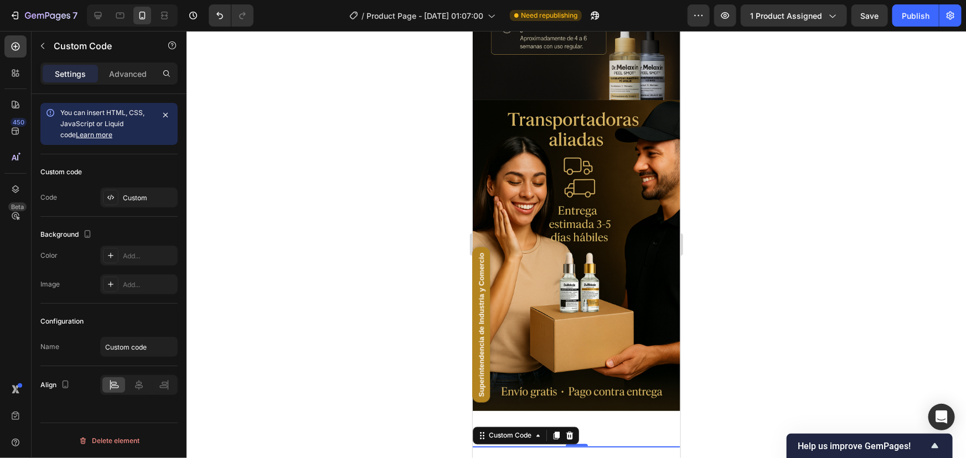
click at [483, 334] on div "Superintendencia de Industria y Comercio" at bounding box center [481, 325] width 18 height 156
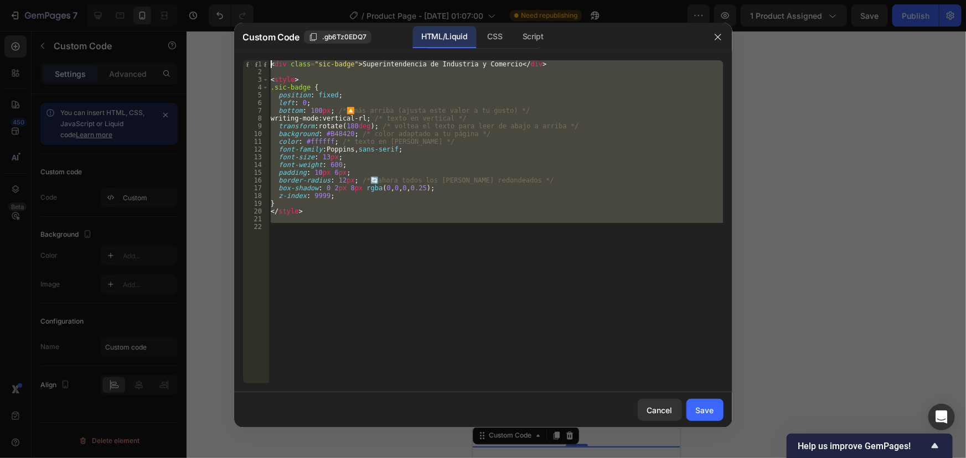
drag, startPoint x: 365, startPoint y: 239, endPoint x: 262, endPoint y: 45, distance: 218.9
click at [262, 45] on div "Custom Code .gb6Tz0EDQ7 HTML/Liquid CSS Script 1 2 3 4 5 6 7 8 9 10 11 12 13 14…" at bounding box center [483, 225] width 498 height 405
type textarea "<div class="sic-badge">Superintendencia de Industria y Comercio</div>"
paste textarea
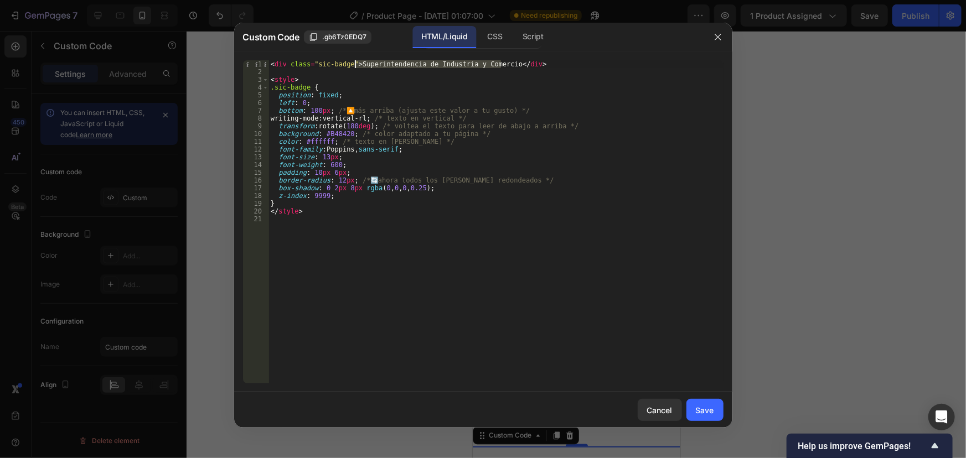
drag, startPoint x: 501, startPoint y: 64, endPoint x: 354, endPoint y: 67, distance: 146.7
click at [354, 67] on div "< div class = "sic-badge" > Superintendencia de Industria y Comercio </ div > <…" at bounding box center [495, 229] width 455 height 339
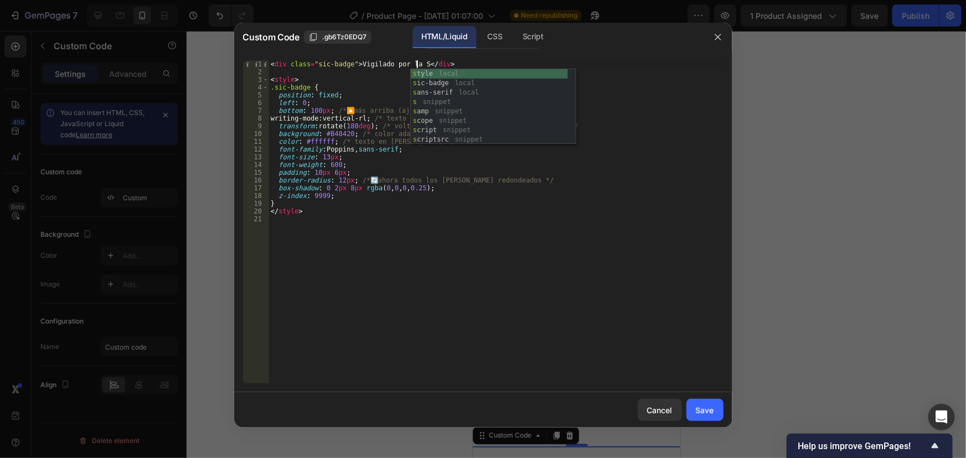
type textarea "<div class="sic-badge">Vigilado por la SIC</div>"
click at [575, 303] on div "< div class = "sic-badge" > Vigilado por la SIC </ div > < style > .sic-badge {…" at bounding box center [495, 229] width 455 height 339
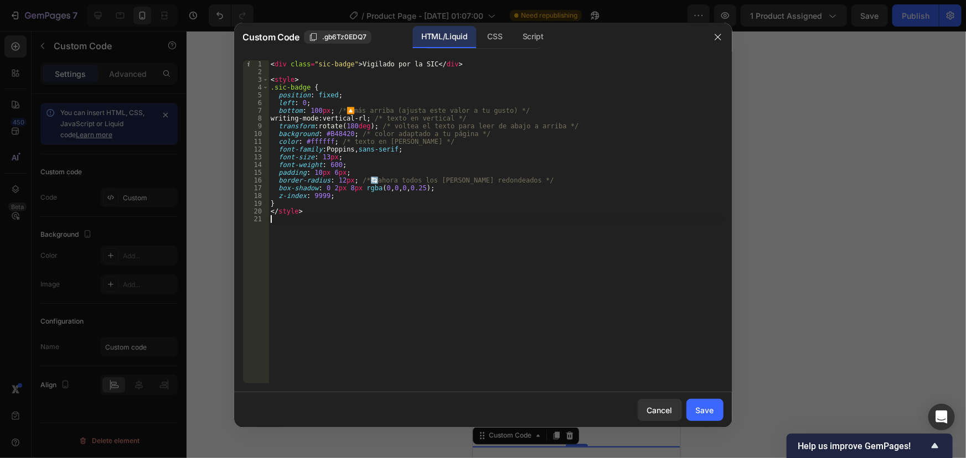
scroll to position [0, 0]
click at [712, 410] on div "Save" at bounding box center [705, 411] width 18 height 12
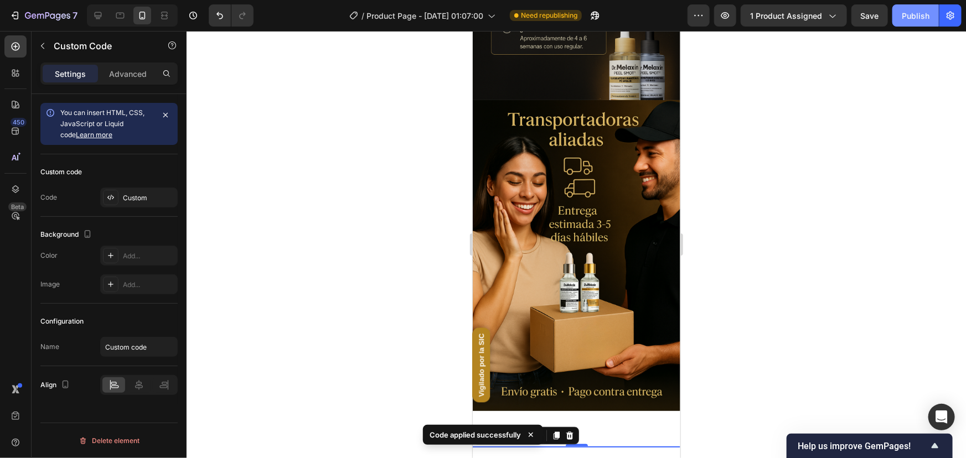
click at [913, 17] on div "Publish" at bounding box center [916, 16] width 28 height 12
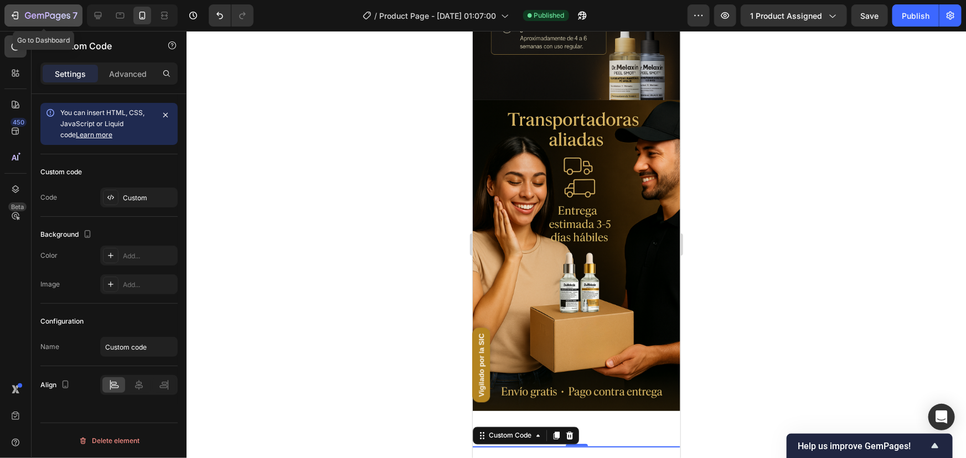
click at [16, 14] on icon "button" at bounding box center [14, 15] width 11 height 11
